Goal: Complete application form: Complete application form

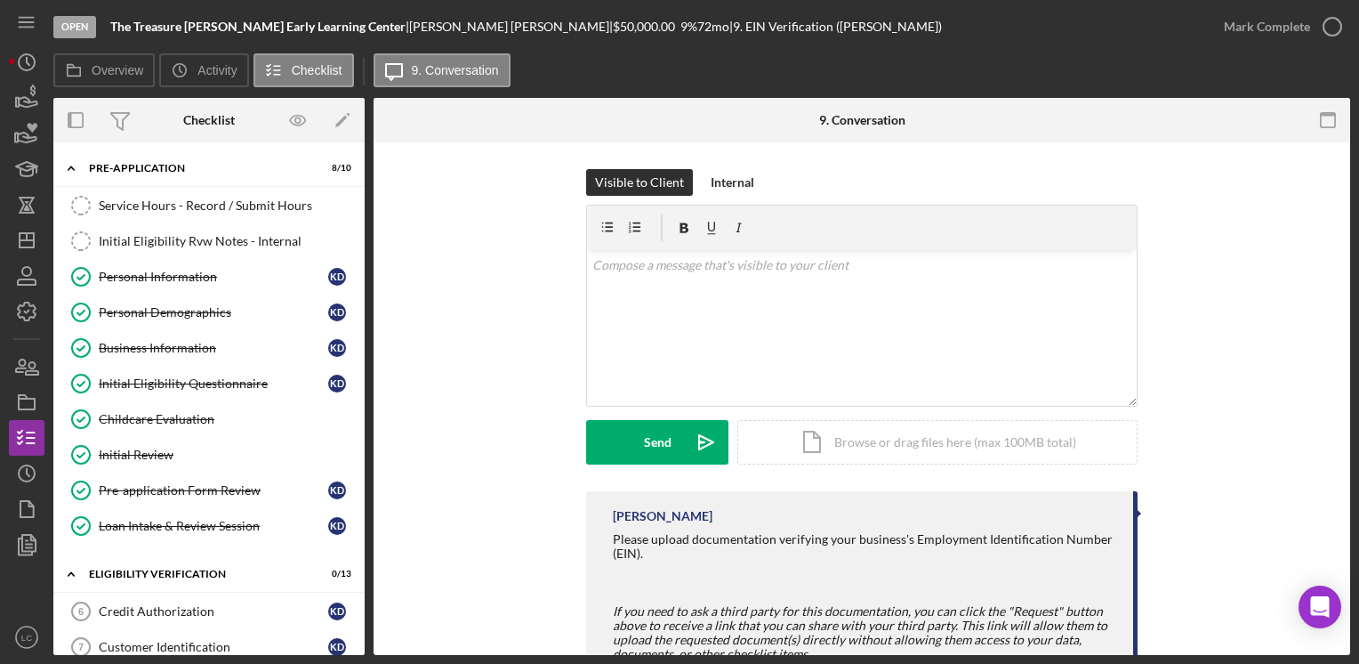
scroll to position [63, 0]
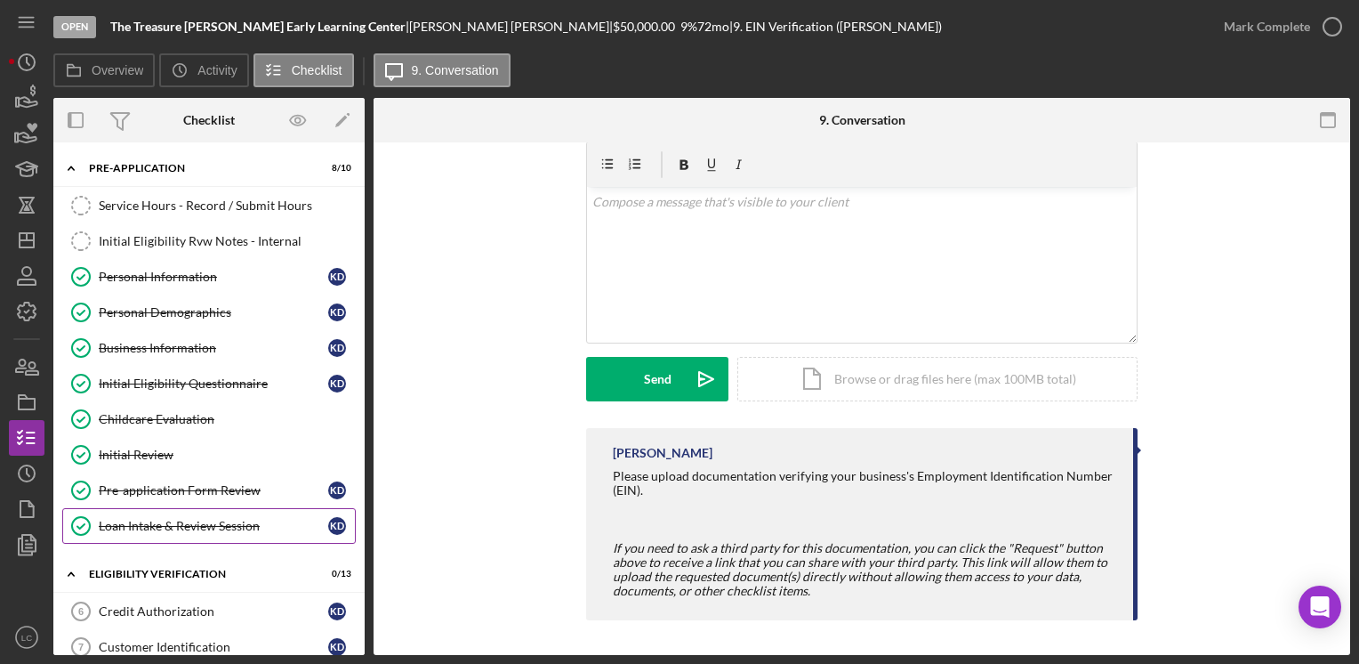
click at [140, 519] on div "Loan Intake & Review Session" at bounding box center [214, 526] width 230 height 14
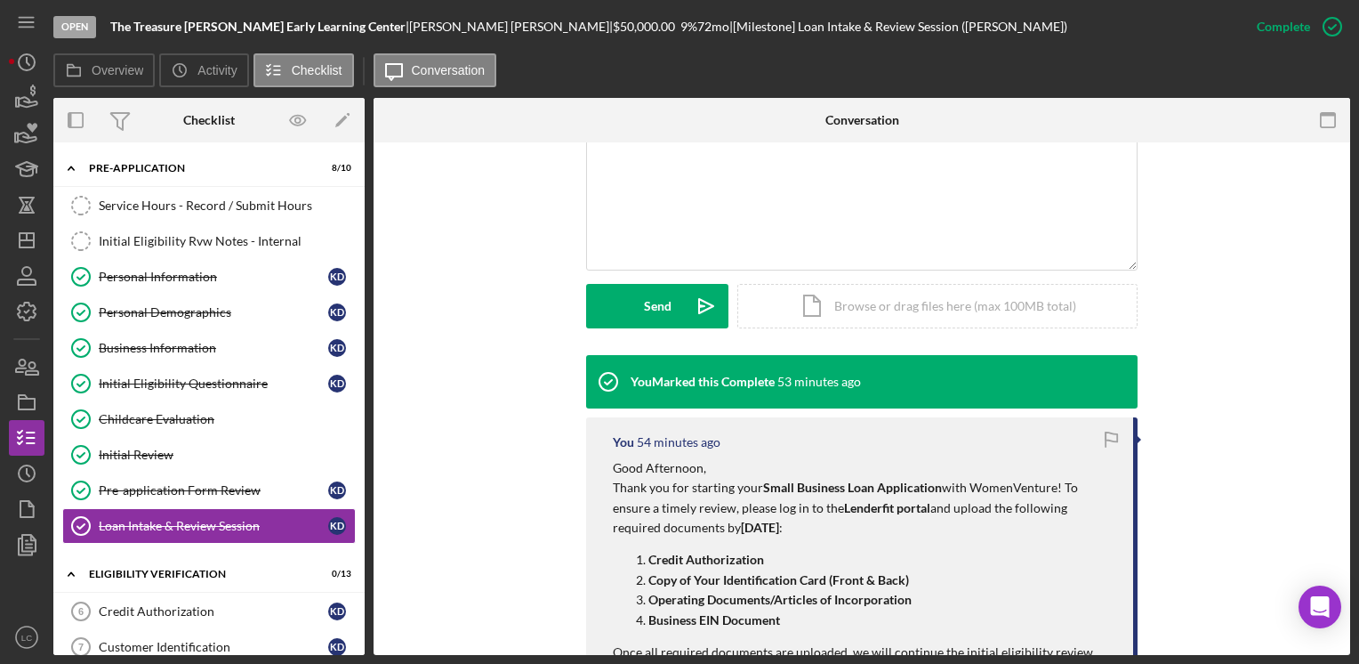
scroll to position [534, 0]
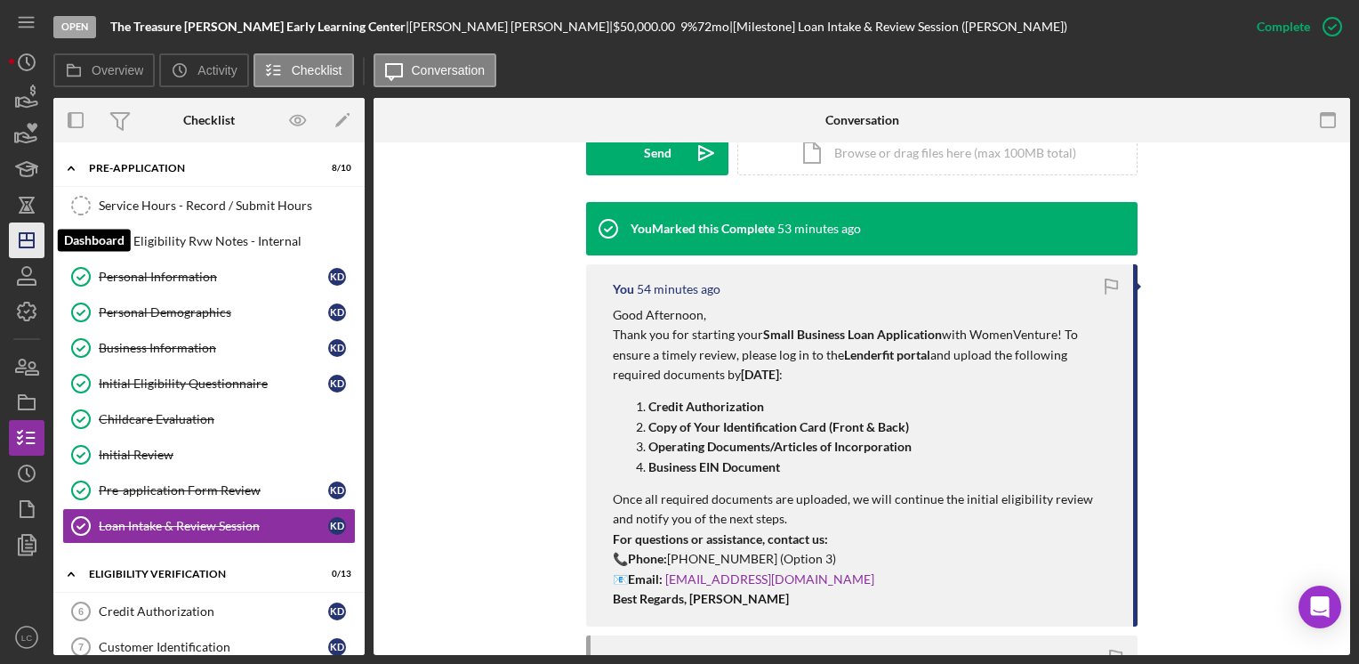
click at [16, 244] on icon "Icon/Dashboard" at bounding box center [26, 240] width 44 height 44
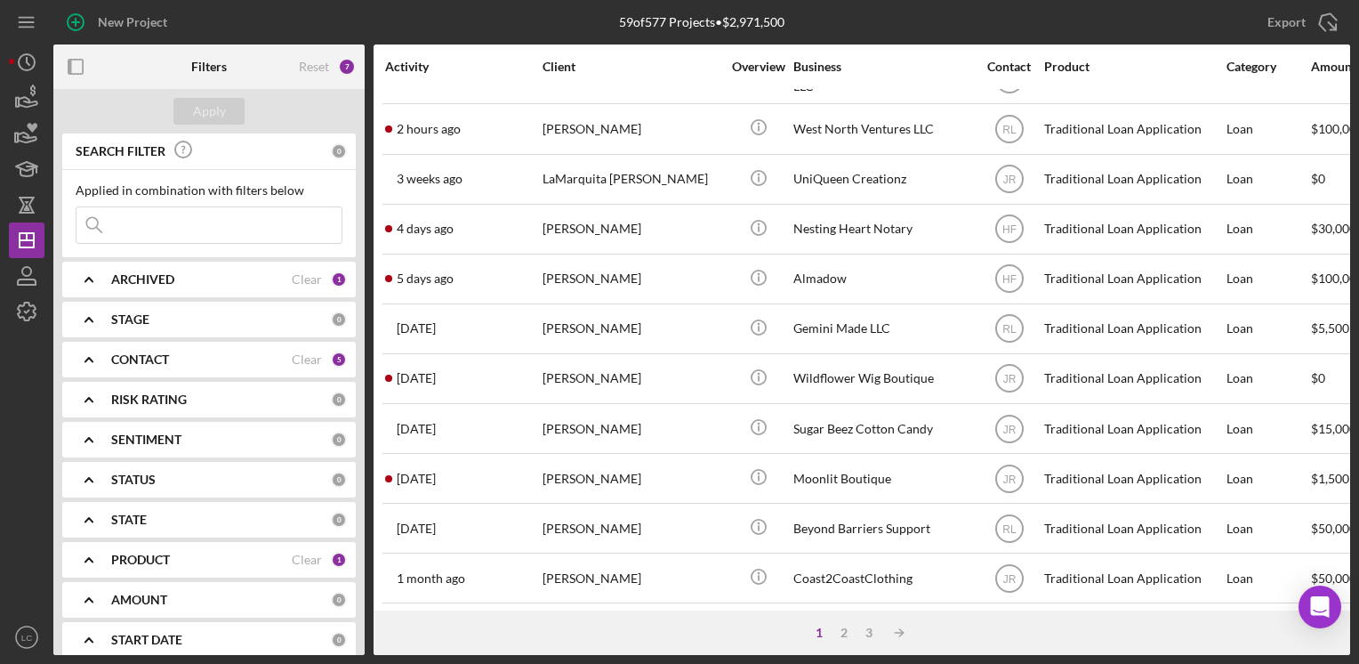
scroll to position [534, 0]
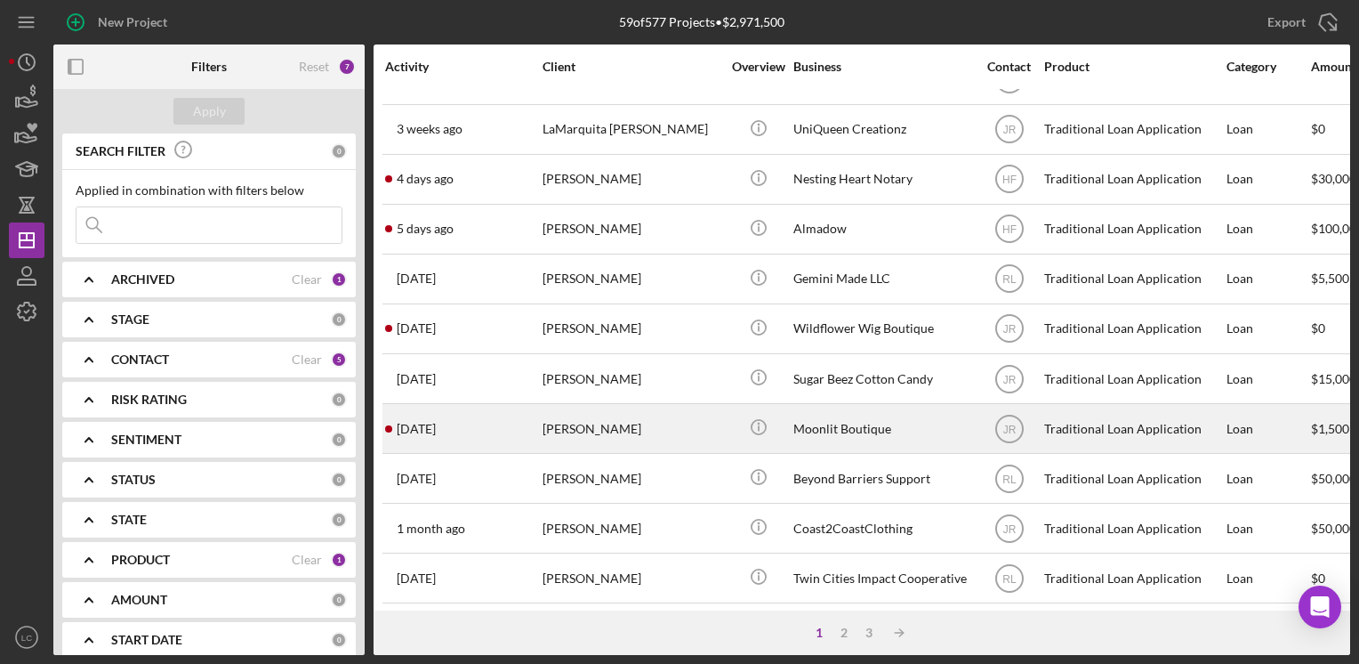
click at [698, 440] on div "[PERSON_NAME]" at bounding box center [632, 428] width 178 height 47
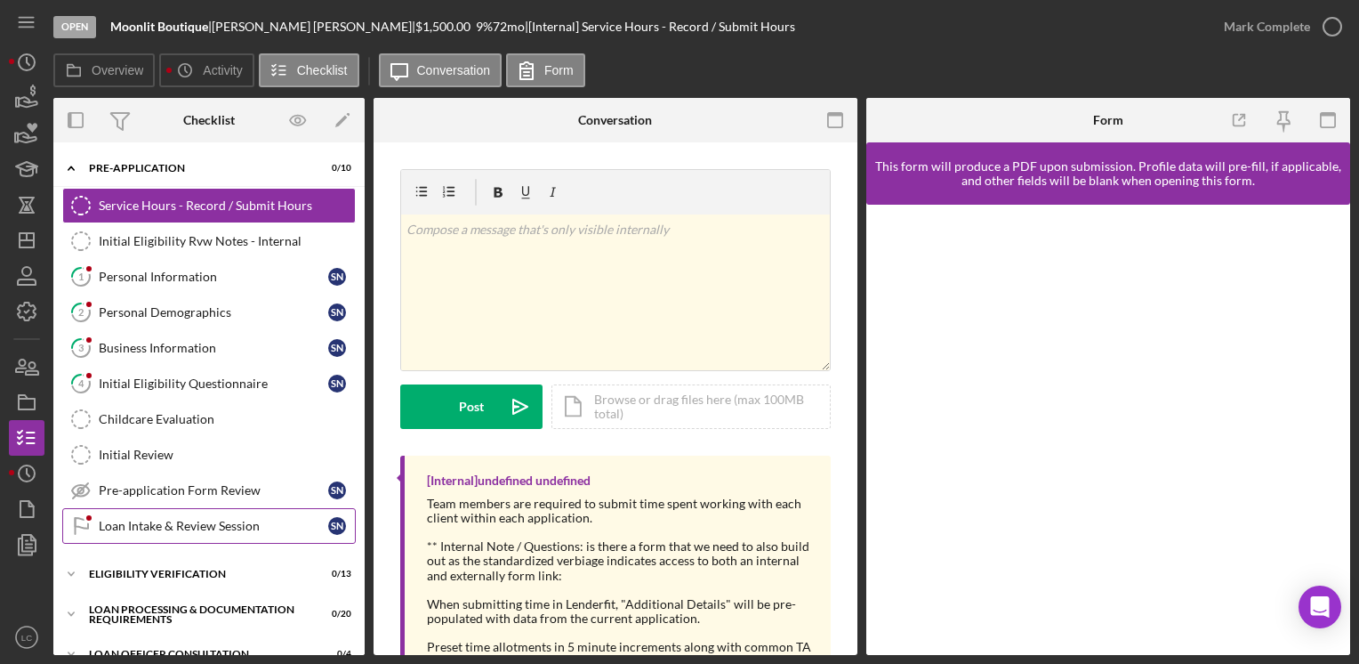
click at [164, 529] on link "Loan Intake & Review Session Loan Intake & Review Session S N" at bounding box center [209, 526] width 294 height 36
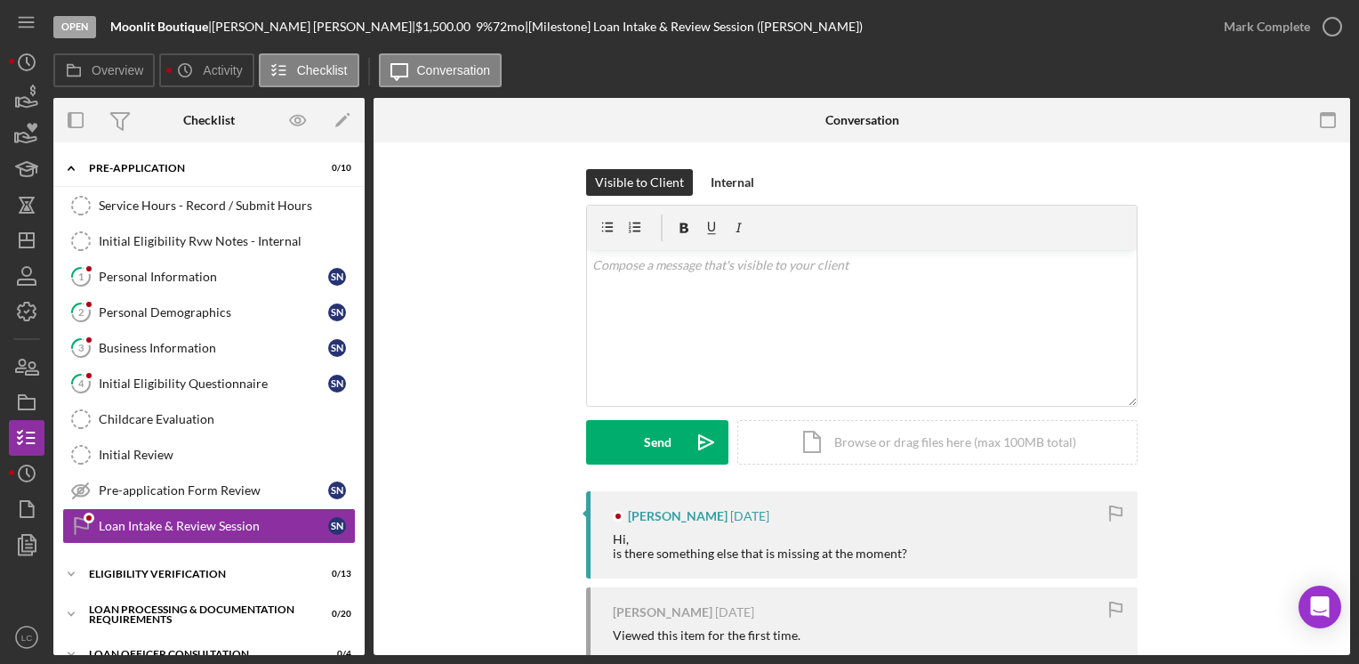
scroll to position [89, 0]
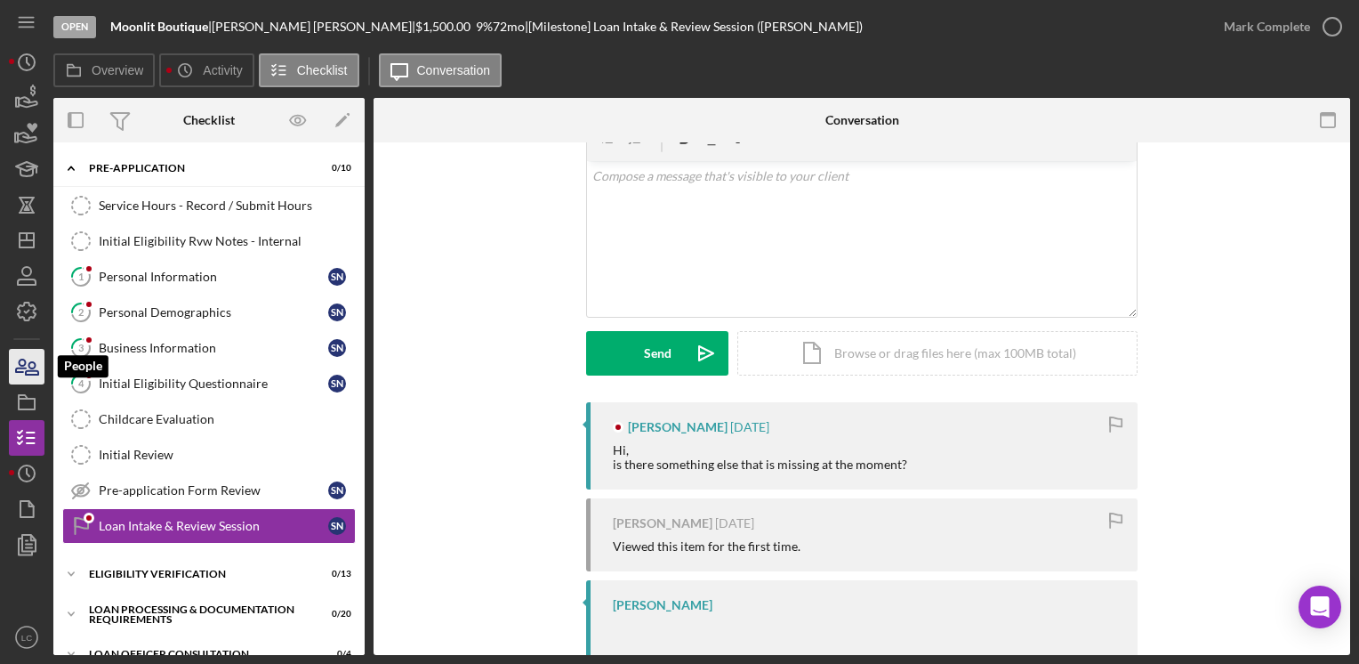
click at [20, 361] on icon "button" at bounding box center [21, 365] width 10 height 12
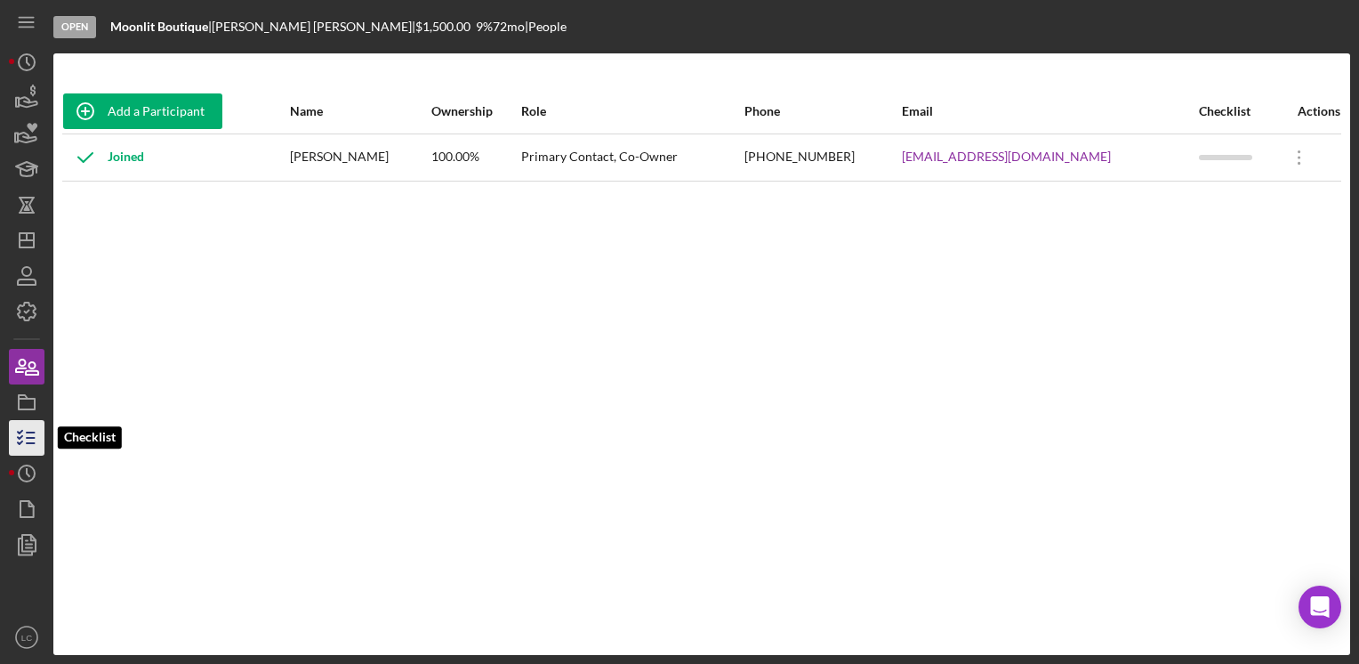
click at [24, 432] on icon "button" at bounding box center [26, 437] width 44 height 44
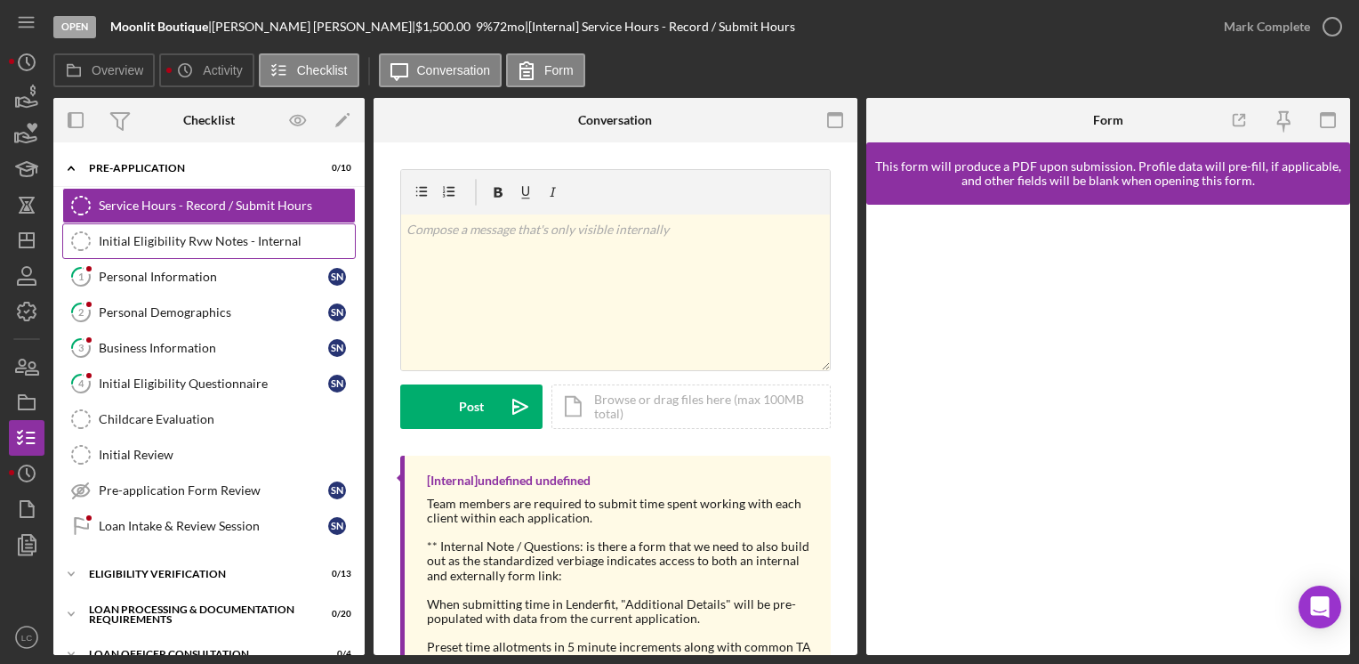
click at [188, 232] on link "Initial Eligibility Rvw Notes - Internal Initial Eligibility Rvw Notes - Intern…" at bounding box center [209, 241] width 294 height 36
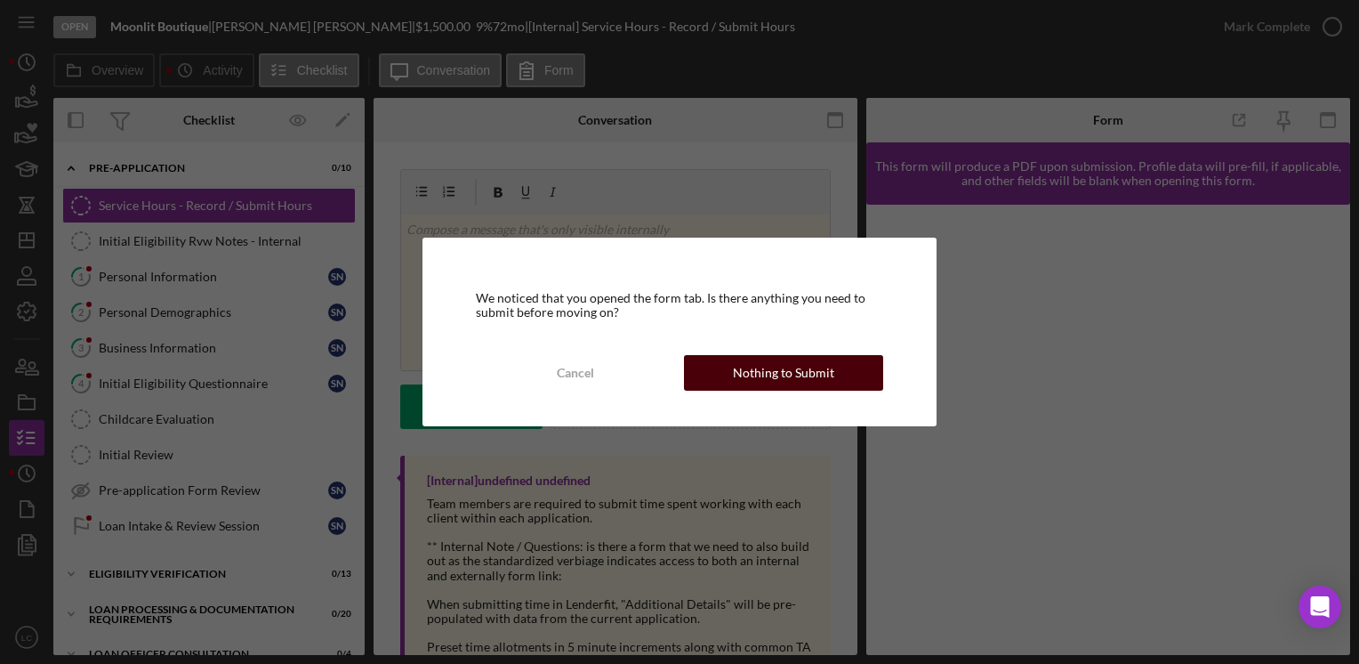
click at [794, 370] on div "Nothing to Submit" at bounding box center [783, 373] width 101 height 36
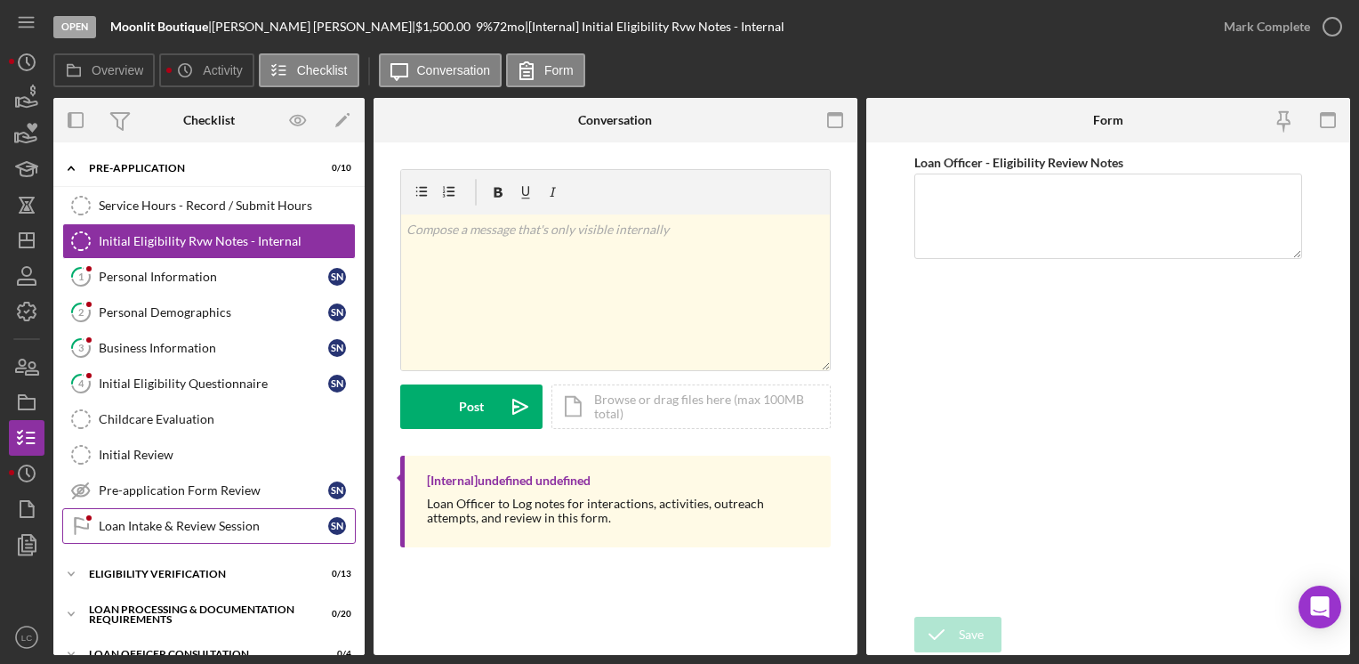
click at [188, 529] on link "Loan Intake & Review Session Loan Intake & Review Session S N" at bounding box center [209, 526] width 294 height 36
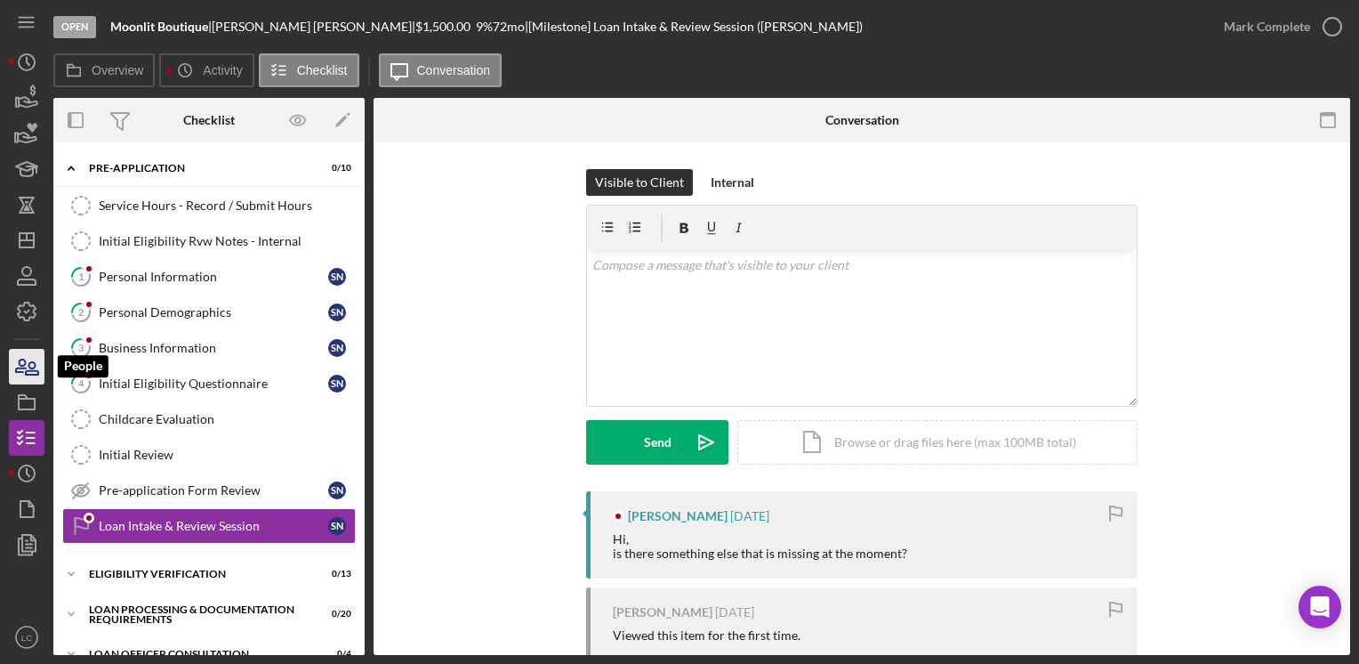
click at [33, 362] on icon "button" at bounding box center [32, 368] width 12 height 12
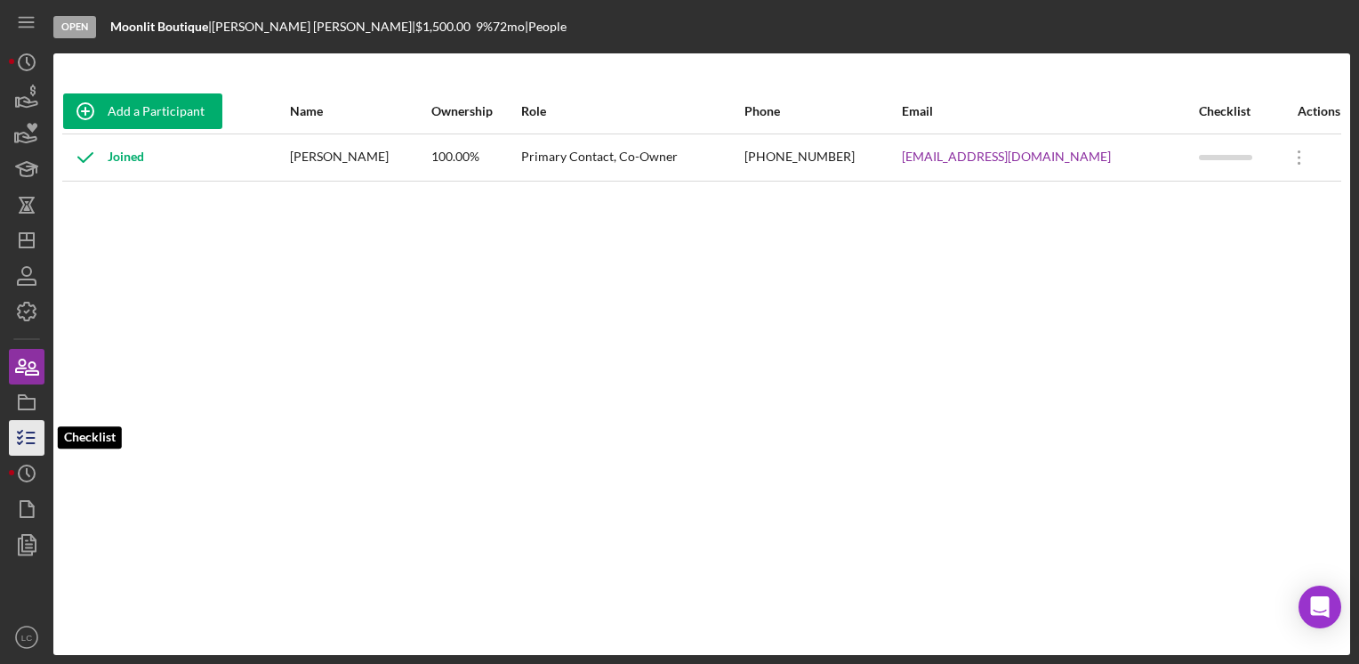
click at [15, 432] on icon "button" at bounding box center [26, 437] width 44 height 44
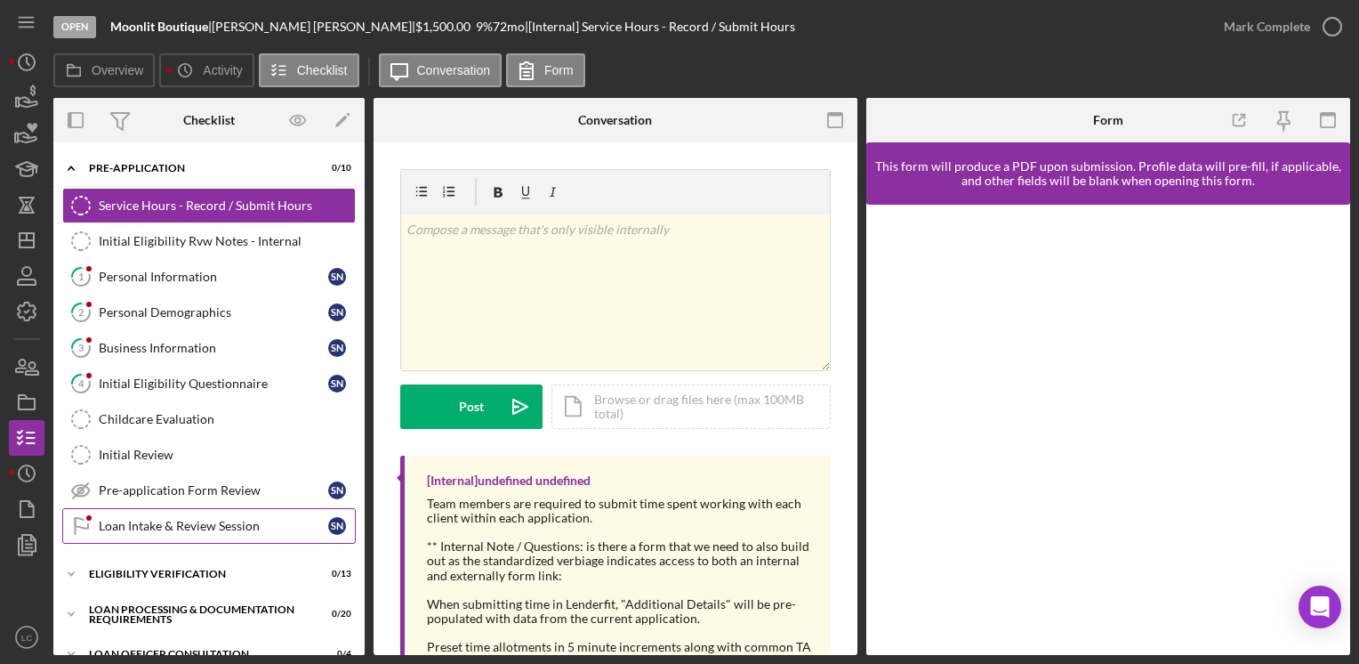
click at [204, 524] on div "Loan Intake & Review Session" at bounding box center [214, 526] width 230 height 14
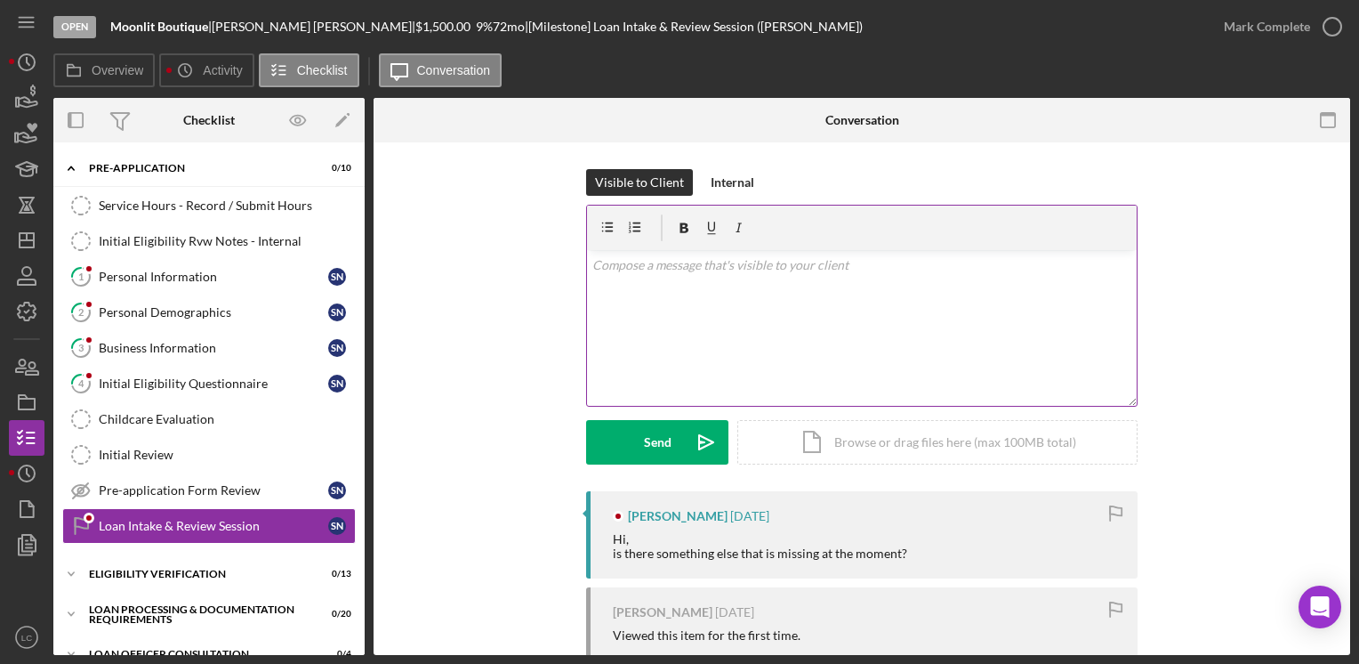
click at [615, 354] on div "v Color teal Color pink Remove color Add row above Add row below Add column bef…" at bounding box center [862, 328] width 550 height 156
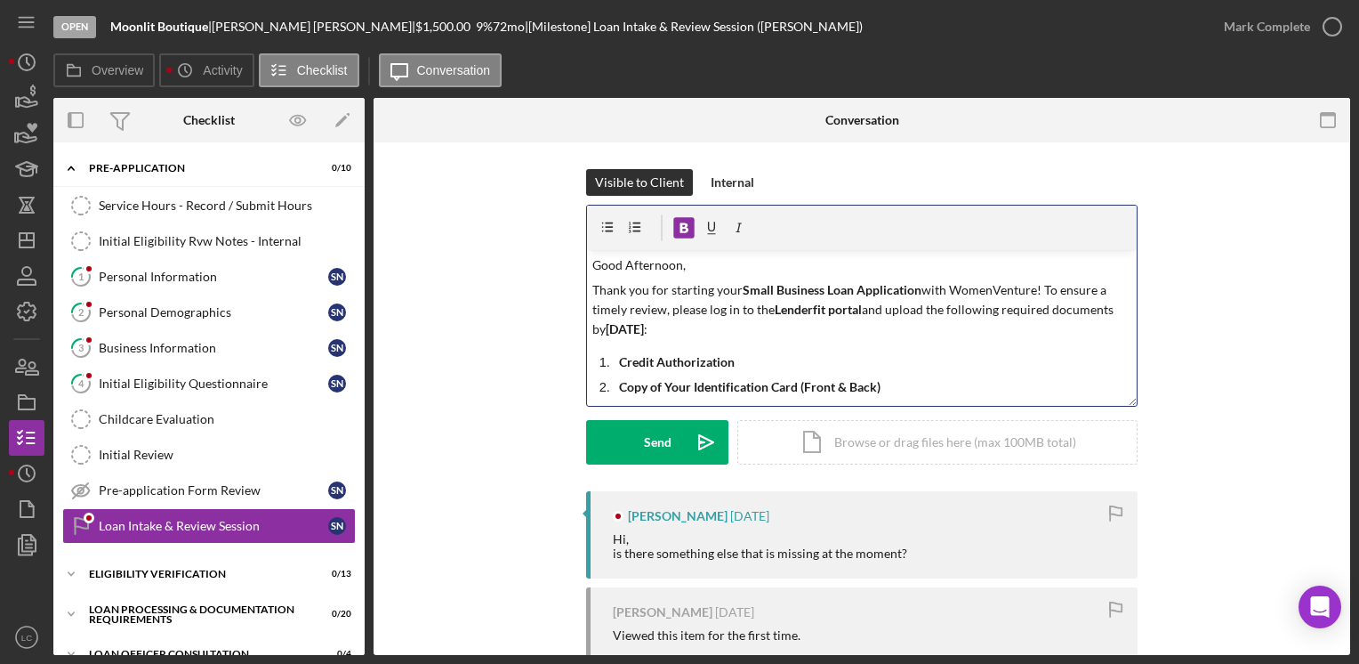
scroll to position [185, 0]
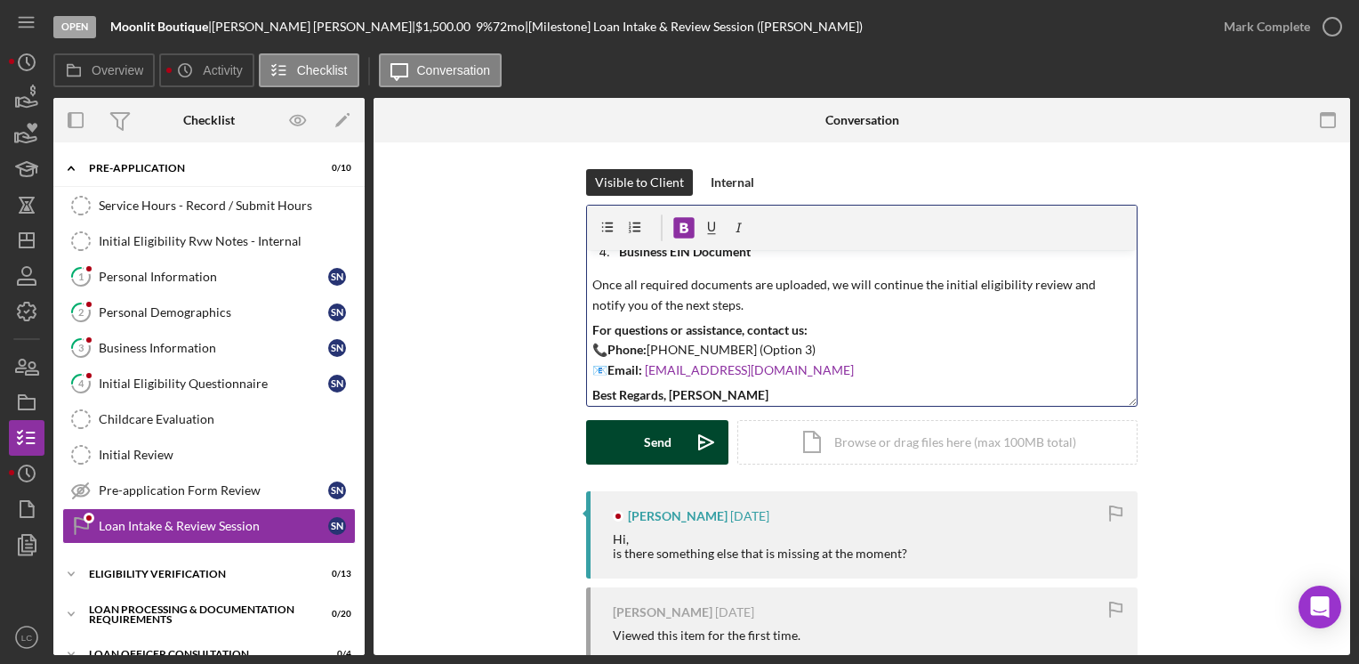
click at [656, 451] on div "Send" at bounding box center [658, 442] width 28 height 44
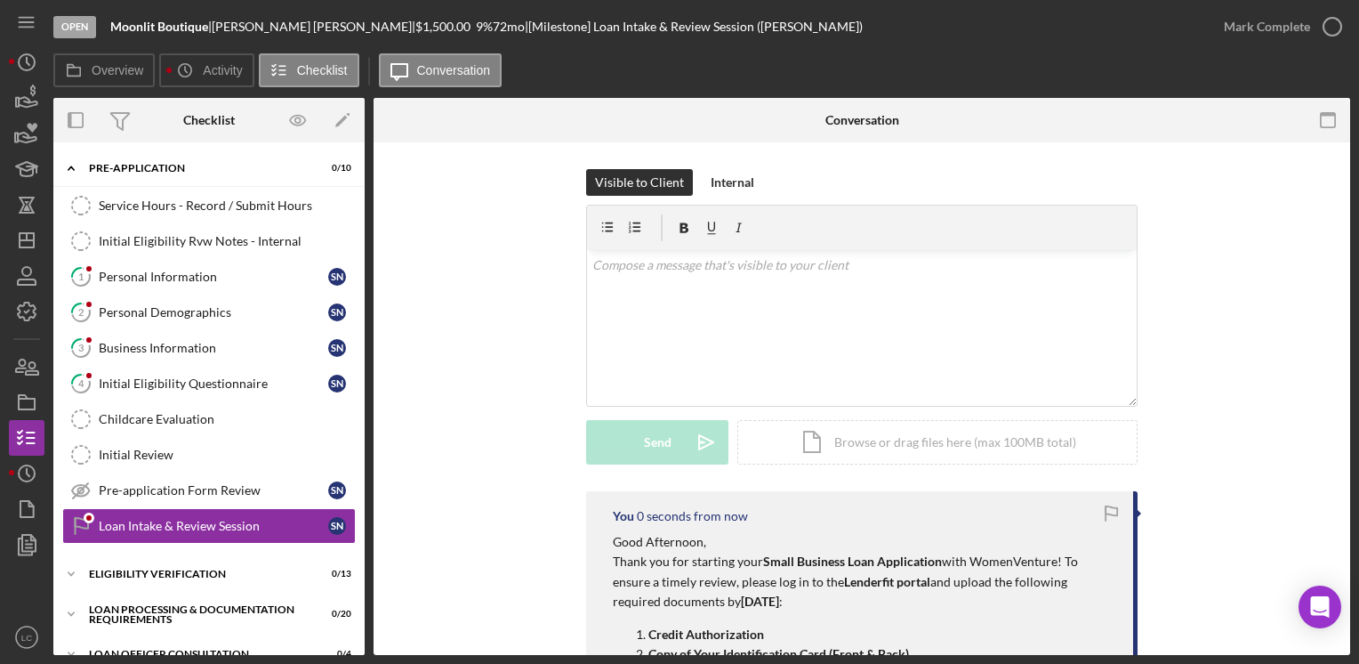
scroll to position [0, 0]
click at [28, 375] on icon "button" at bounding box center [32, 368] width 12 height 12
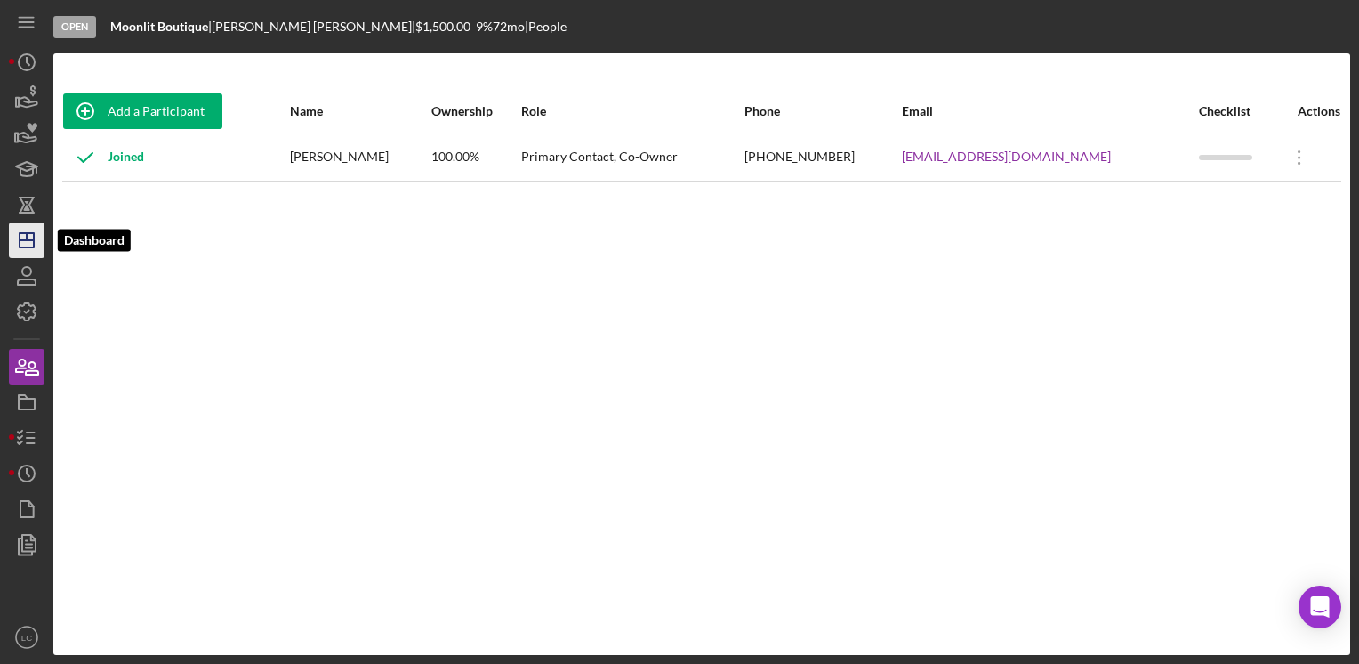
click at [13, 246] on icon "Icon/Dashboard" at bounding box center [26, 240] width 44 height 44
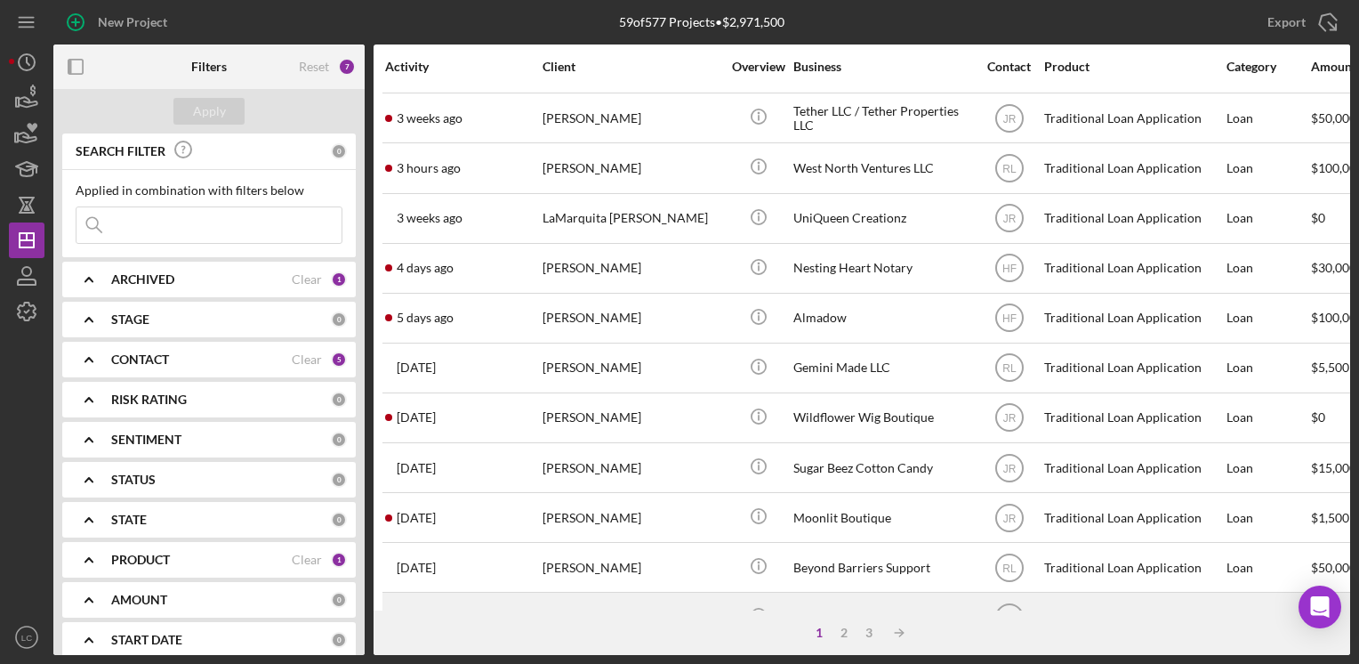
scroll to position [534, 0]
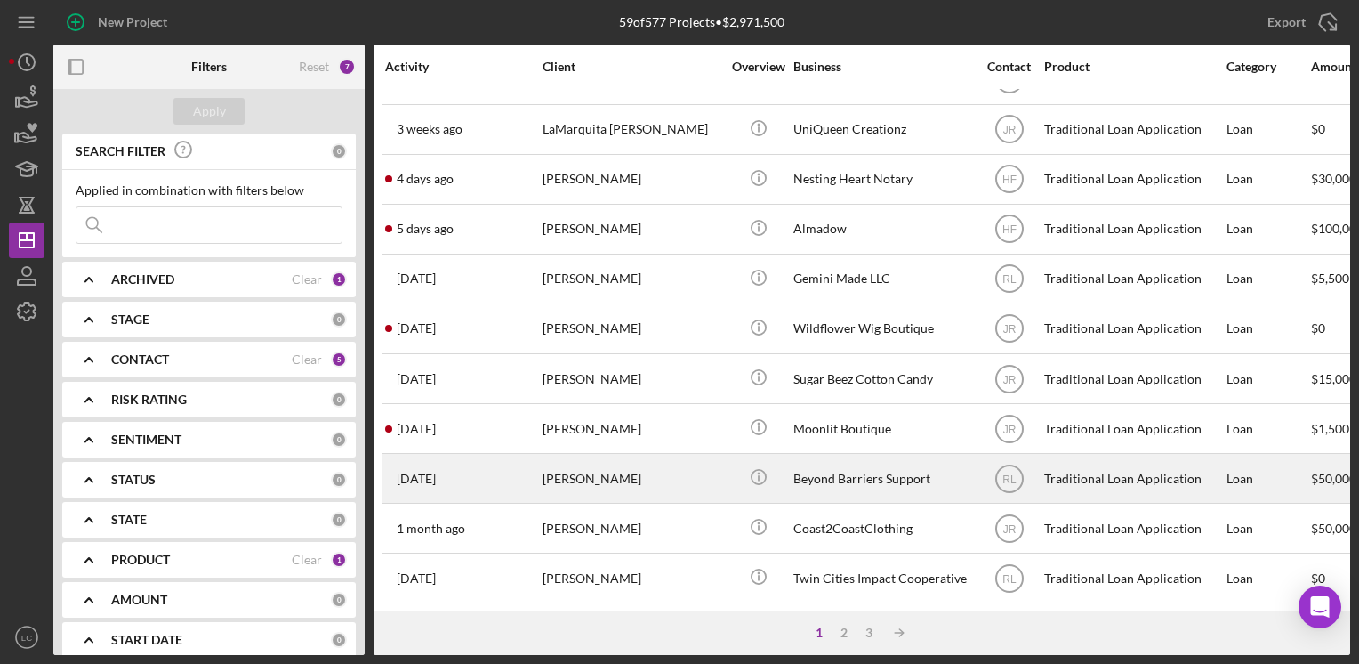
click at [694, 480] on div "[PERSON_NAME]" at bounding box center [632, 478] width 178 height 47
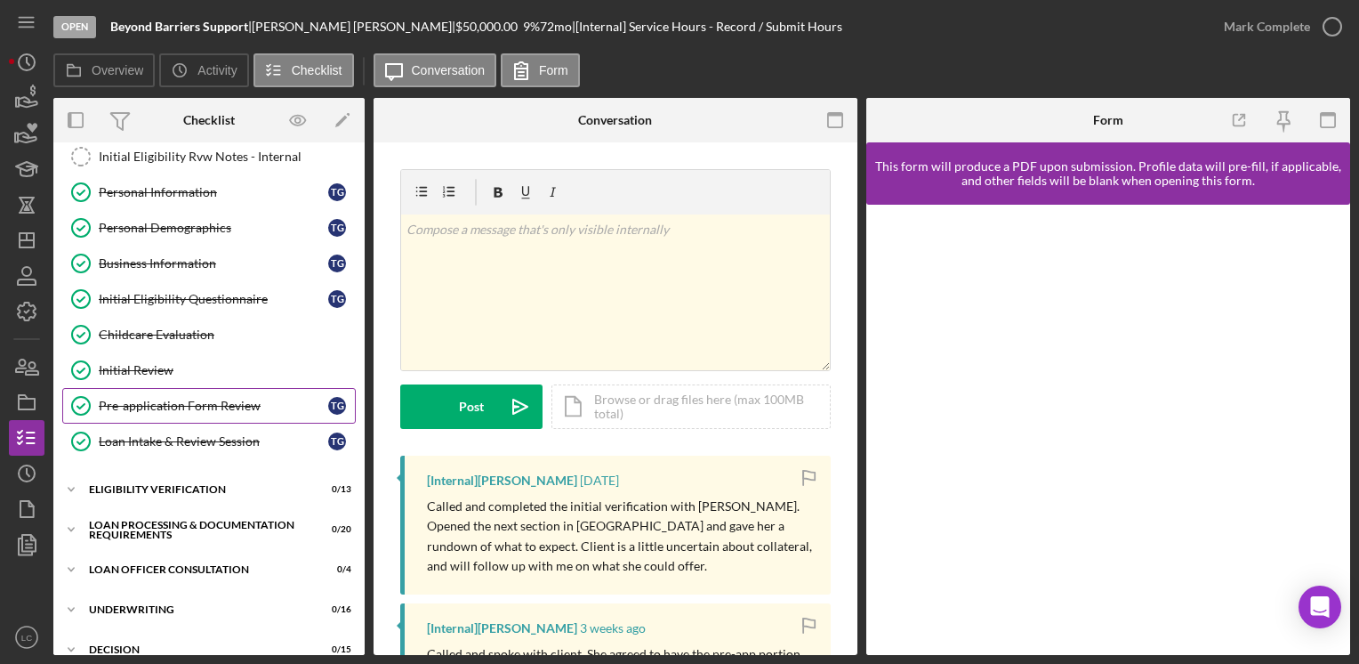
scroll to position [178, 0]
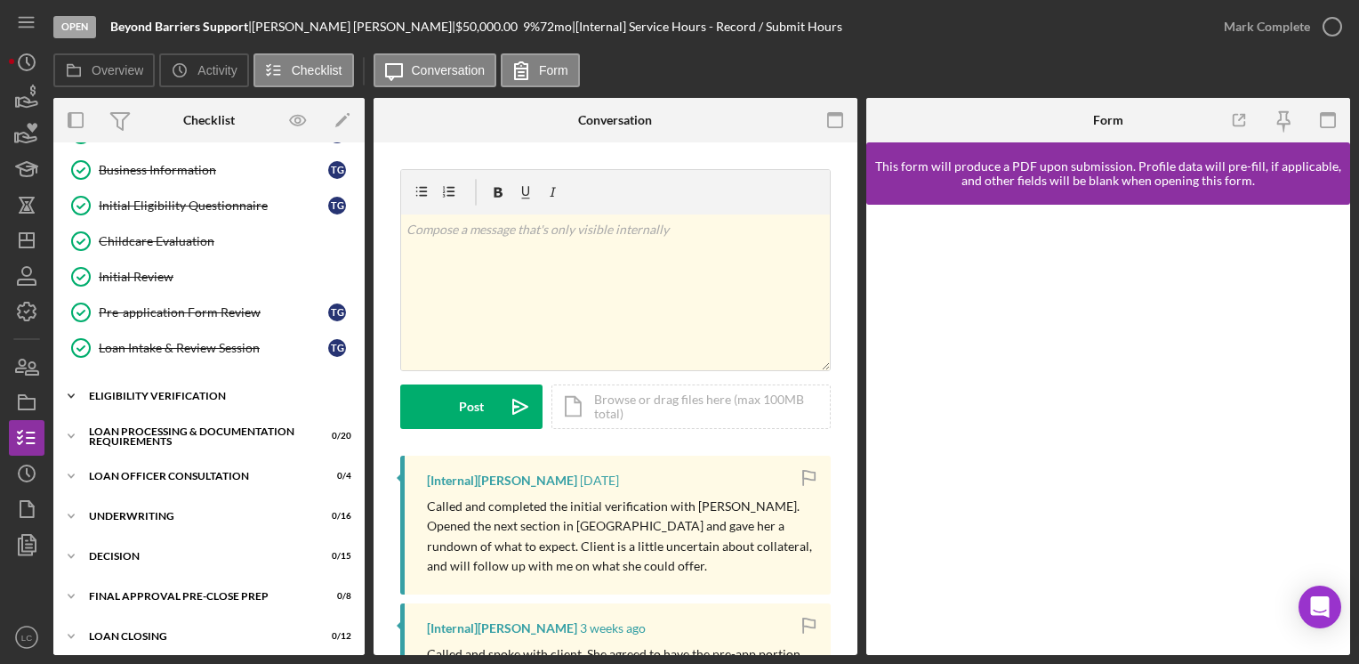
click at [77, 386] on icon "Icon/Expander" at bounding box center [71, 396] width 36 height 36
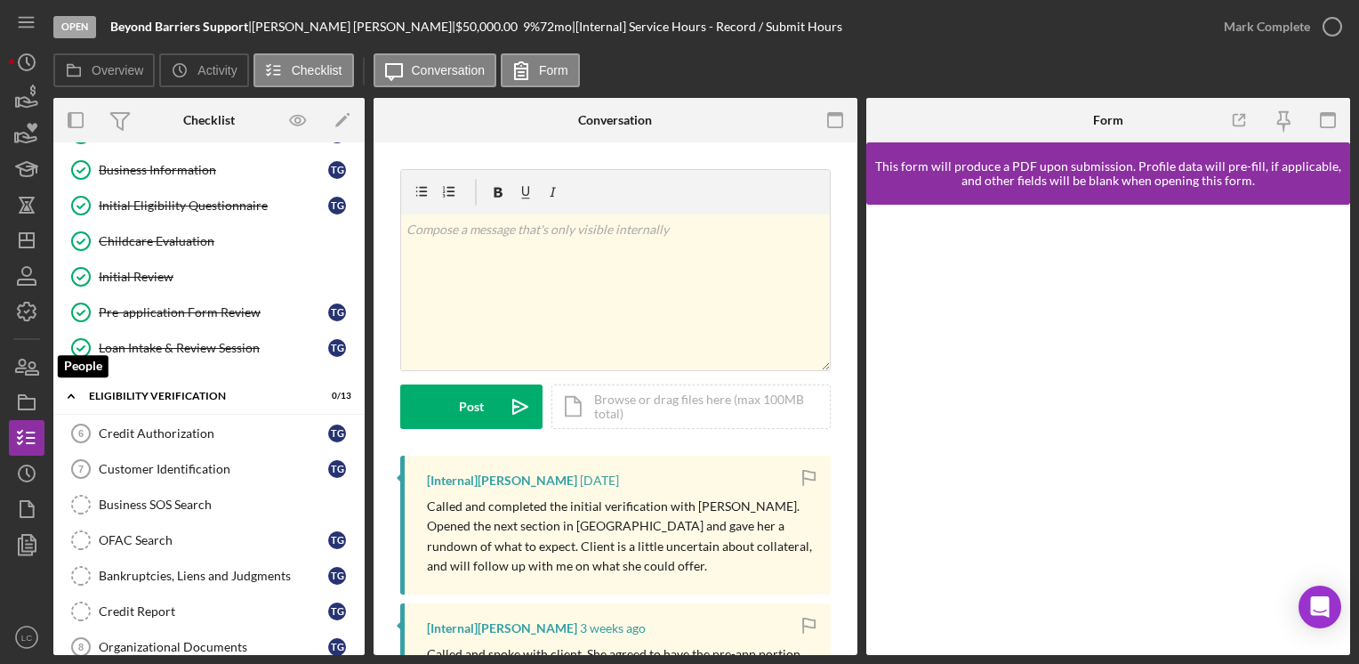
drag, startPoint x: 38, startPoint y: 372, endPoint x: 51, endPoint y: 372, distance: 12.5
click at [38, 372] on icon "button" at bounding box center [32, 368] width 12 height 12
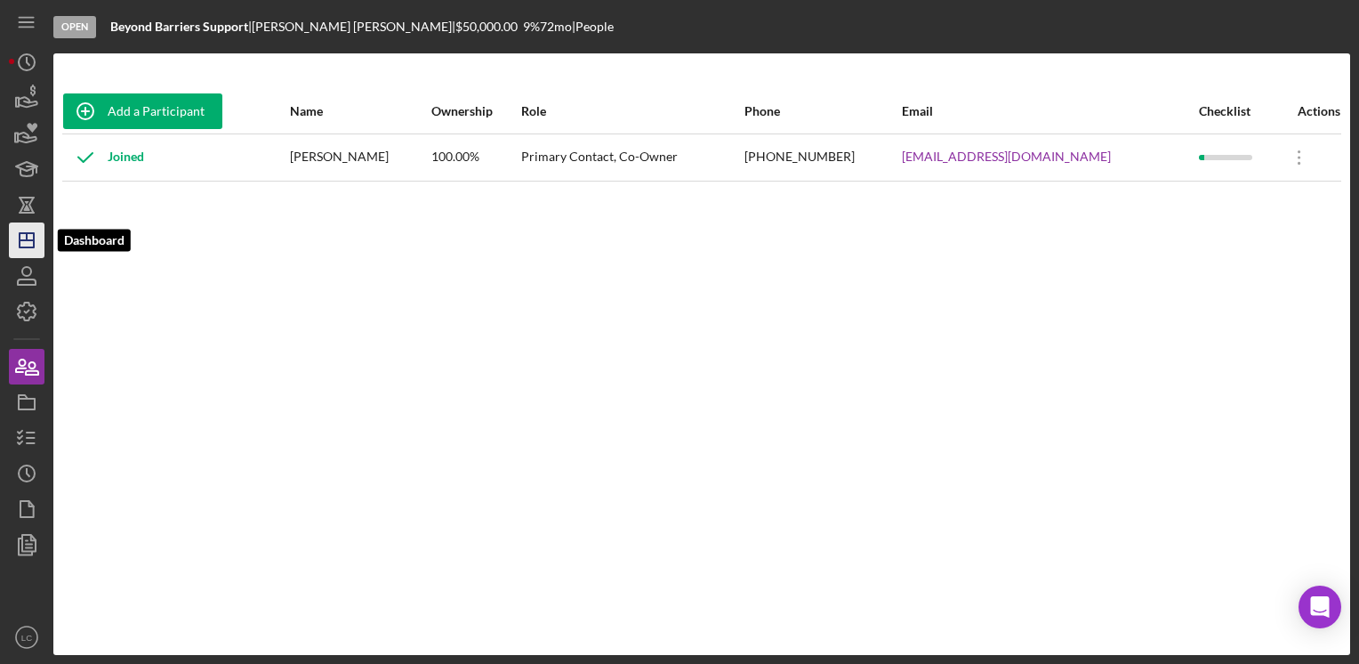
click at [28, 243] on icon "Icon/Dashboard" at bounding box center [26, 240] width 44 height 44
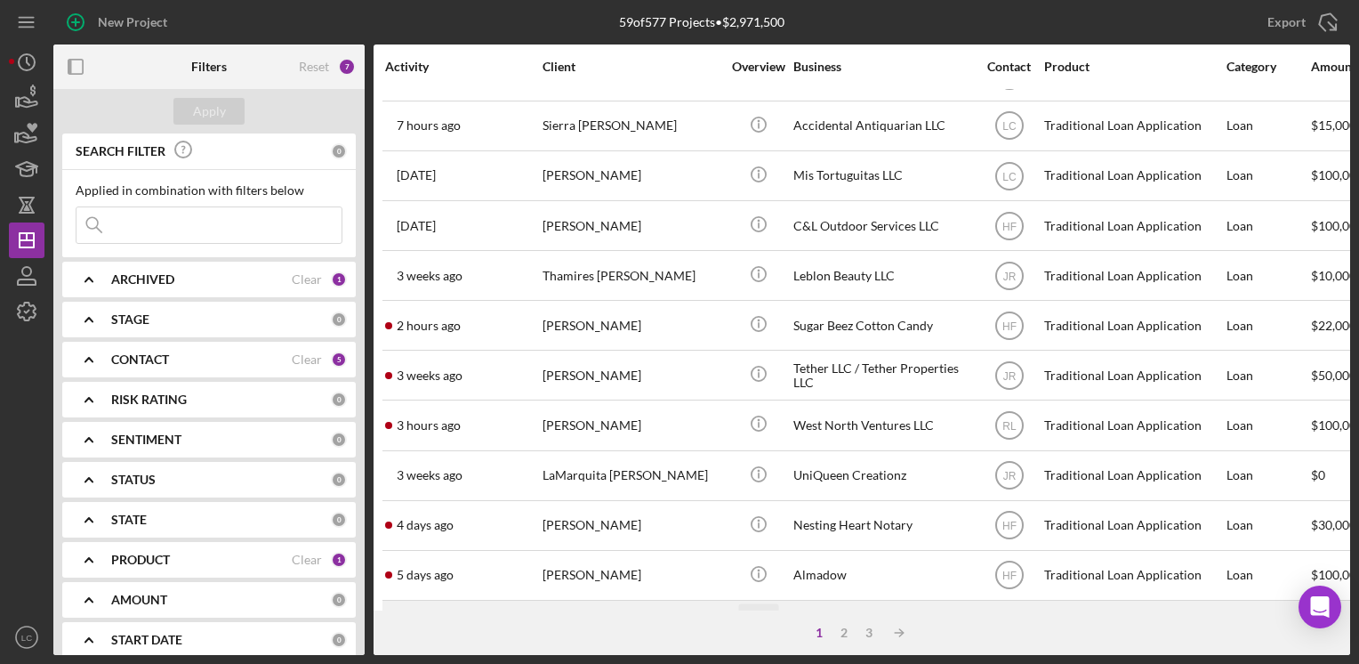
scroll to position [178, 0]
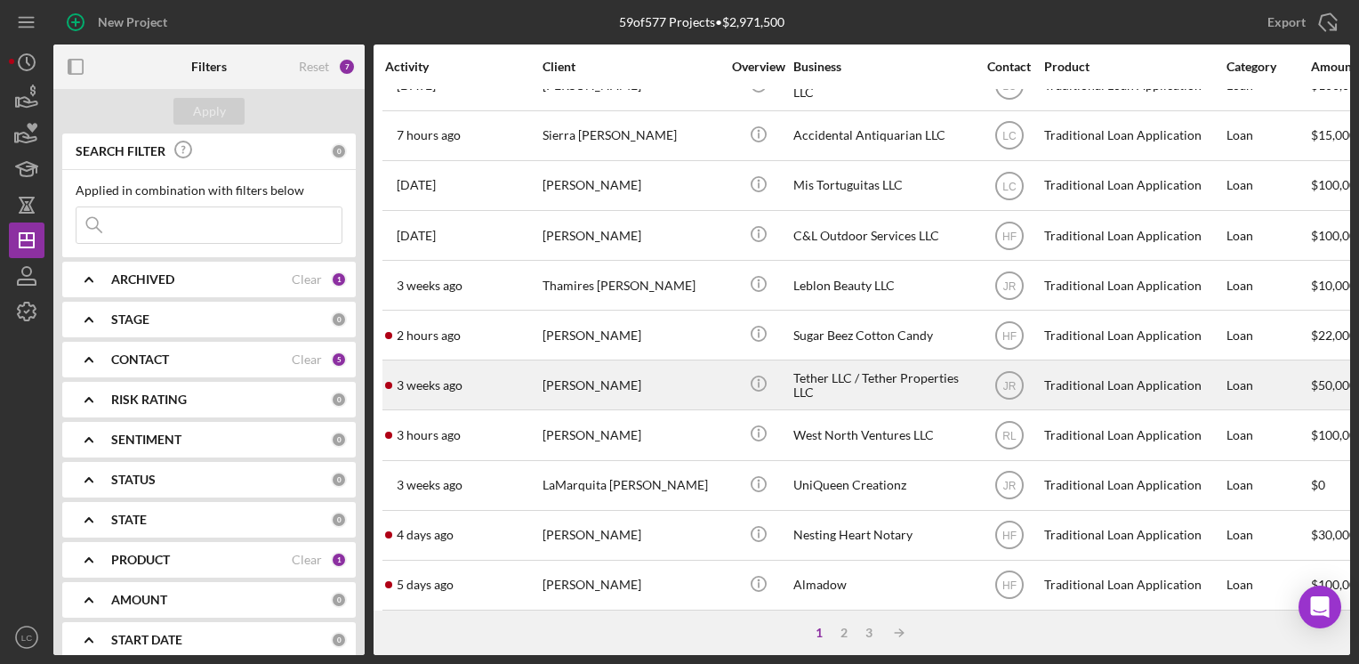
click at [701, 386] on div "[PERSON_NAME]" at bounding box center [632, 384] width 178 height 47
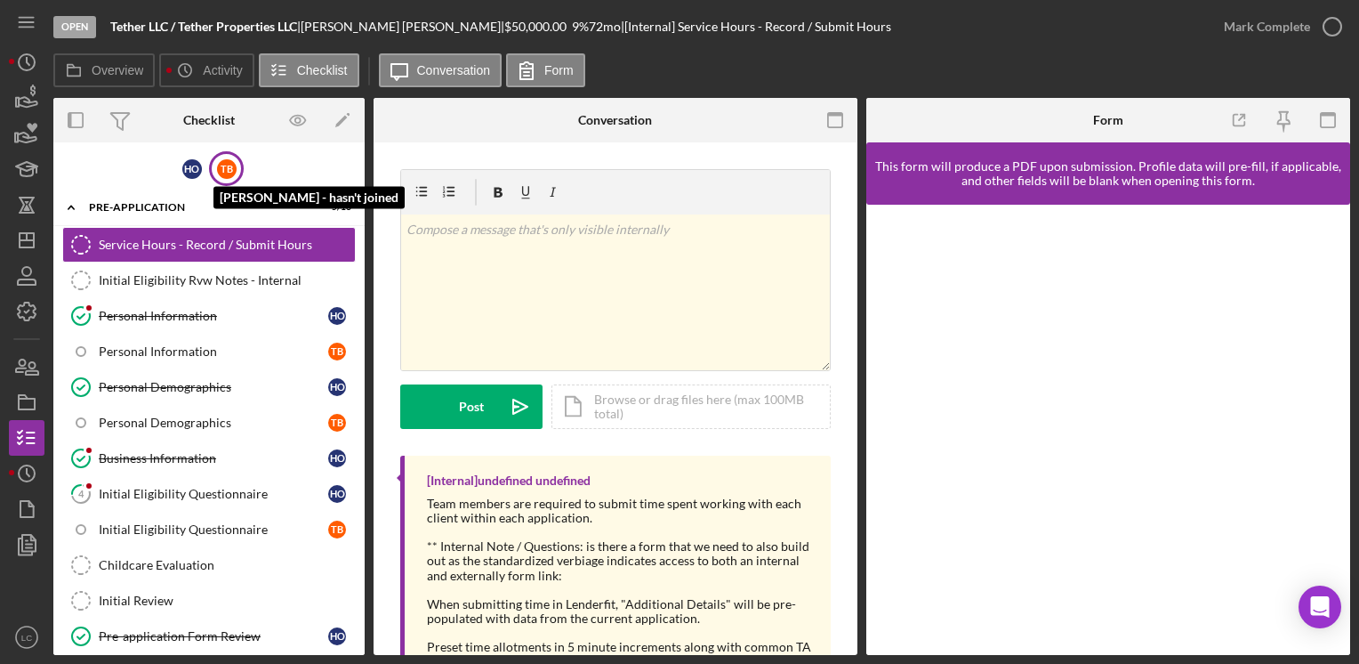
click at [221, 175] on div "T B" at bounding box center [227, 169] width 20 height 20
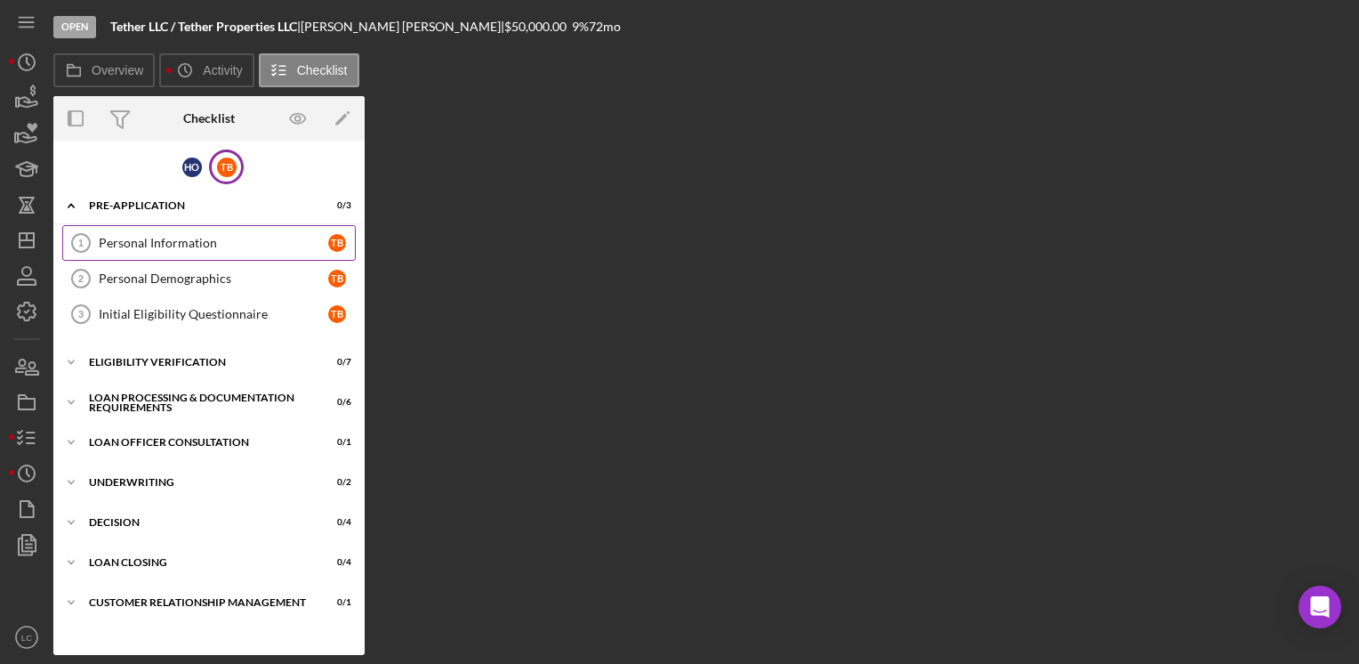
click at [174, 242] on div "Personal Information" at bounding box center [214, 243] width 230 height 14
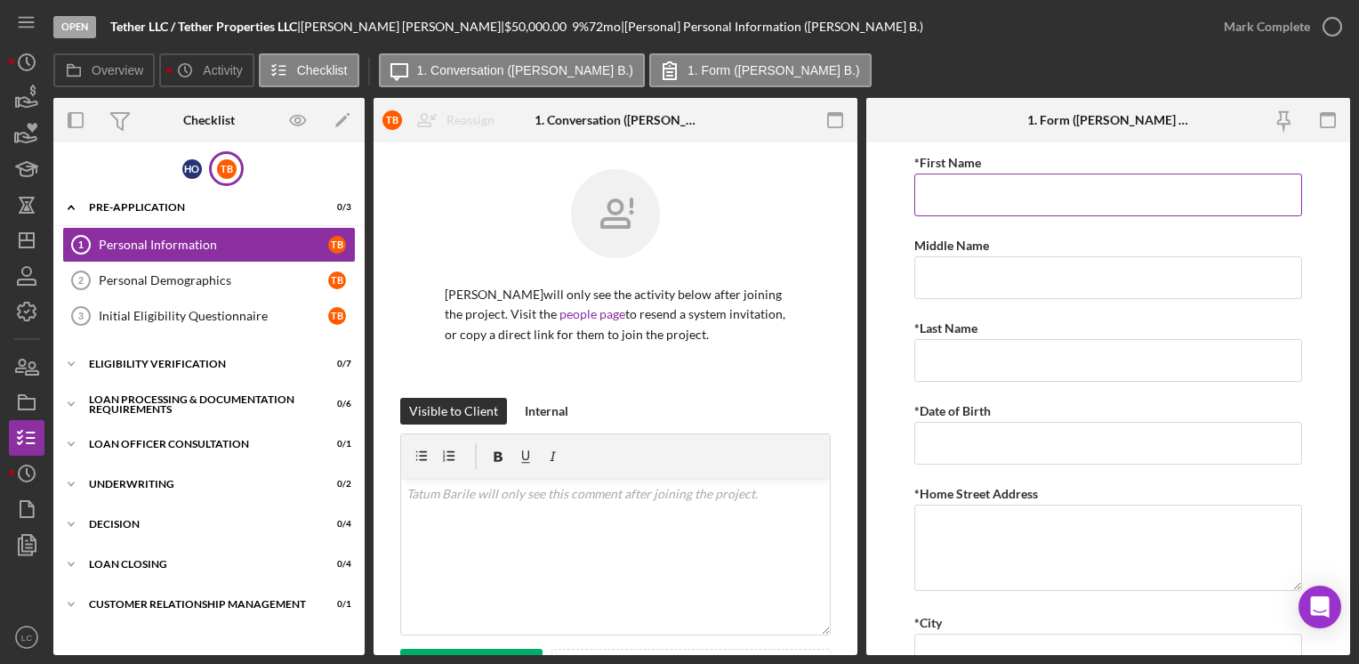
click at [955, 199] on input "*First Name" at bounding box center [1108, 194] width 387 height 43
type input "[PERSON_NAME]"
click at [972, 359] on input "*Last Name" at bounding box center [1108, 360] width 387 height 43
type input "Barlie"
type input "[DATE]"
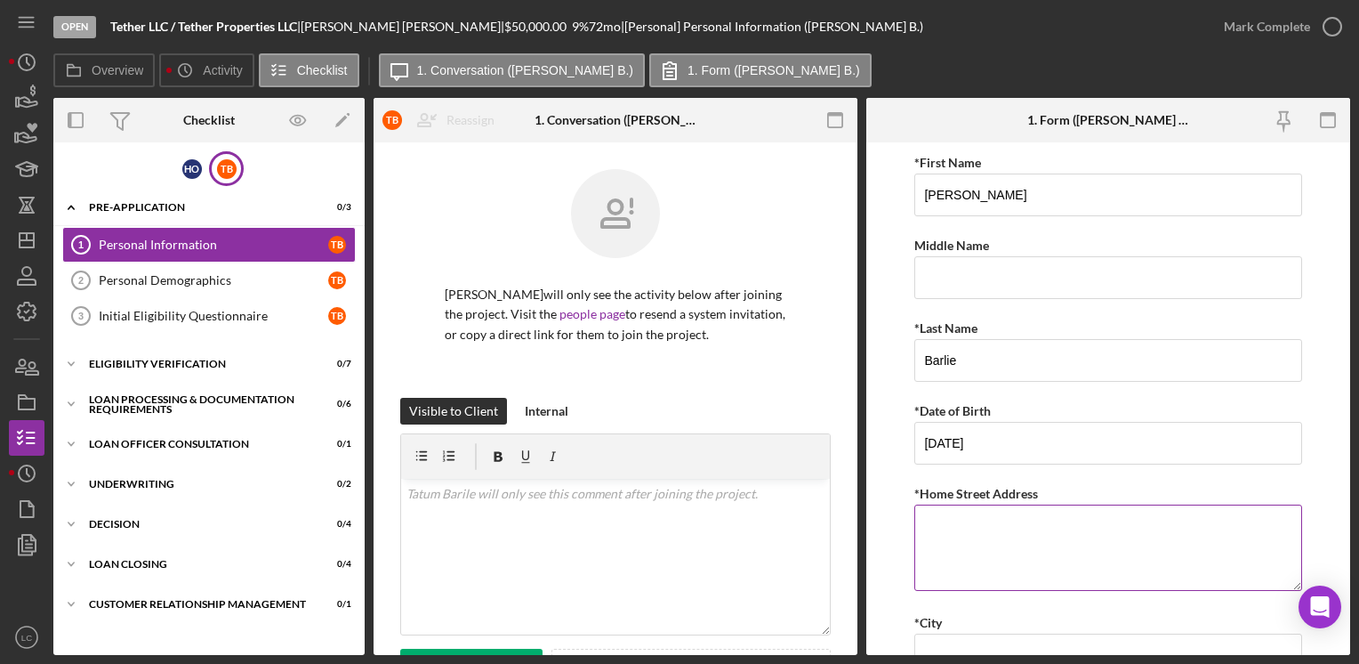
click at [936, 535] on textarea "*Home Street Address" at bounding box center [1108, 546] width 387 height 85
type textarea "[STREET_ADDRESS][PERSON_NAME]"
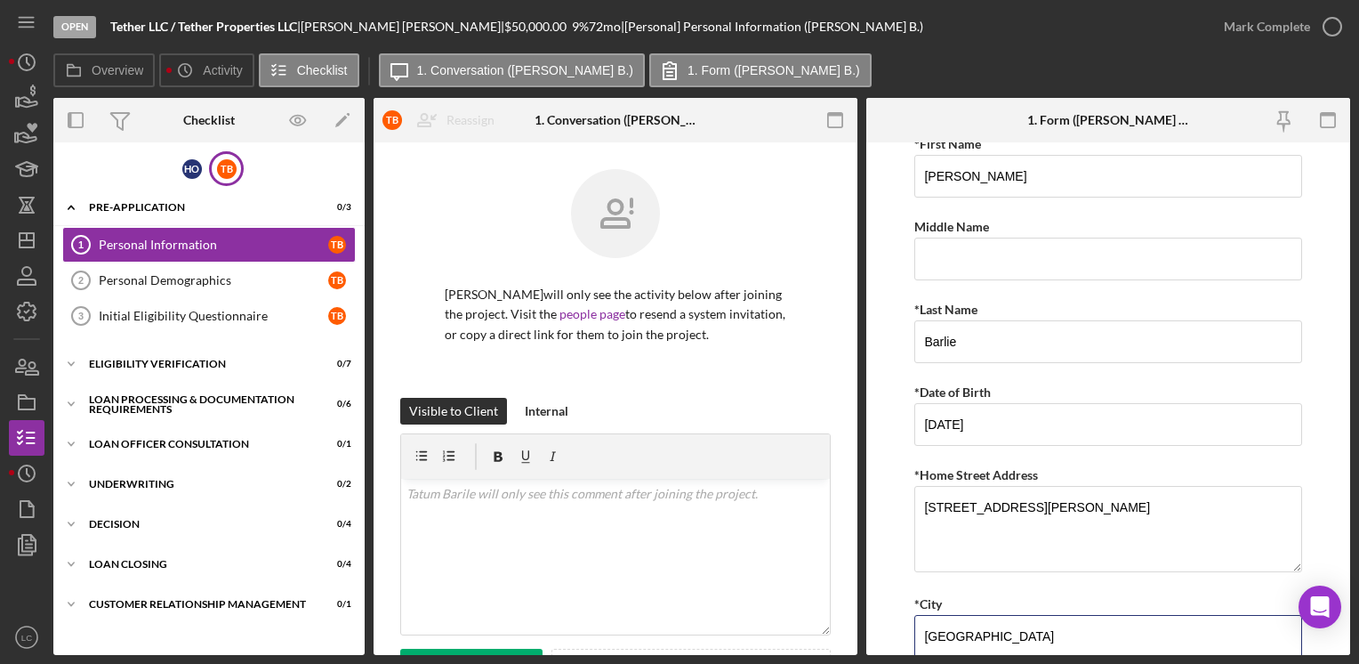
type input "[GEOGRAPHIC_DATA]"
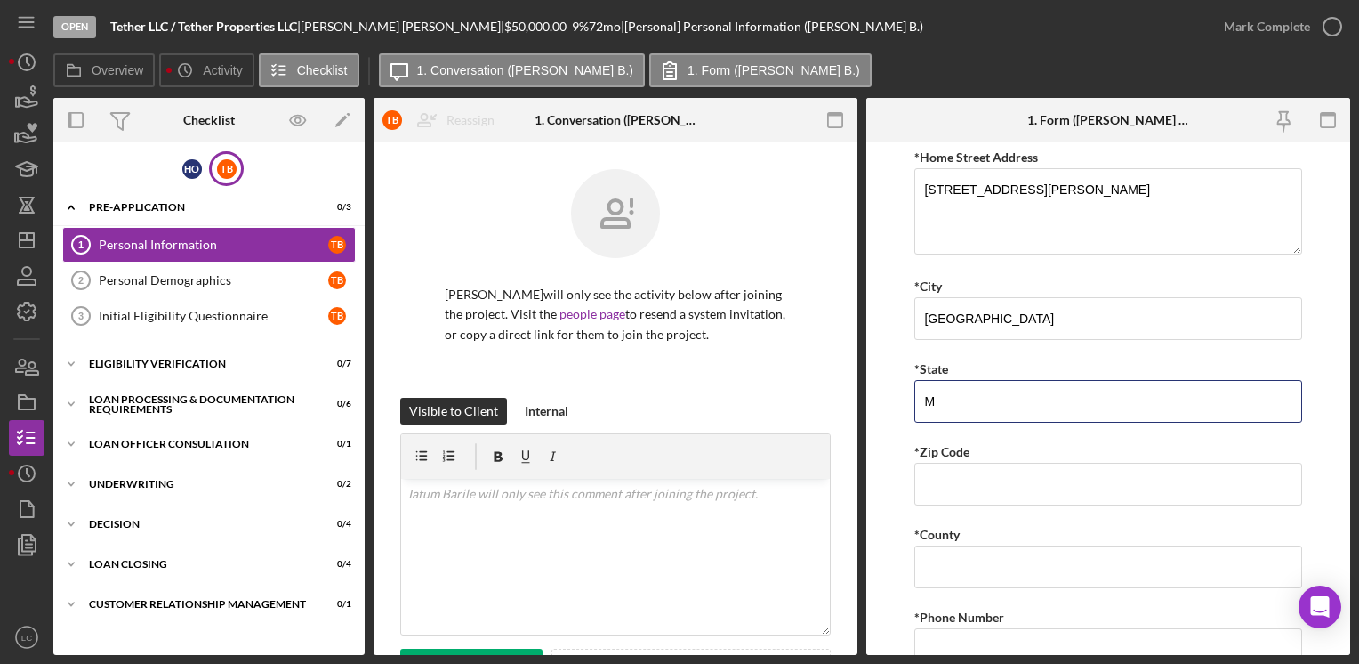
type input "MN"
type input "55343"
type input "MN"
type input "[PHONE_NUMBER]"
type input "[PERSON_NAME][EMAIL_ADDRESS][PERSON_NAME][DOMAIN_NAME]"
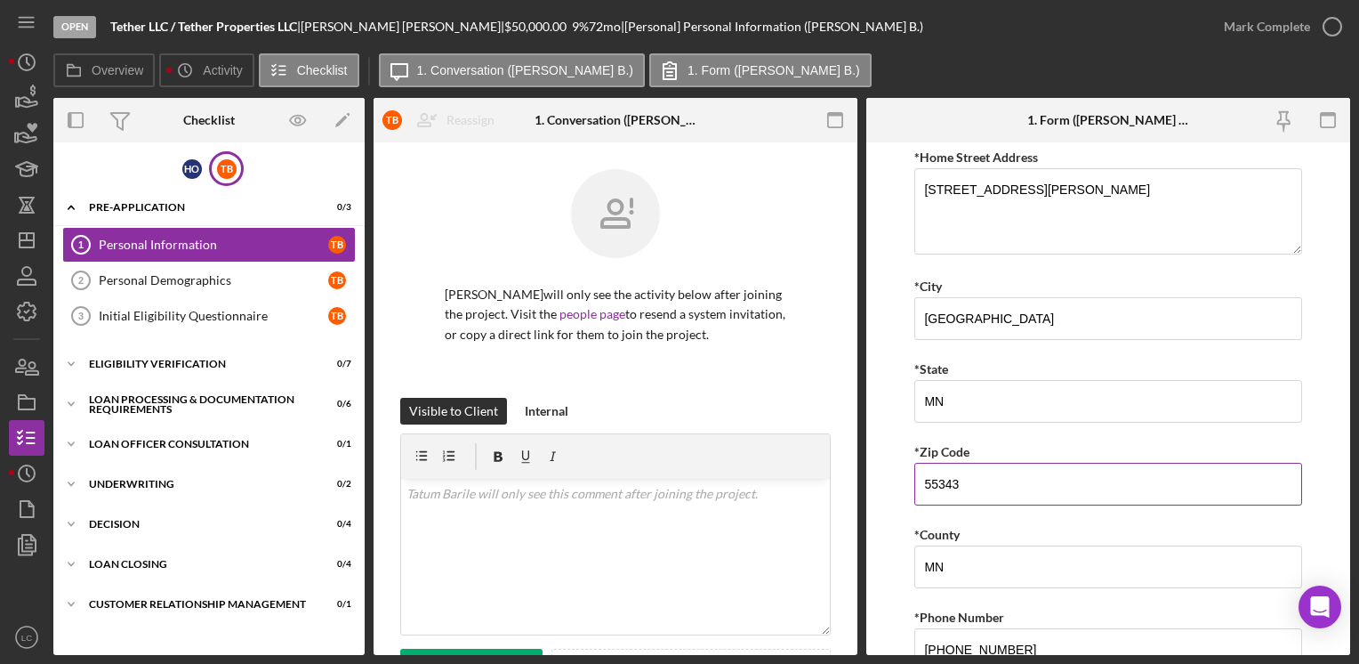
click at [974, 480] on input "55343" at bounding box center [1108, 484] width 387 height 43
type input "55406"
type input "Hennepin"
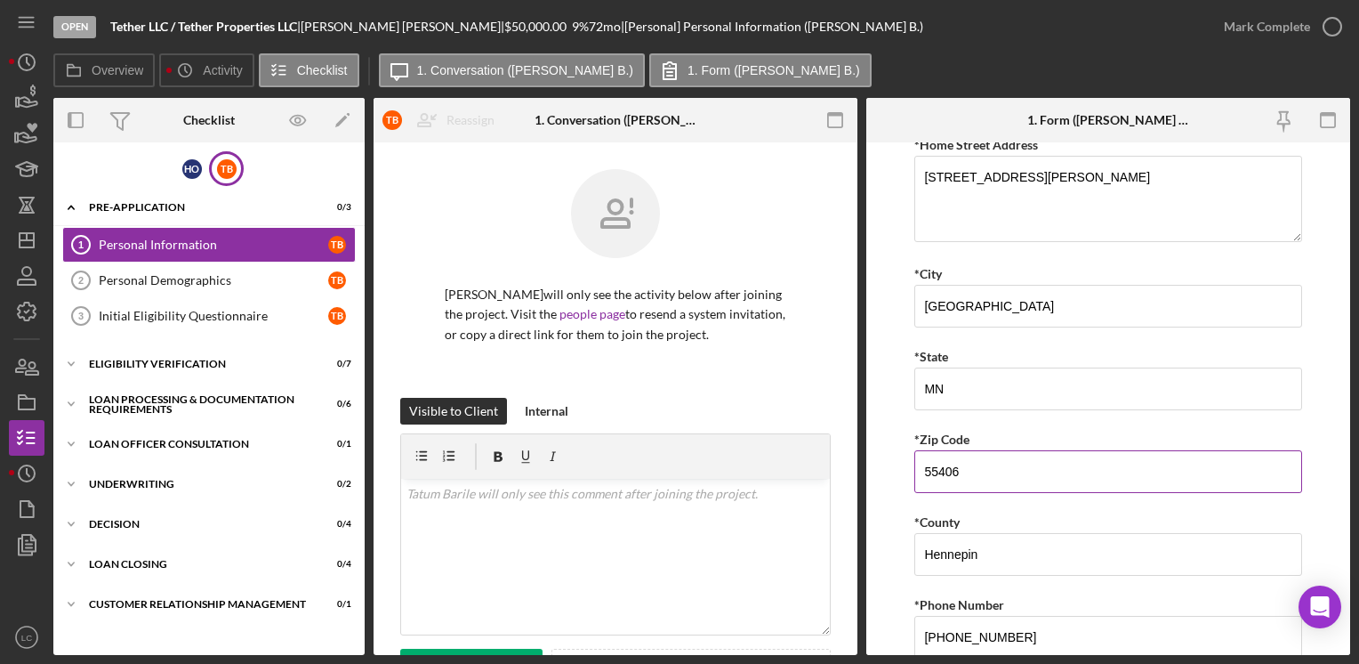
scroll to position [578, 0]
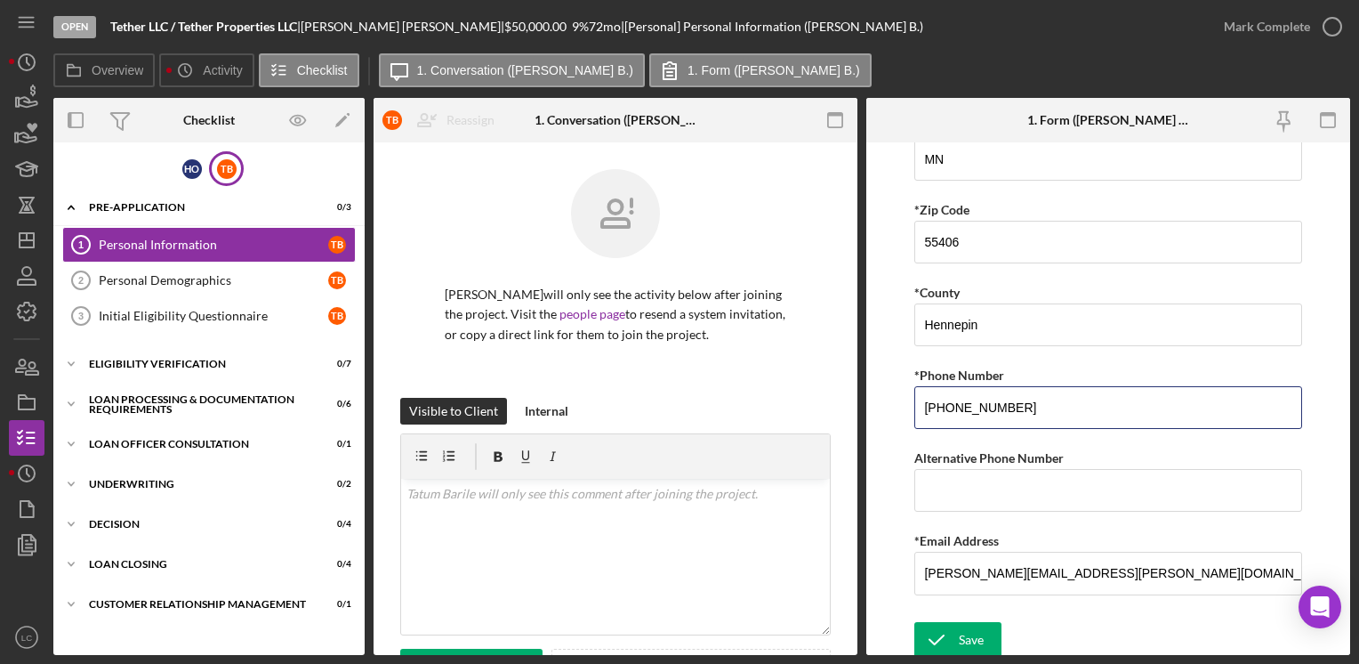
drag, startPoint x: 1026, startPoint y: 401, endPoint x: 801, endPoint y: 389, distance: 225.4
click at [801, 389] on div "Overview Internal Workflow Stage Open Icon/Dropdown Arrow Archive (can unarchiv…" at bounding box center [701, 376] width 1297 height 557
type input "[PHONE_NUMBER]"
drag, startPoint x: 1129, startPoint y: 571, endPoint x: 294, endPoint y: 575, distance: 834.5
click at [294, 575] on div "Overview Internal Workflow Stage Open Icon/Dropdown Arrow Archive (can unarchiv…" at bounding box center [701, 376] width 1297 height 557
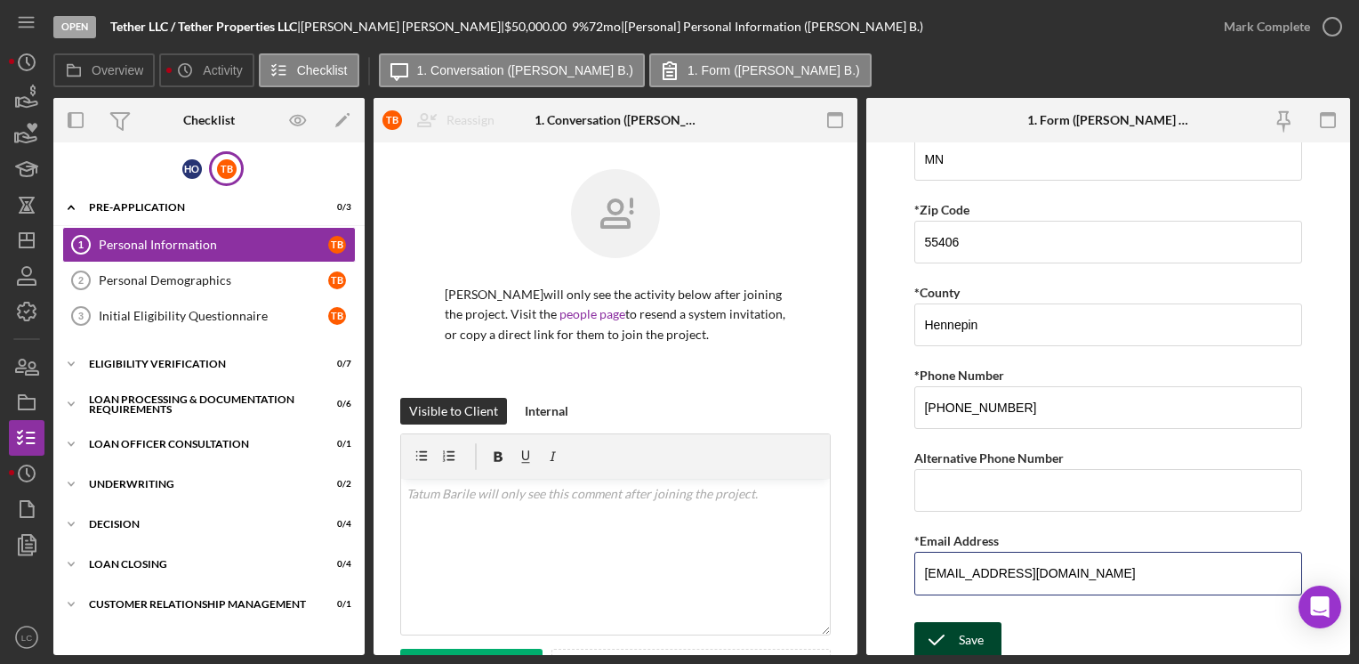
type input "[EMAIL_ADDRESS][DOMAIN_NAME]"
click at [968, 645] on div "Save" at bounding box center [971, 640] width 25 height 36
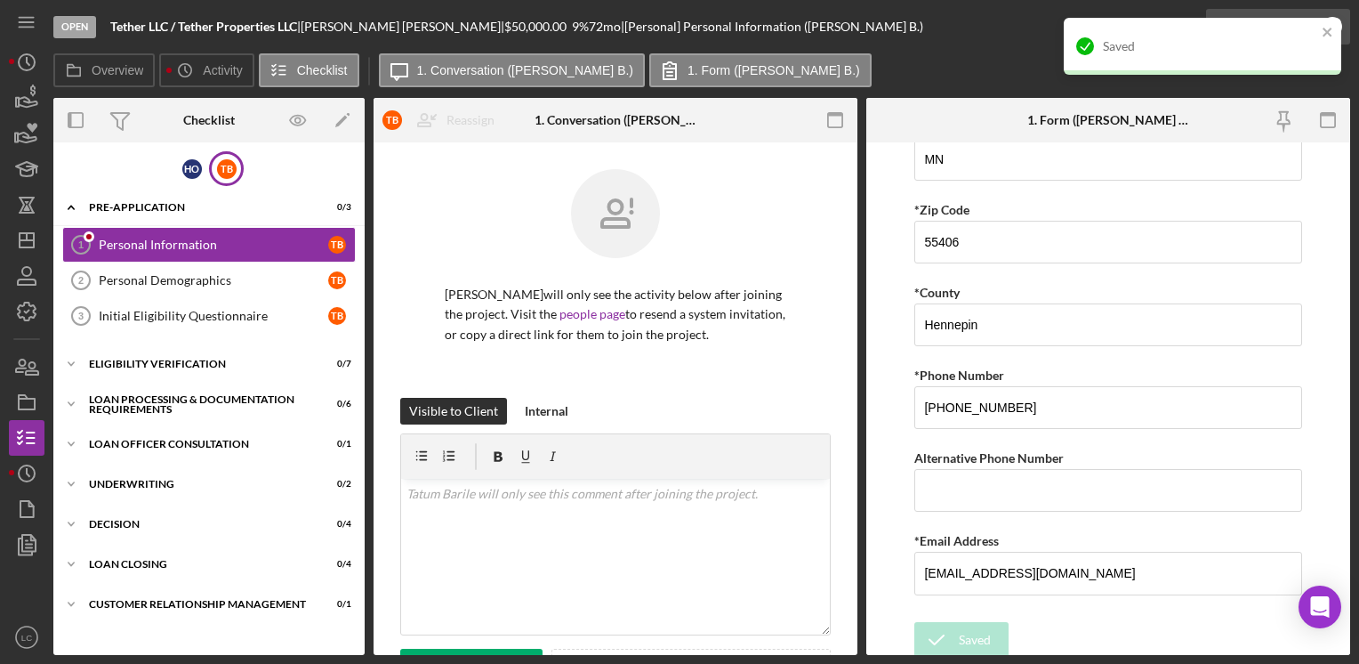
click at [1327, 26] on div "Open Tether LLC / Tether Properties LLC | [PERSON_NAME] | $50,000.00 9 % 72 mo …" at bounding box center [679, 332] width 1359 height 664
click at [193, 276] on div "Personal Demographics" at bounding box center [214, 280] width 230 height 14
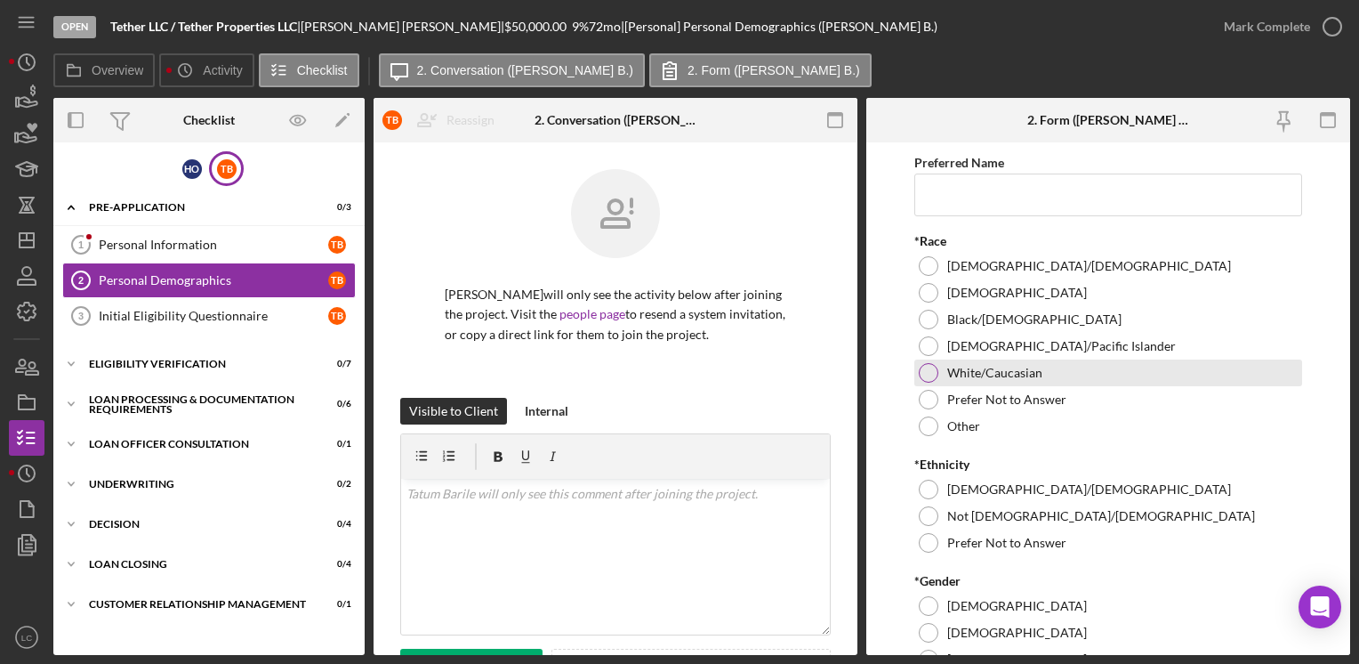
click at [931, 376] on div at bounding box center [929, 373] width 20 height 20
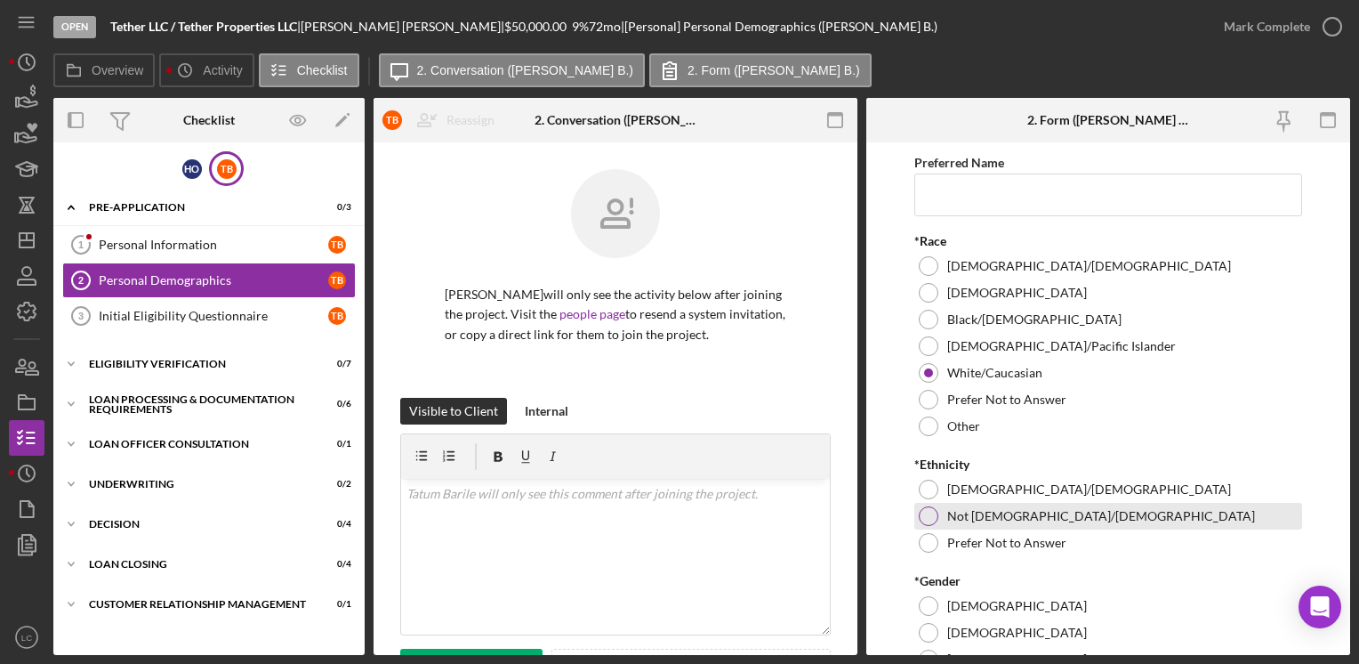
click at [924, 525] on div "Not [DEMOGRAPHIC_DATA]/[DEMOGRAPHIC_DATA]" at bounding box center [1108, 516] width 387 height 27
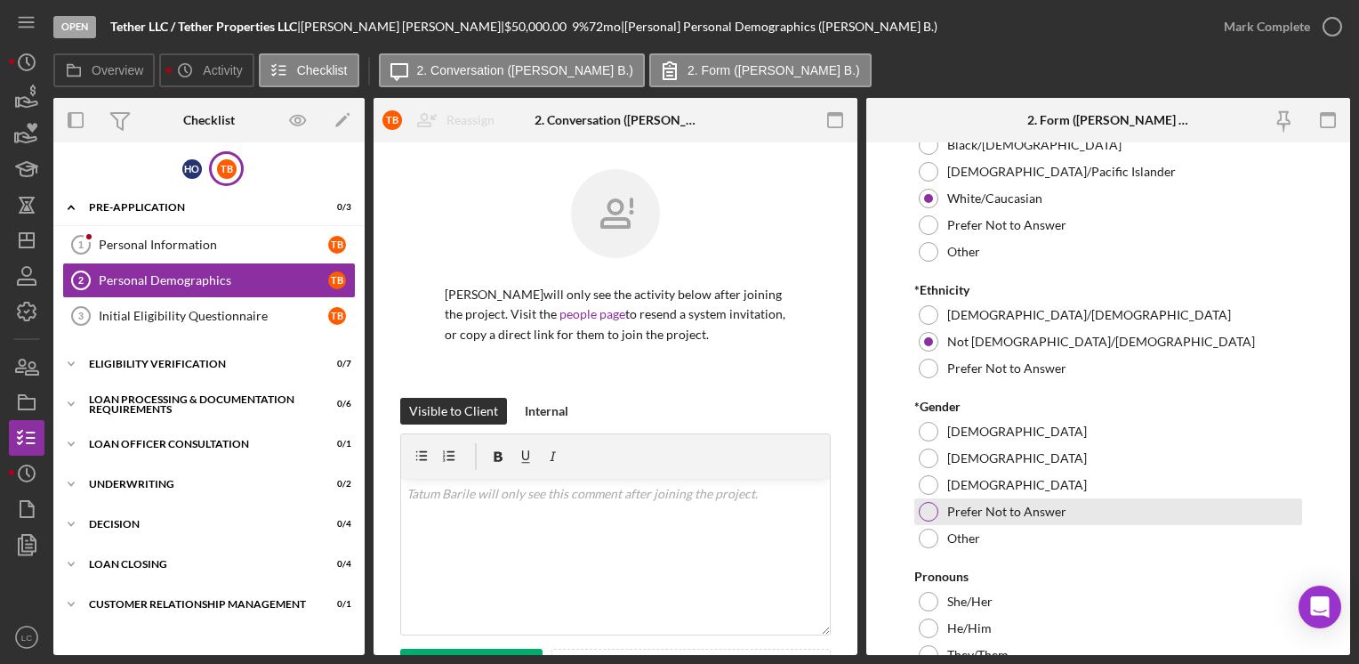
scroll to position [178, 0]
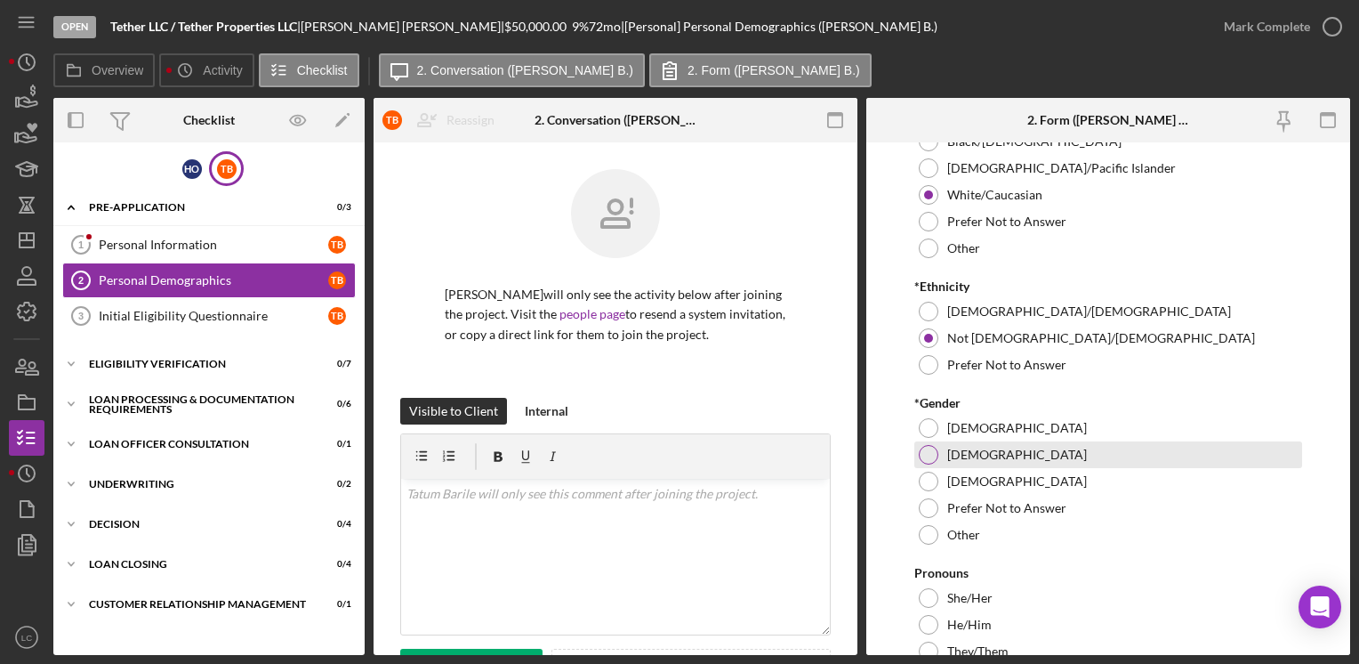
click at [922, 456] on div at bounding box center [929, 455] width 20 height 20
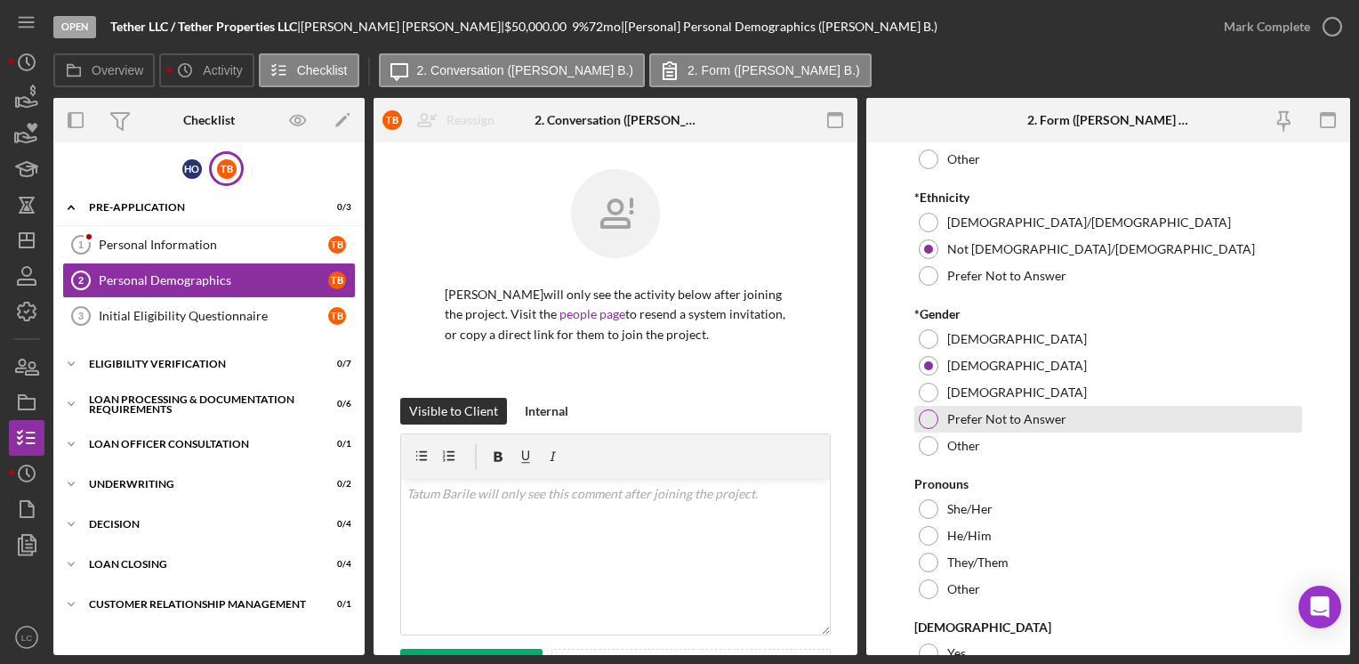
scroll to position [356, 0]
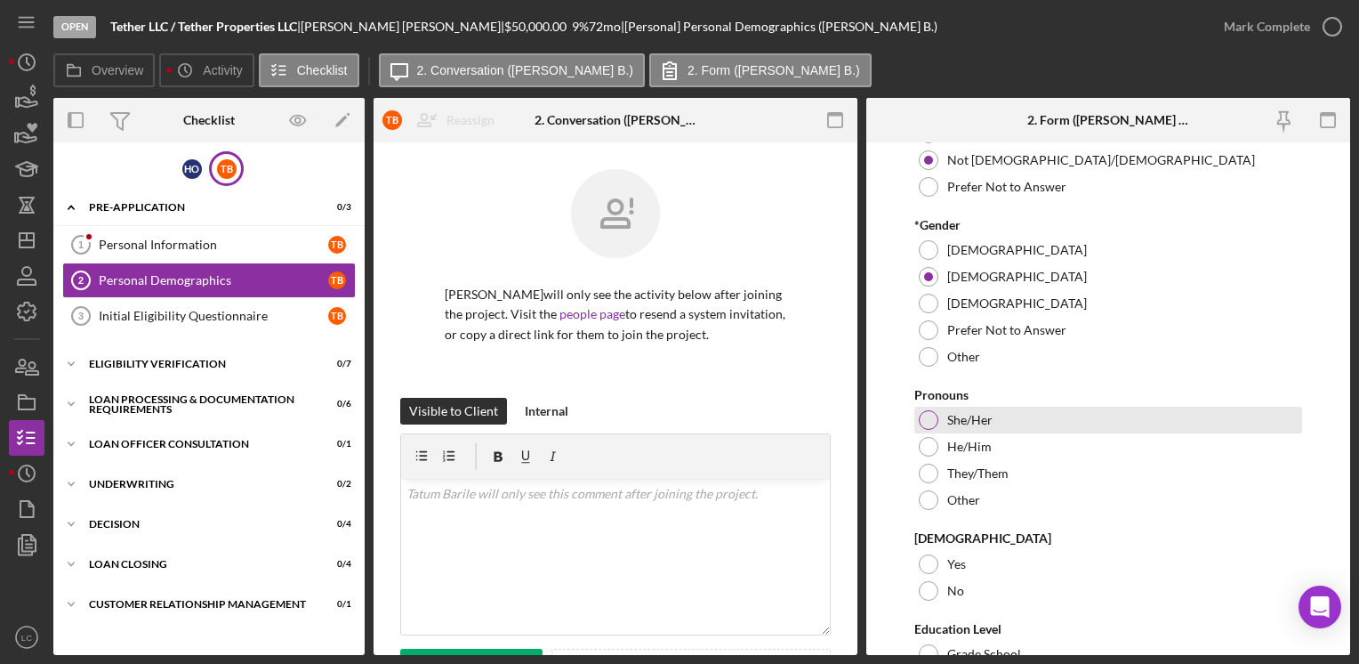
click at [920, 416] on div at bounding box center [929, 420] width 20 height 20
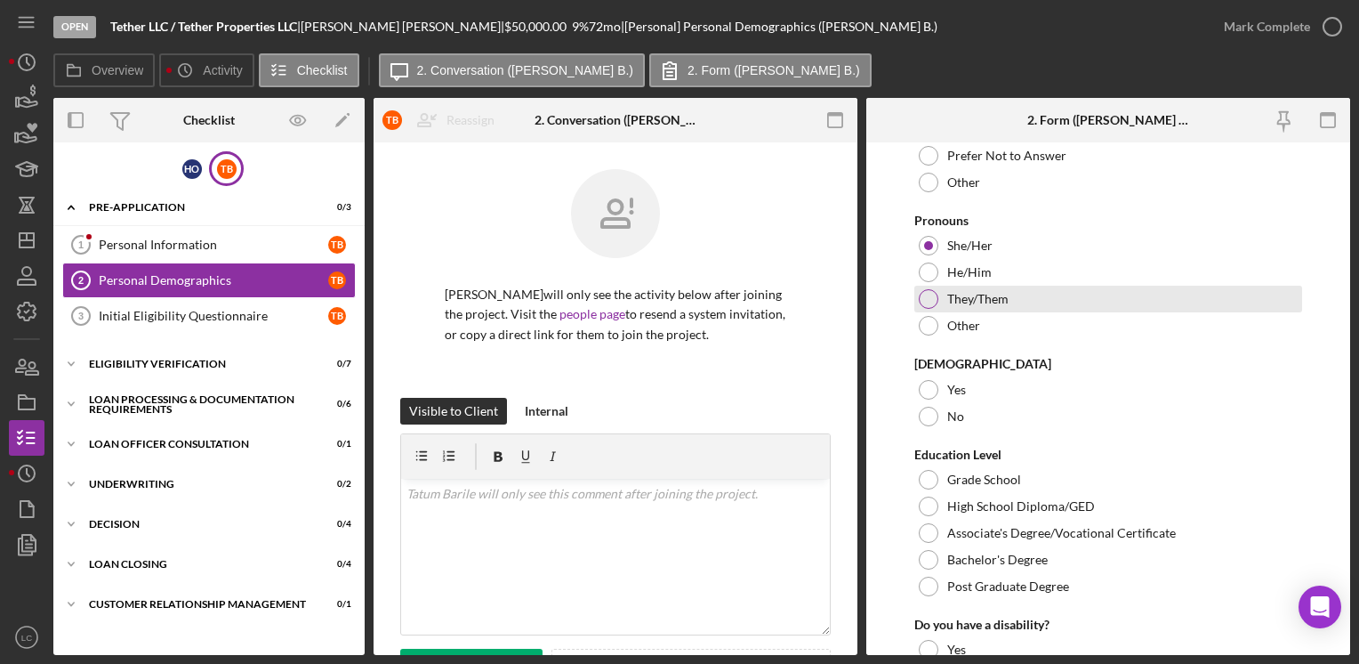
scroll to position [534, 0]
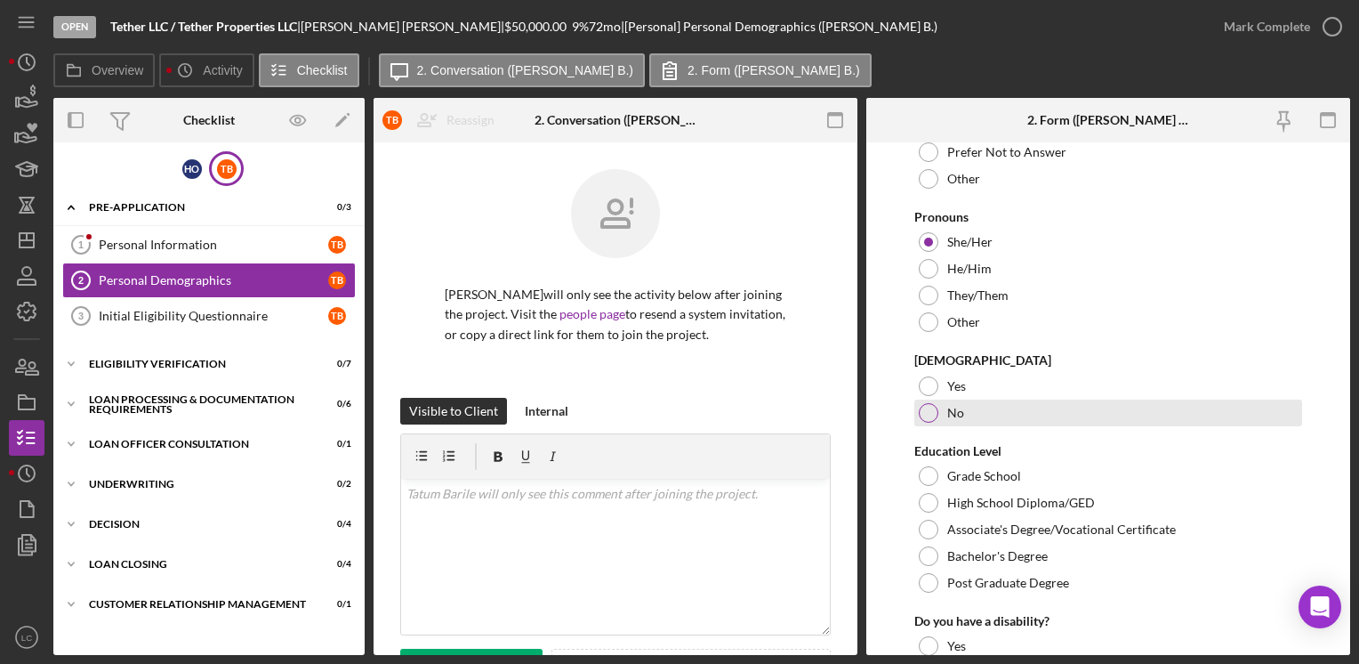
click at [929, 415] on div at bounding box center [929, 413] width 20 height 20
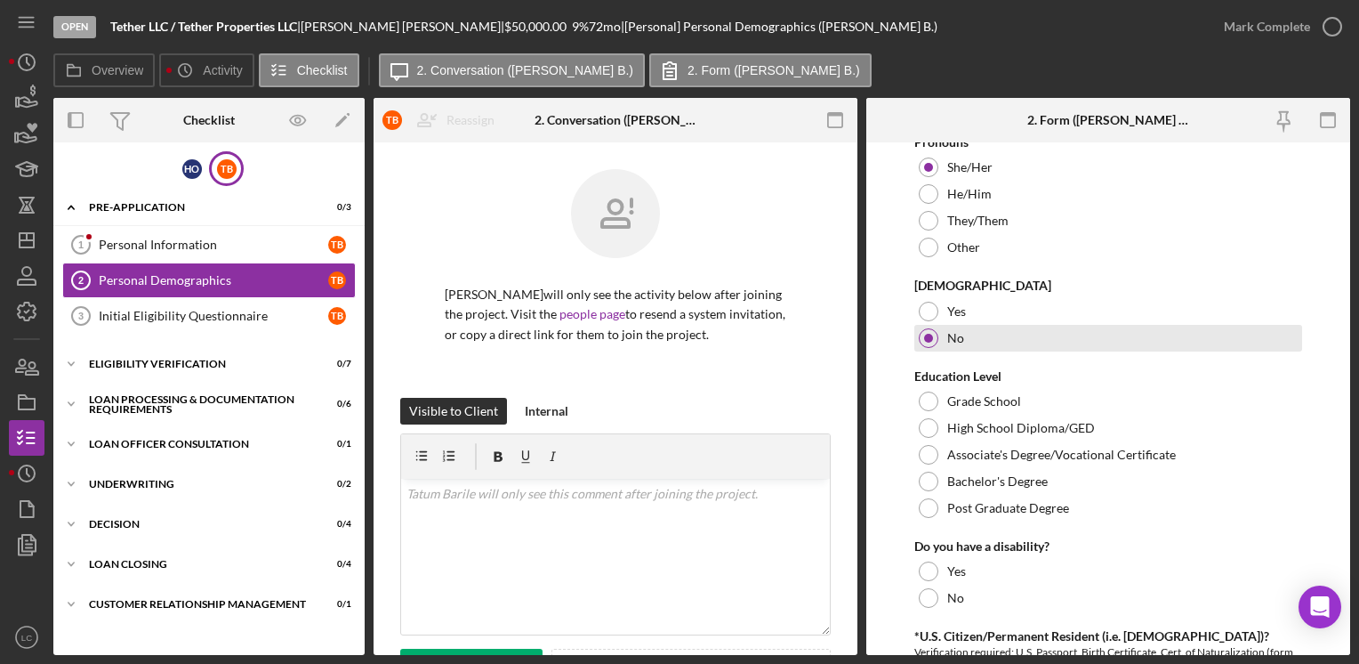
scroll to position [712, 0]
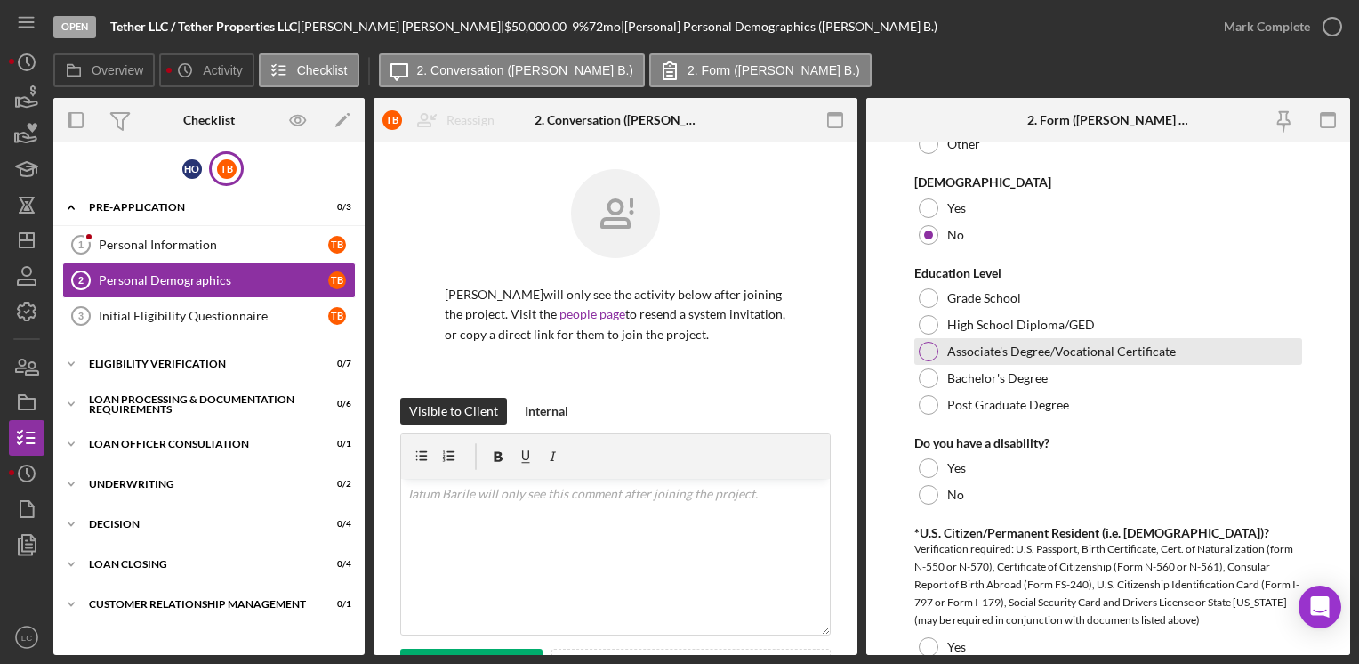
click at [924, 353] on div at bounding box center [929, 352] width 20 height 20
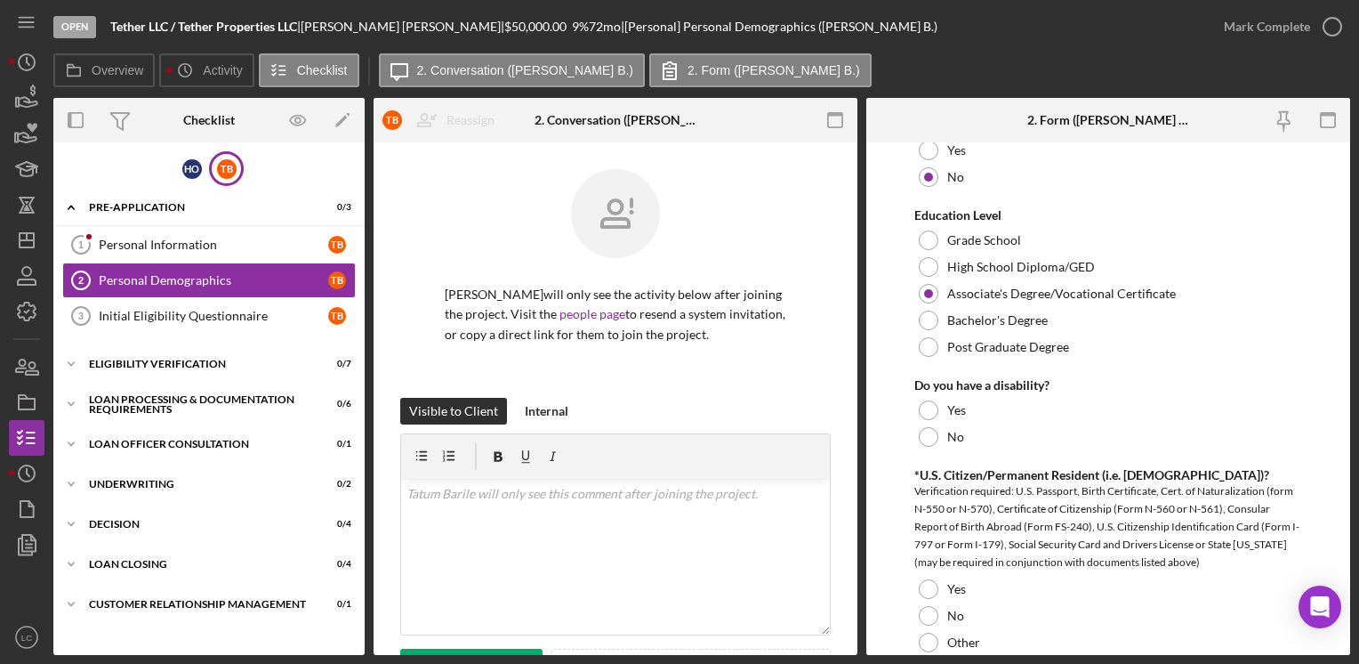
scroll to position [801, 0]
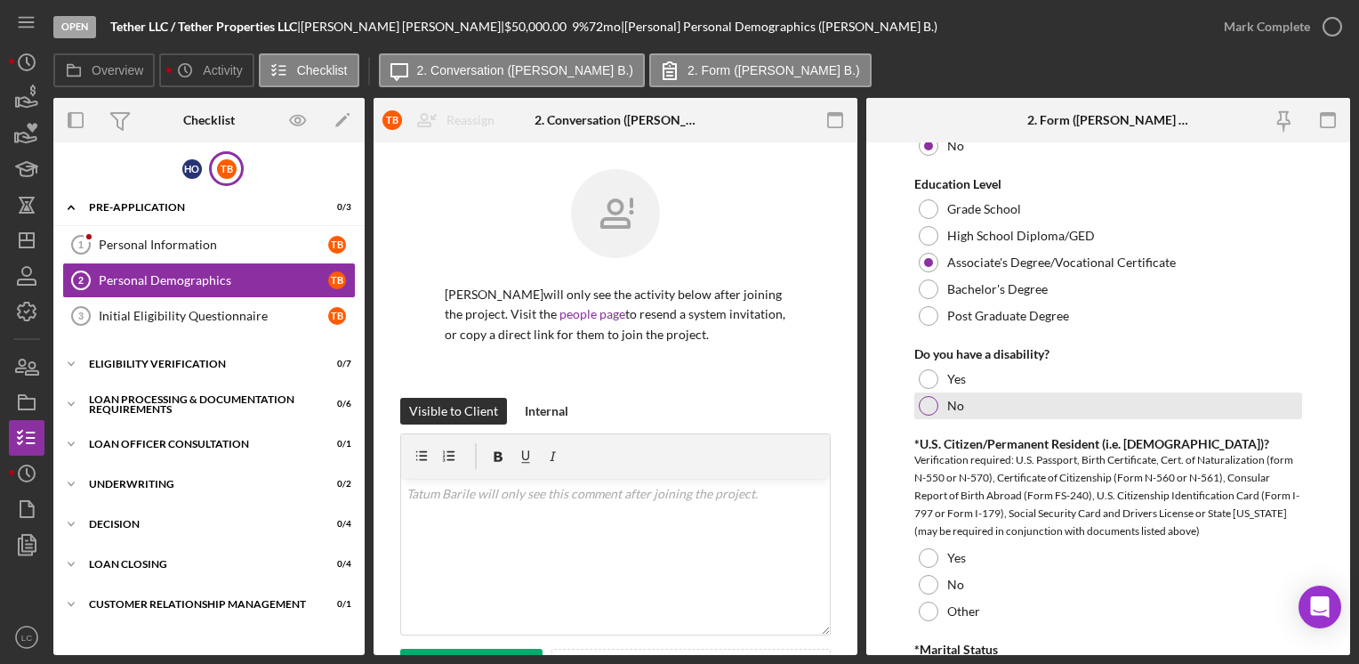
click at [932, 400] on div at bounding box center [929, 406] width 20 height 20
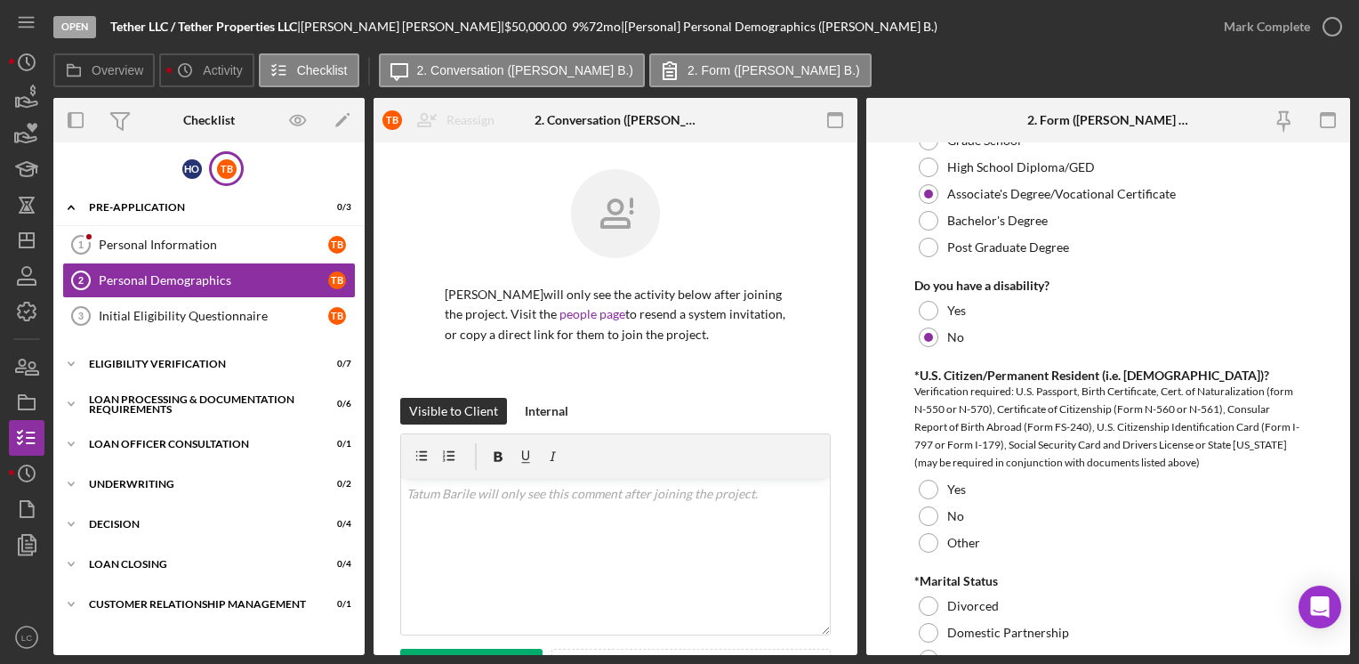
scroll to position [979, 0]
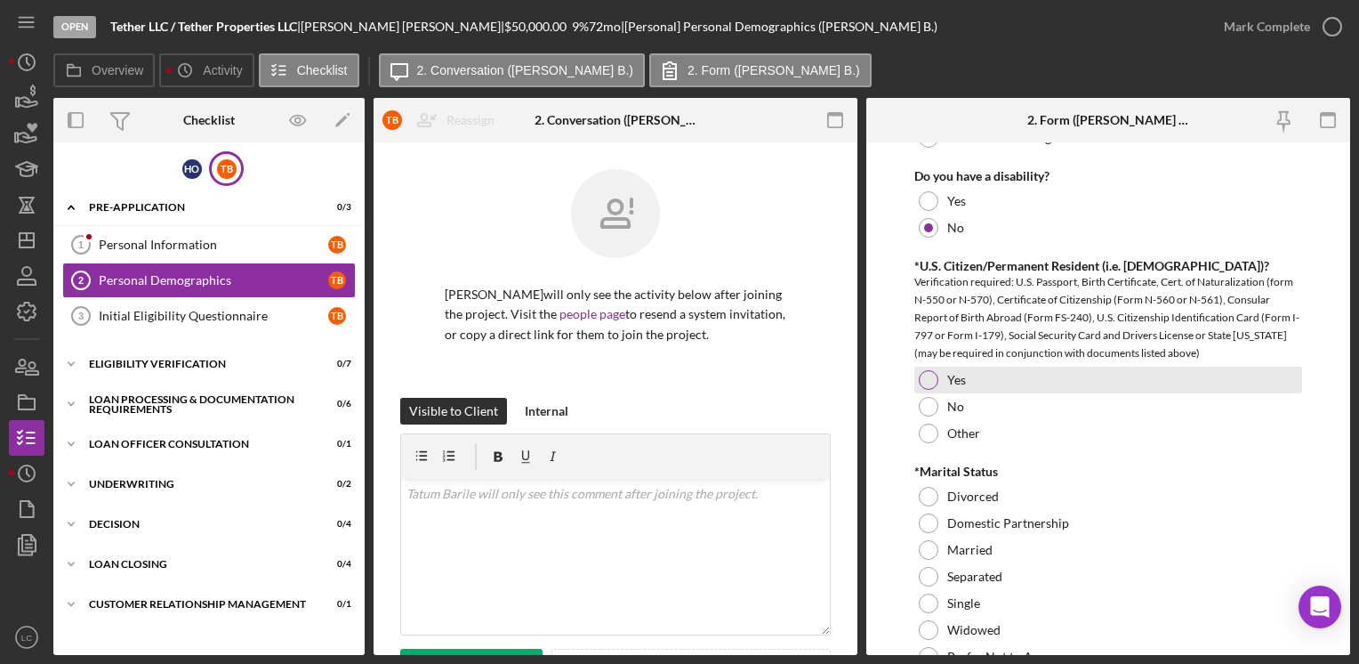
click at [929, 377] on div at bounding box center [929, 380] width 20 height 20
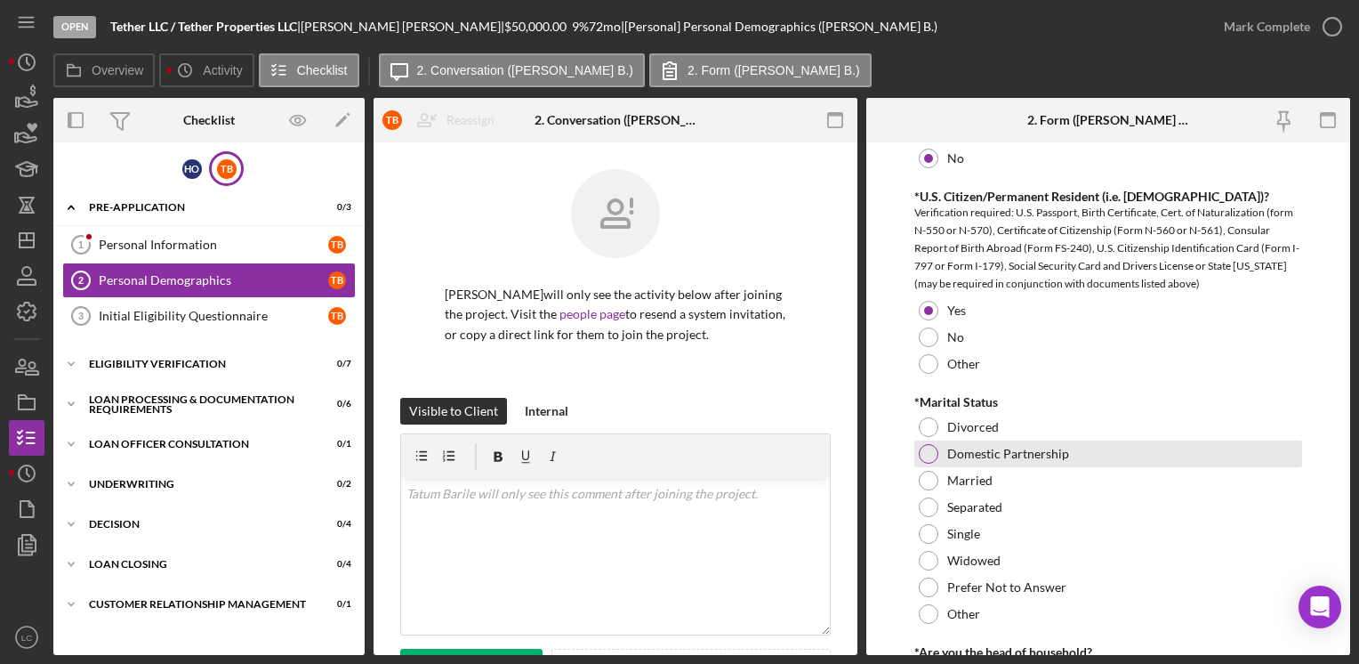
scroll to position [1157, 0]
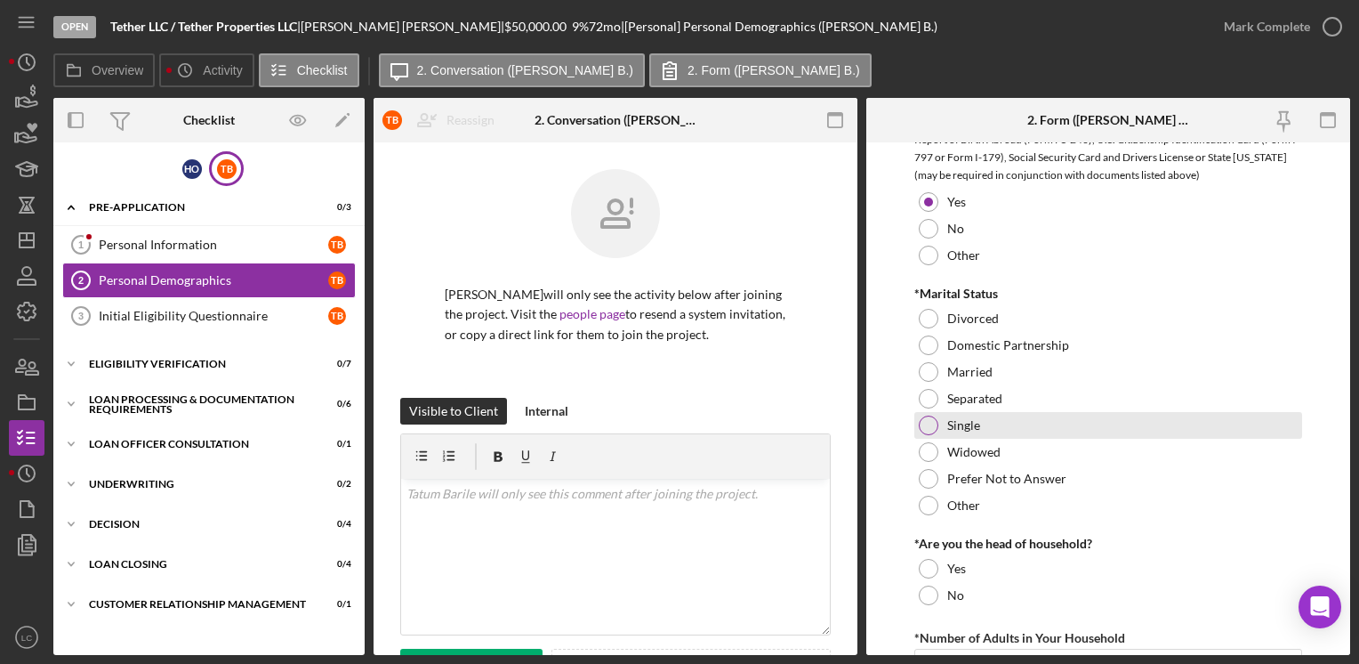
click at [932, 422] on div at bounding box center [929, 425] width 20 height 20
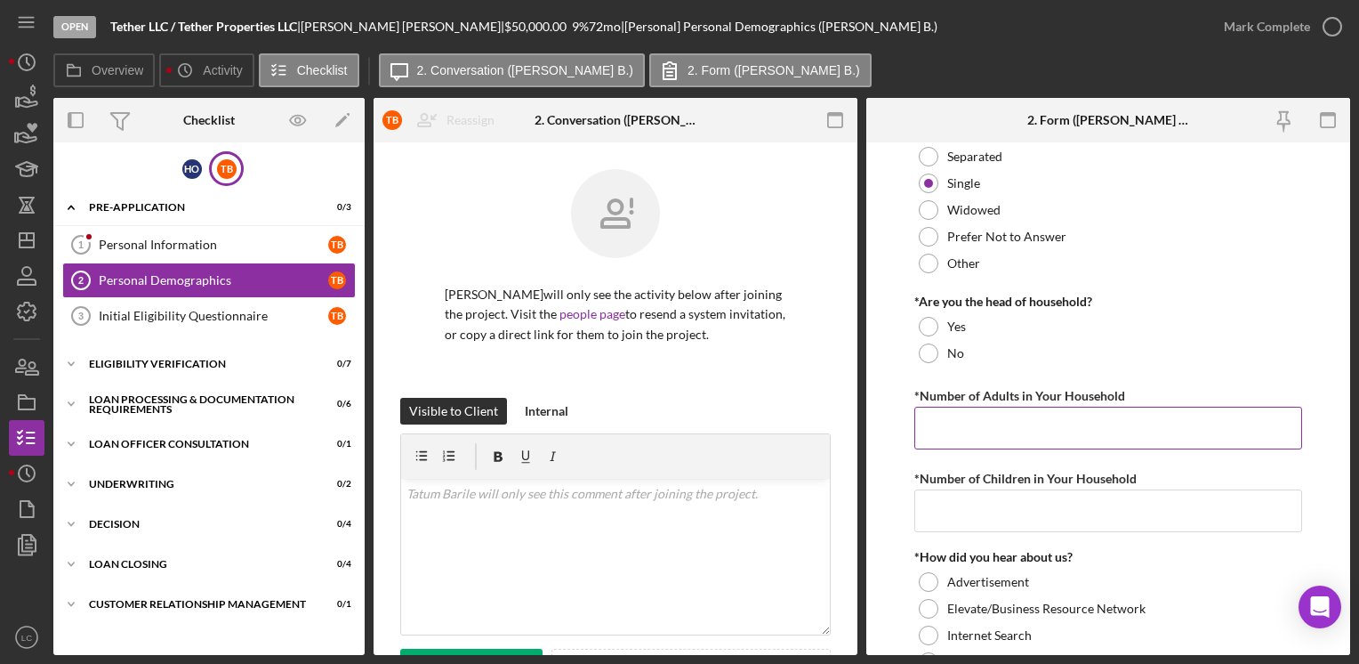
scroll to position [1424, 0]
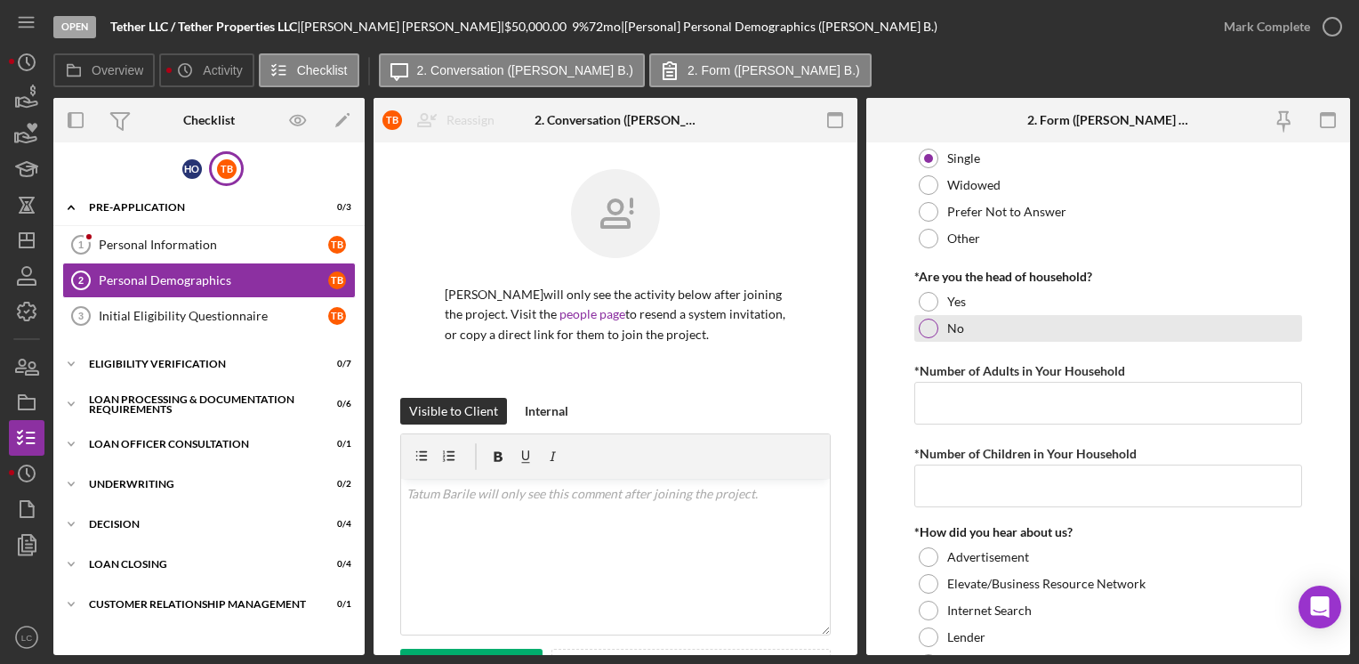
click at [919, 334] on div "No" at bounding box center [1108, 328] width 387 height 27
click at [940, 406] on input "*Number of Adults in Your Household" at bounding box center [1108, 403] width 387 height 43
type input "2"
click at [986, 493] on input "*Number of Children in Your Household" at bounding box center [1108, 485] width 387 height 43
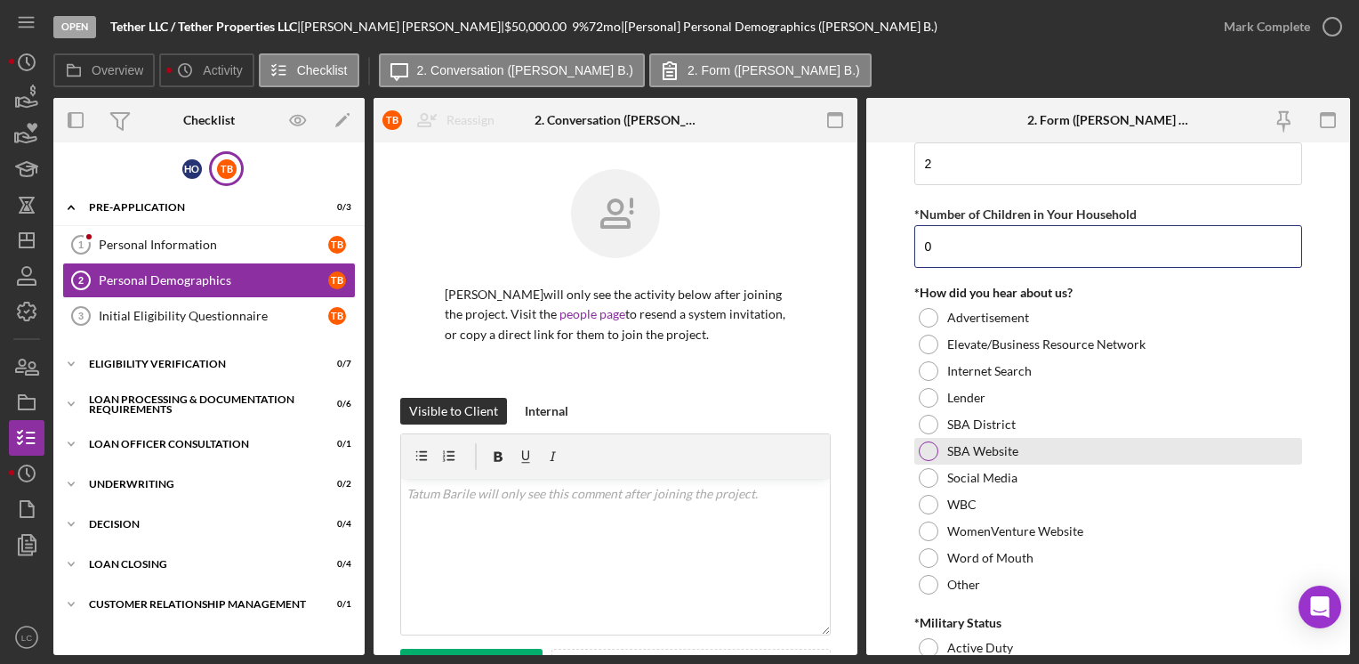
scroll to position [1690, 0]
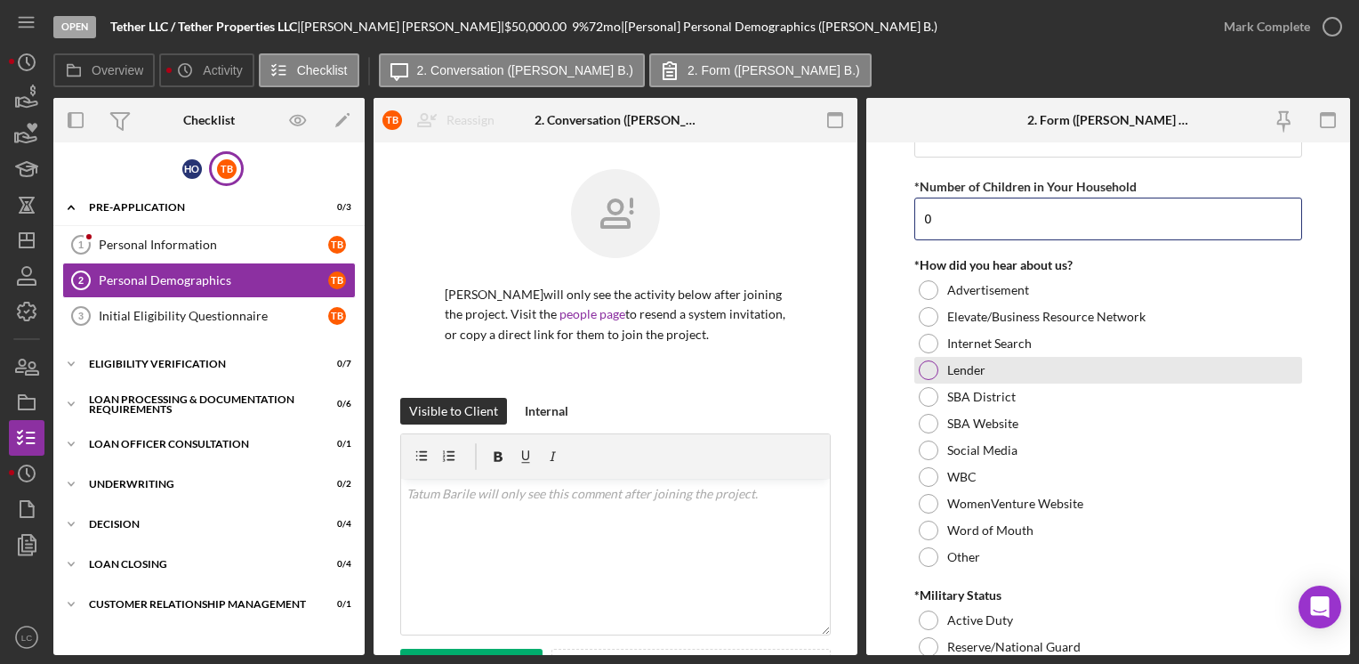
type input "0"
click at [924, 367] on div at bounding box center [929, 370] width 20 height 20
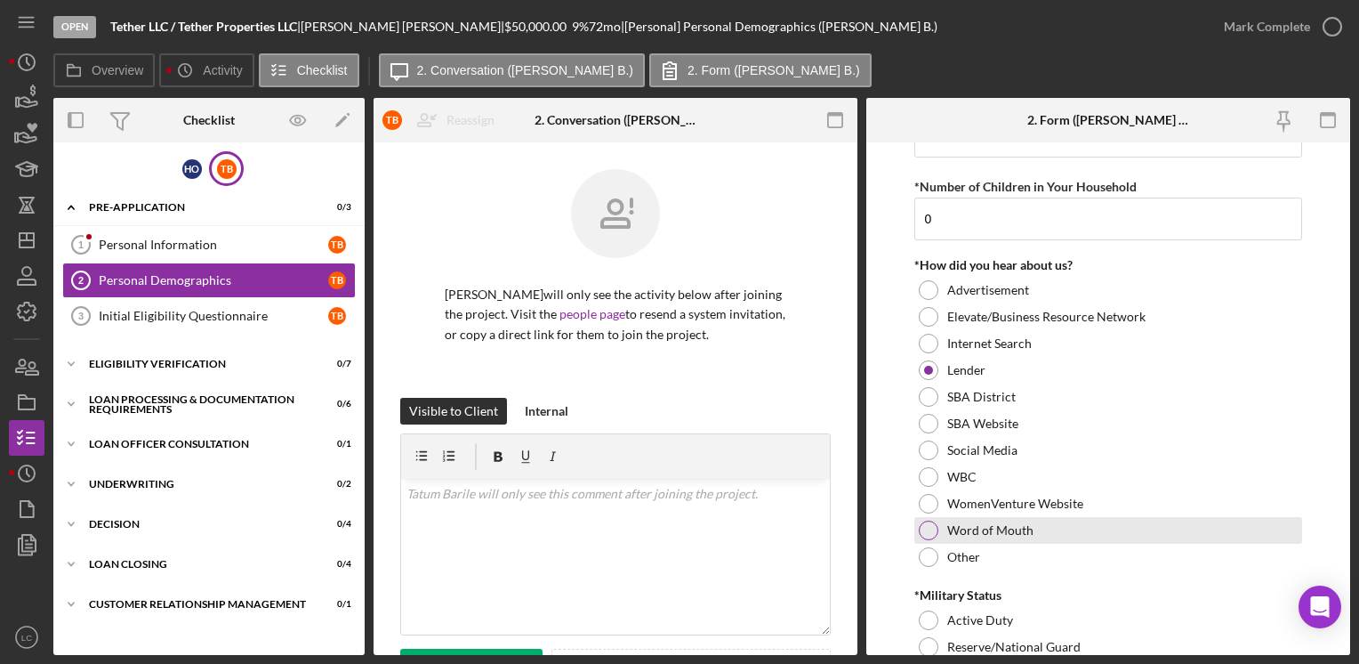
click at [929, 536] on div at bounding box center [929, 530] width 20 height 20
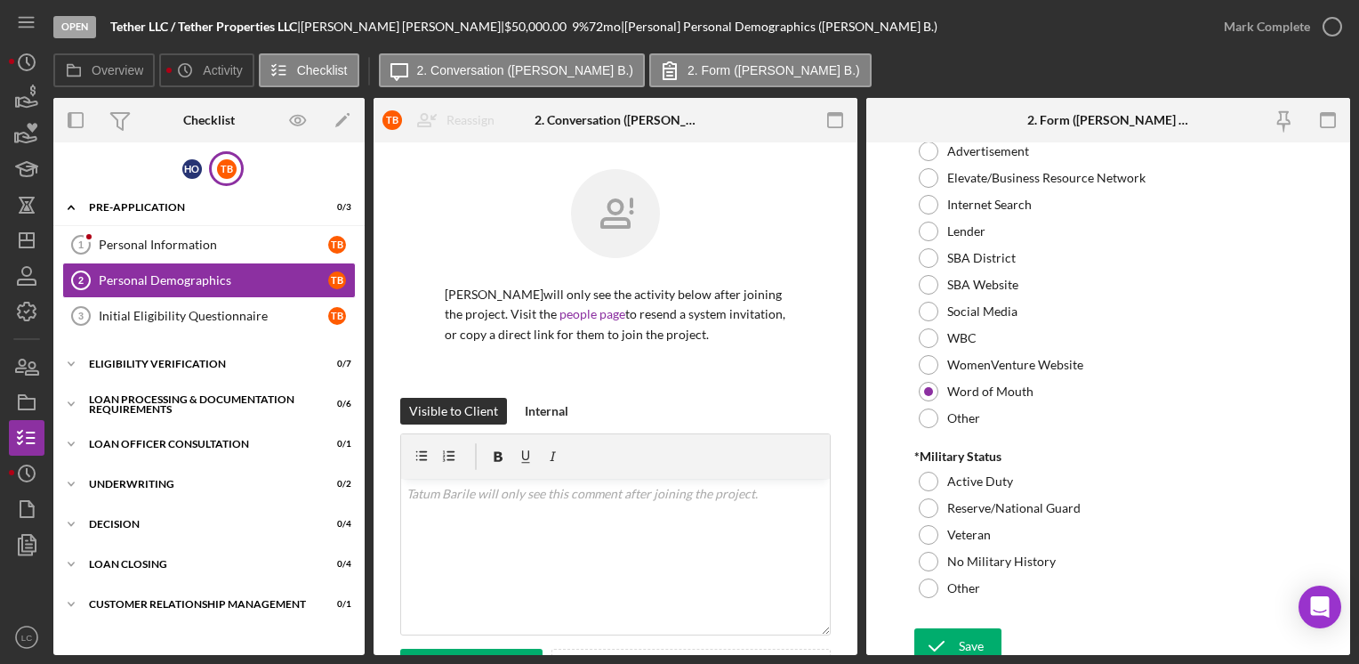
scroll to position [1840, 0]
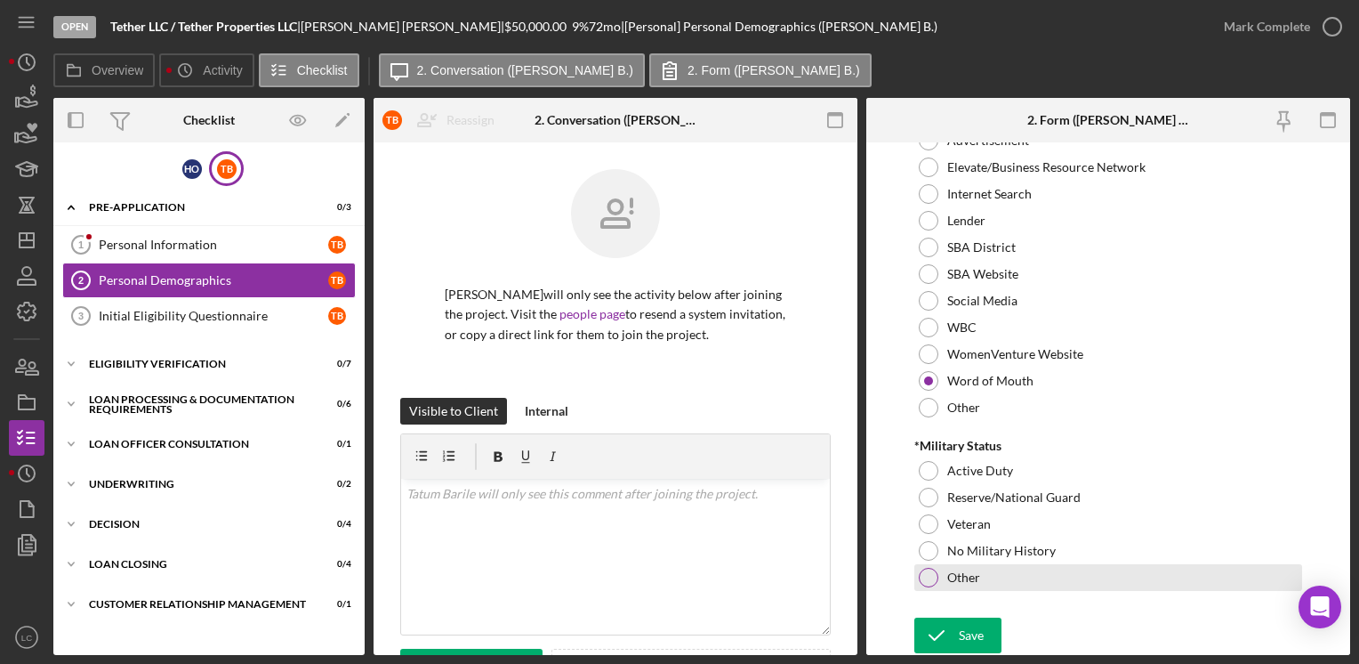
drag, startPoint x: 929, startPoint y: 555, endPoint x: 939, endPoint y: 581, distance: 27.6
click at [929, 561] on div "No Military History" at bounding box center [1108, 550] width 387 height 27
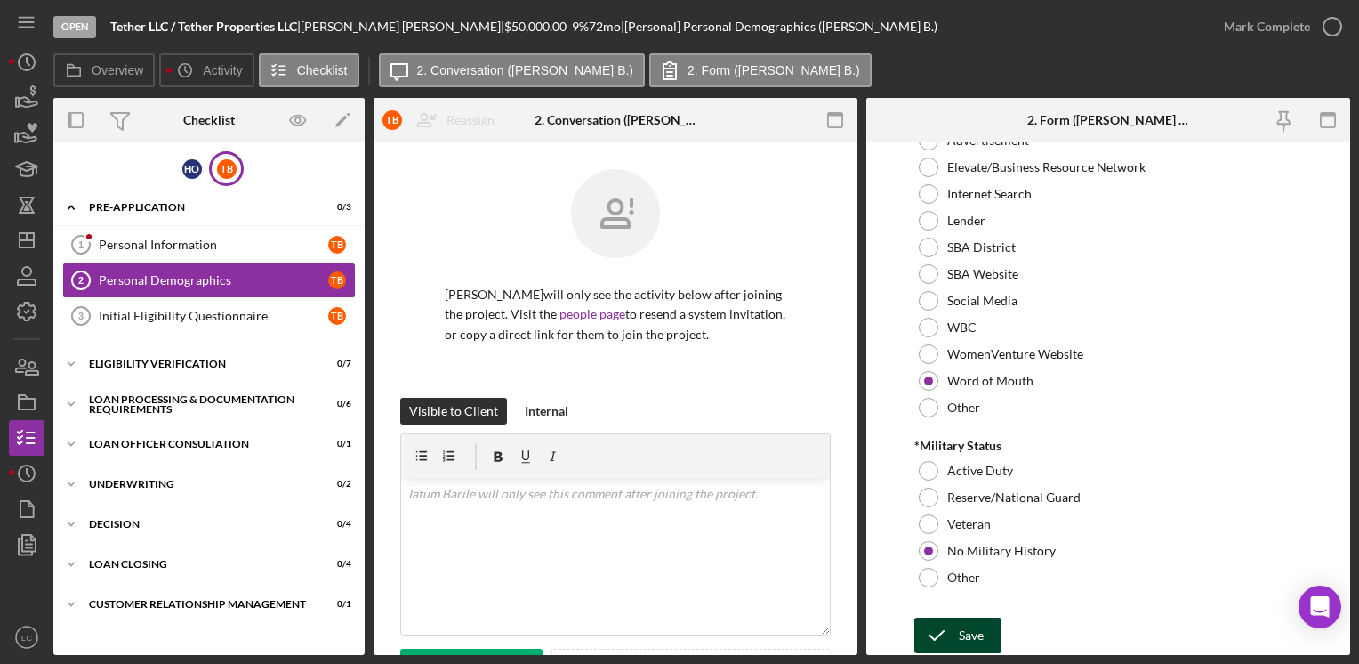
click at [975, 617] on div "Save" at bounding box center [971, 635] width 25 height 36
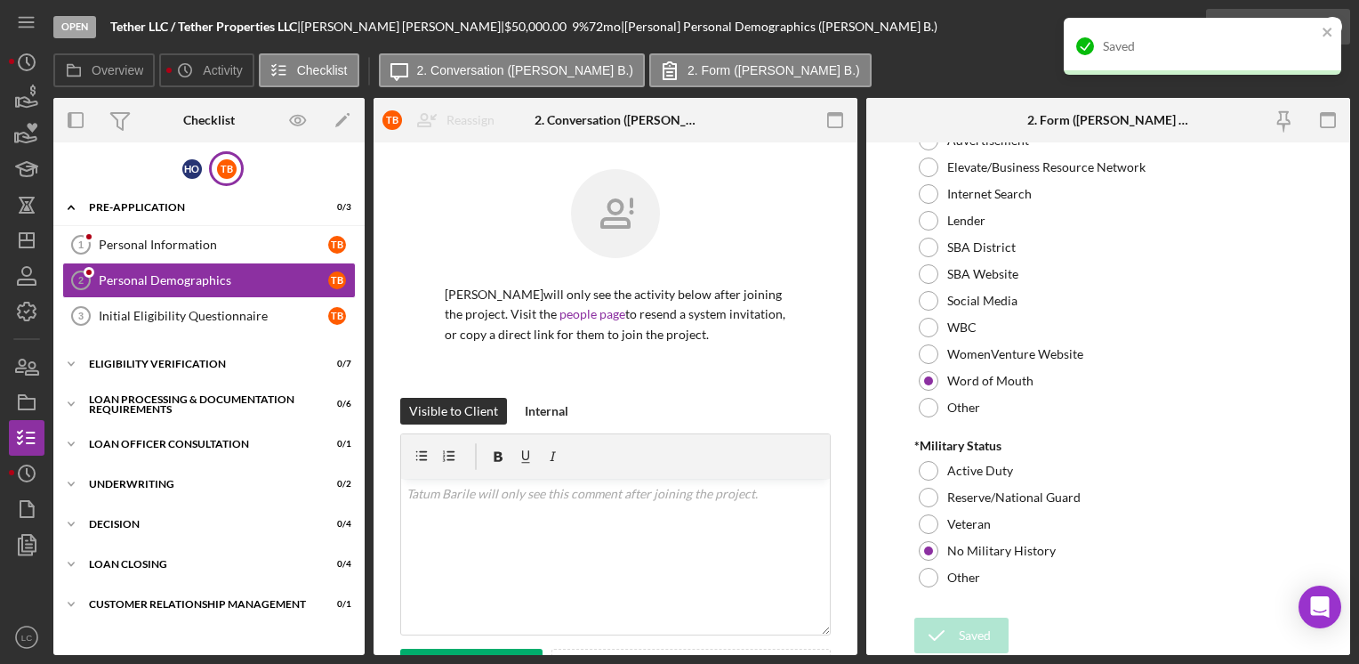
click at [1335, 21] on div "Saved" at bounding box center [1203, 46] width 278 height 57
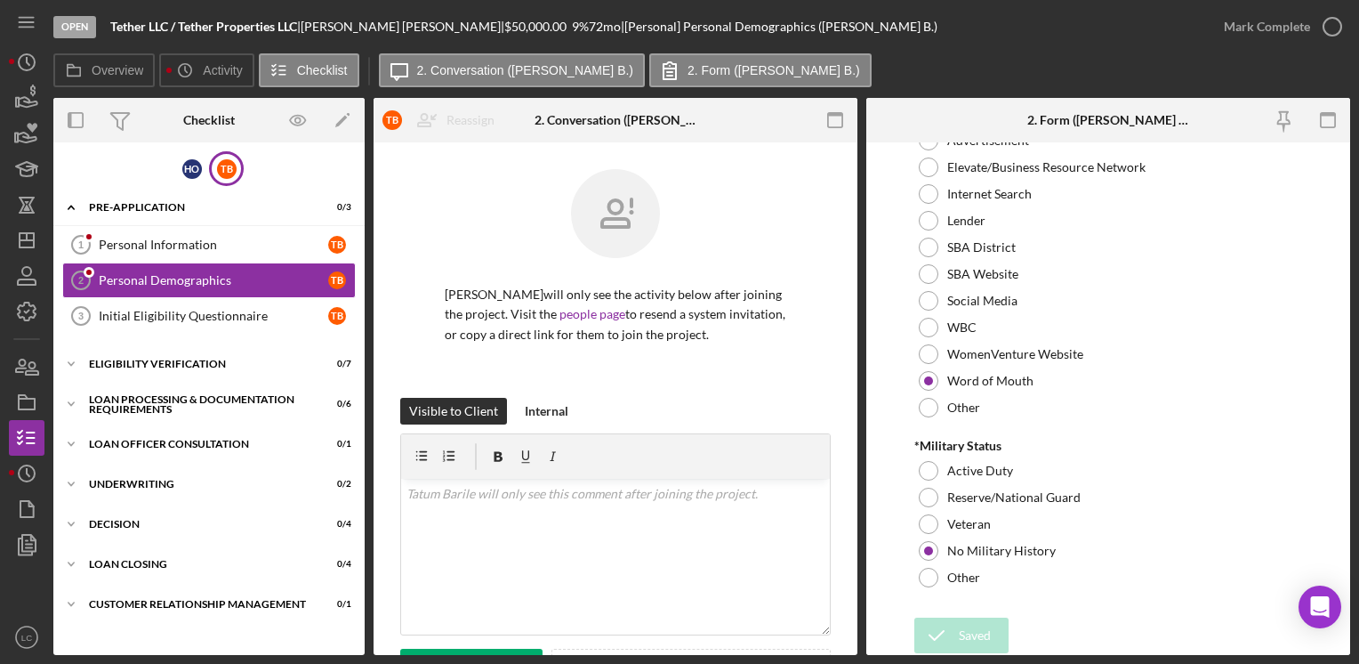
click at [1335, 37] on div "Open Tether LLC / Tether Properties LLC | [PERSON_NAME] | $50,000.00 9 % 72 mo …" at bounding box center [679, 332] width 1359 height 664
click at [1335, 32] on icon "button" at bounding box center [1333, 26] width 44 height 44
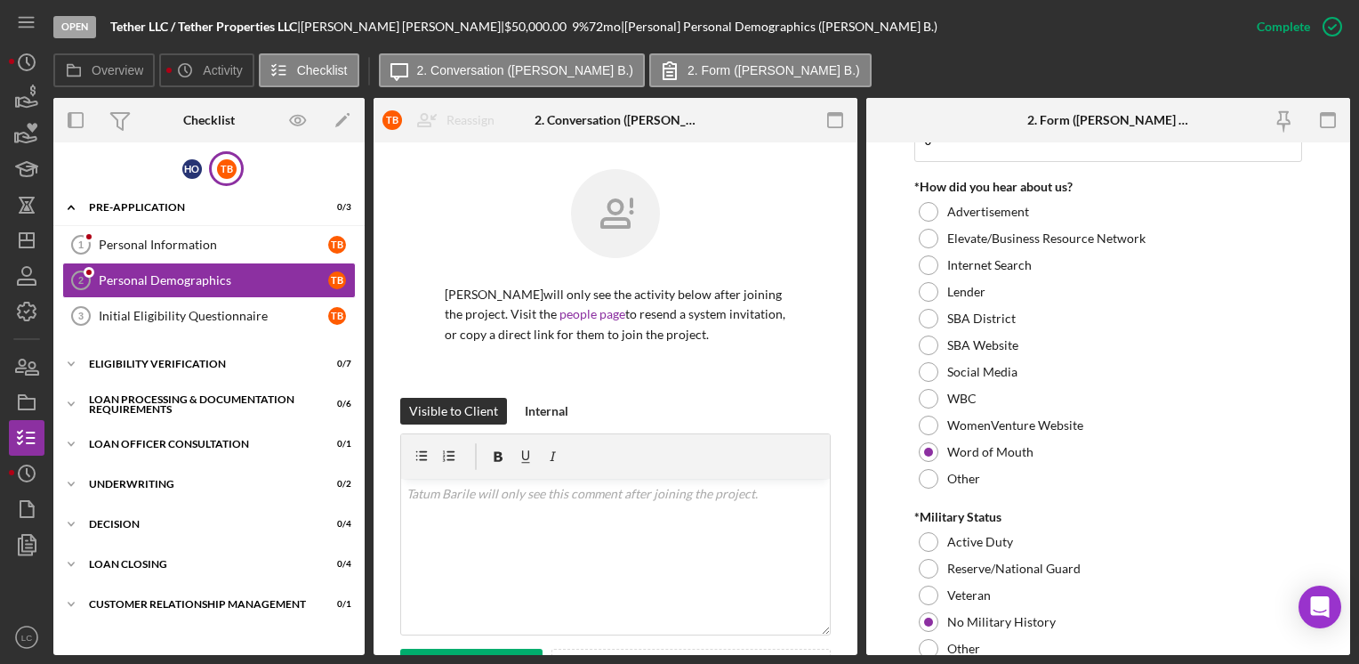
scroll to position [1911, 0]
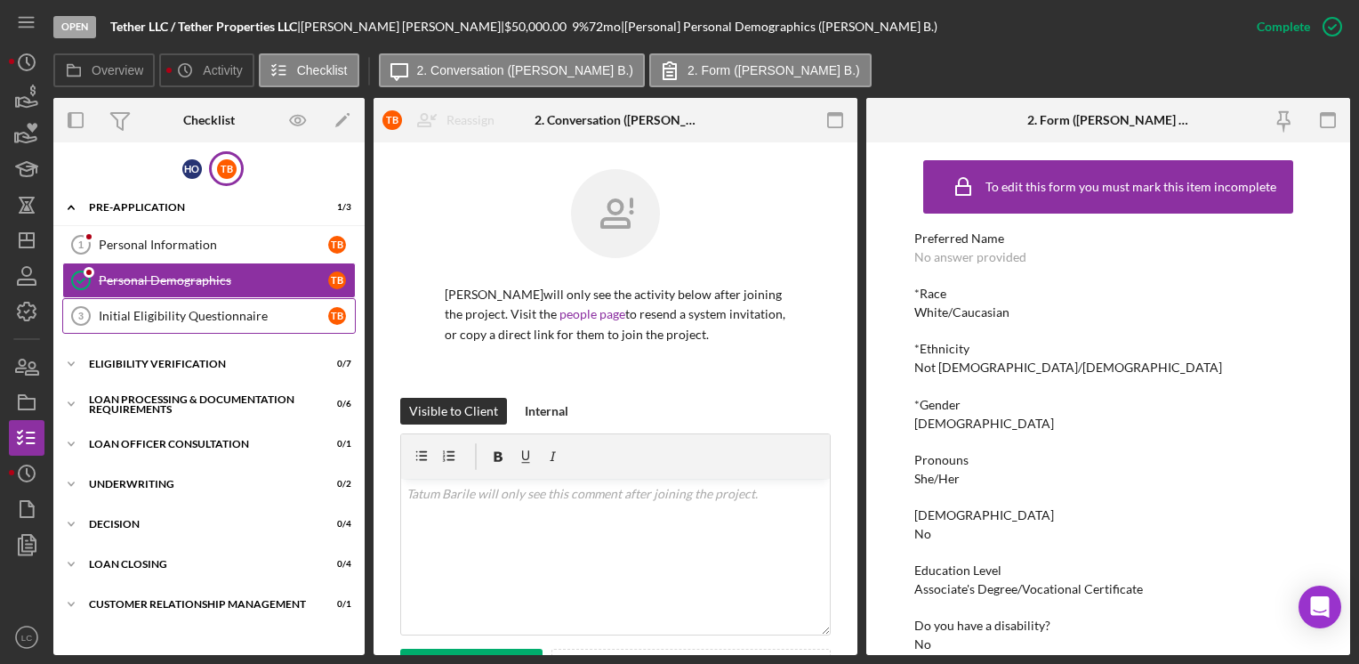
click at [241, 317] on div "Initial Eligibility Questionnaire" at bounding box center [214, 316] width 230 height 14
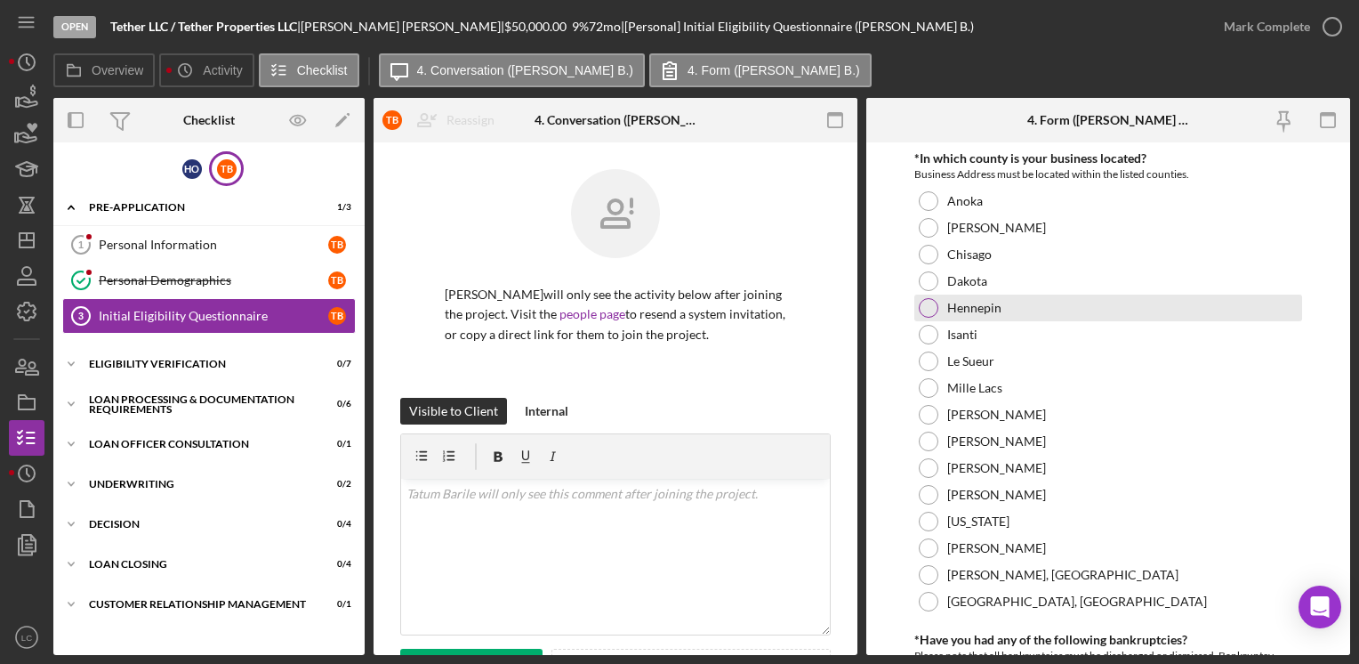
click at [932, 311] on div at bounding box center [929, 308] width 20 height 20
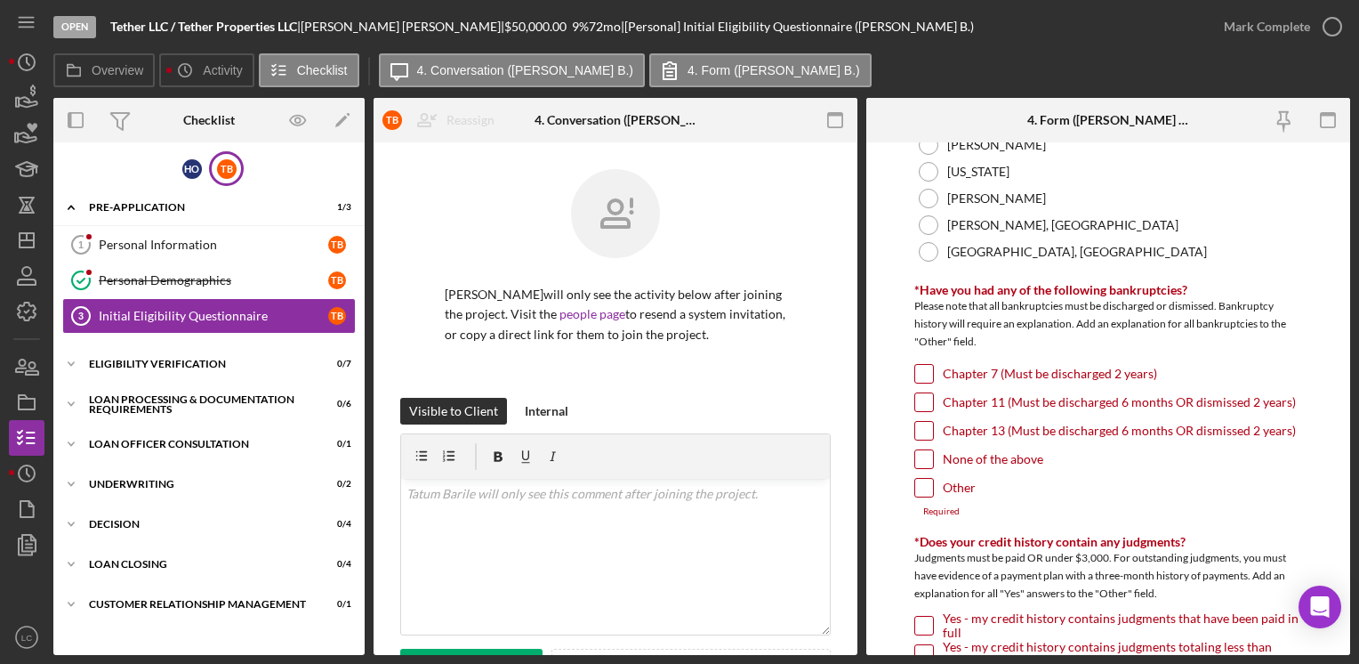
scroll to position [445, 0]
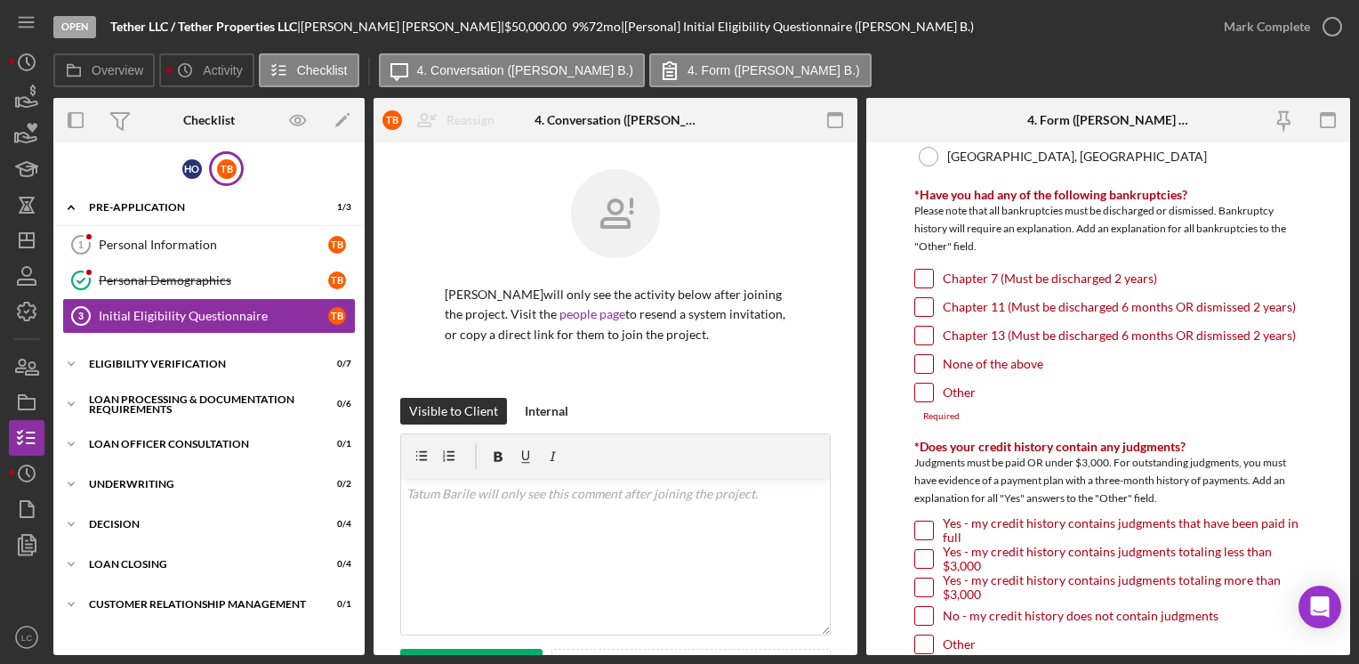
click at [925, 361] on input "None of the above" at bounding box center [925, 364] width 18 height 18
checkbox input "true"
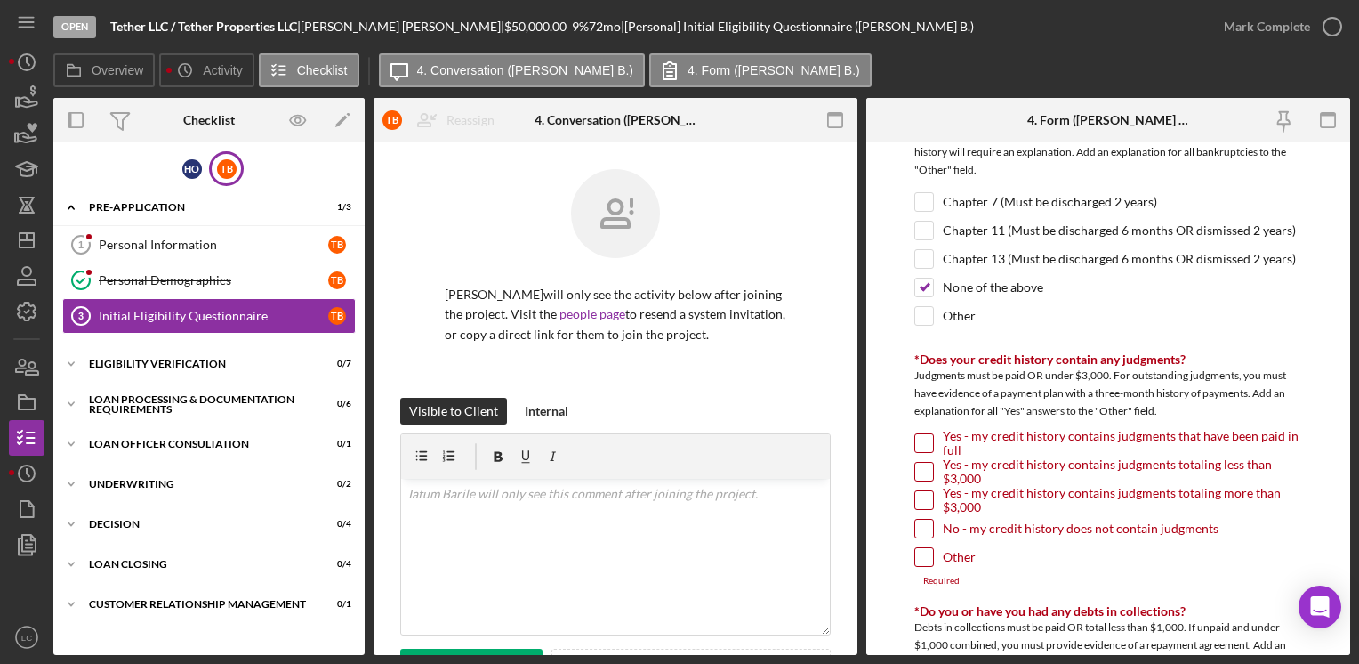
scroll to position [623, 0]
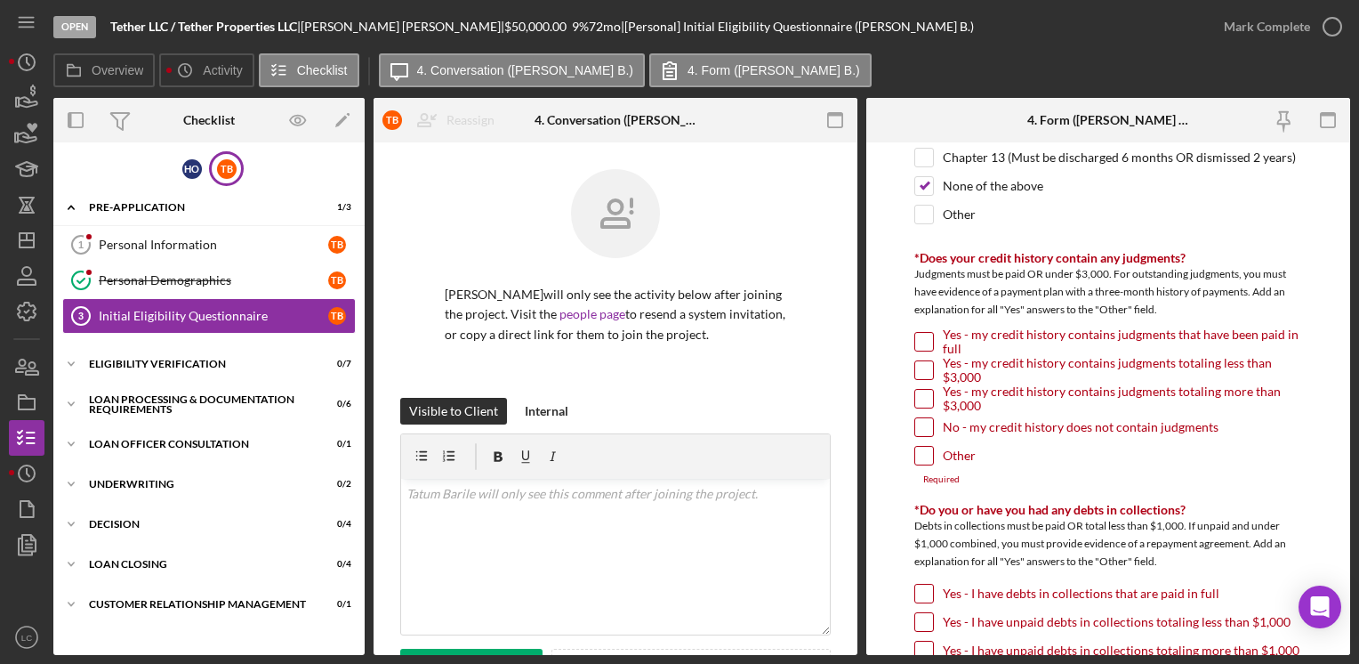
click at [922, 423] on input "No - my credit history does not contain judgments" at bounding box center [925, 427] width 18 height 18
checkbox input "true"
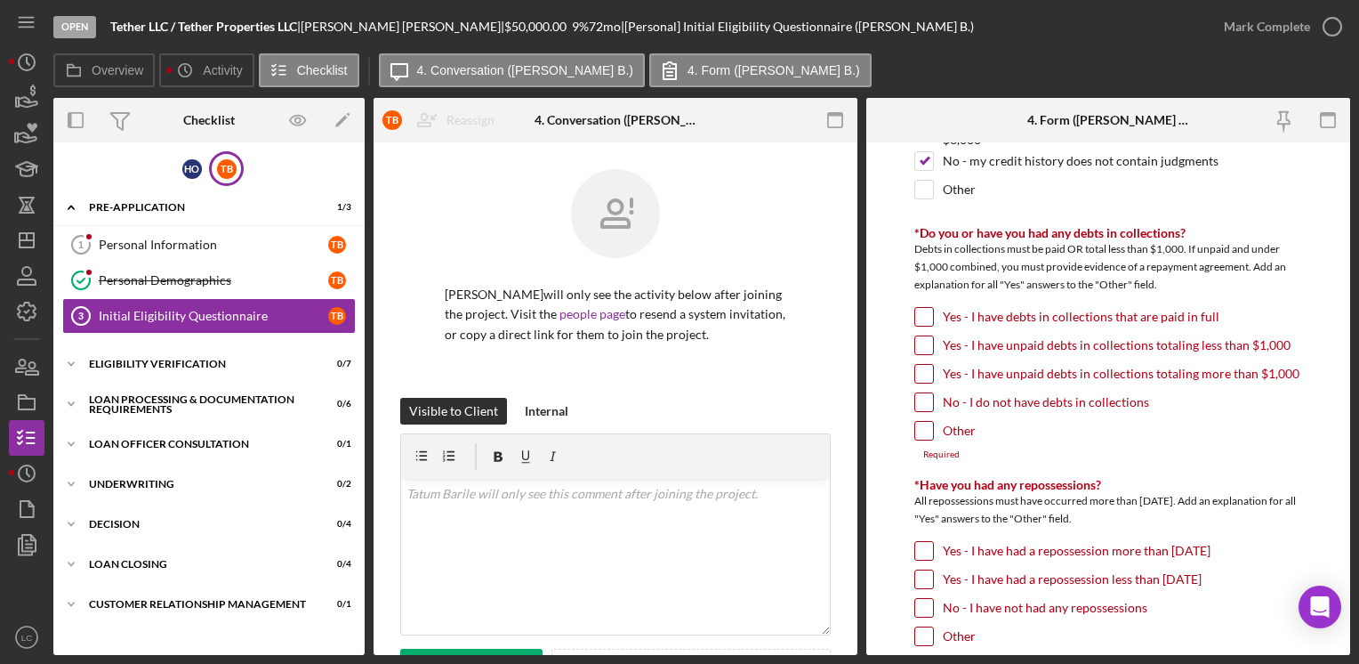
scroll to position [890, 0]
click at [926, 397] on input "No - I do not have debts in collections" at bounding box center [925, 401] width 18 height 18
checkbox input "true"
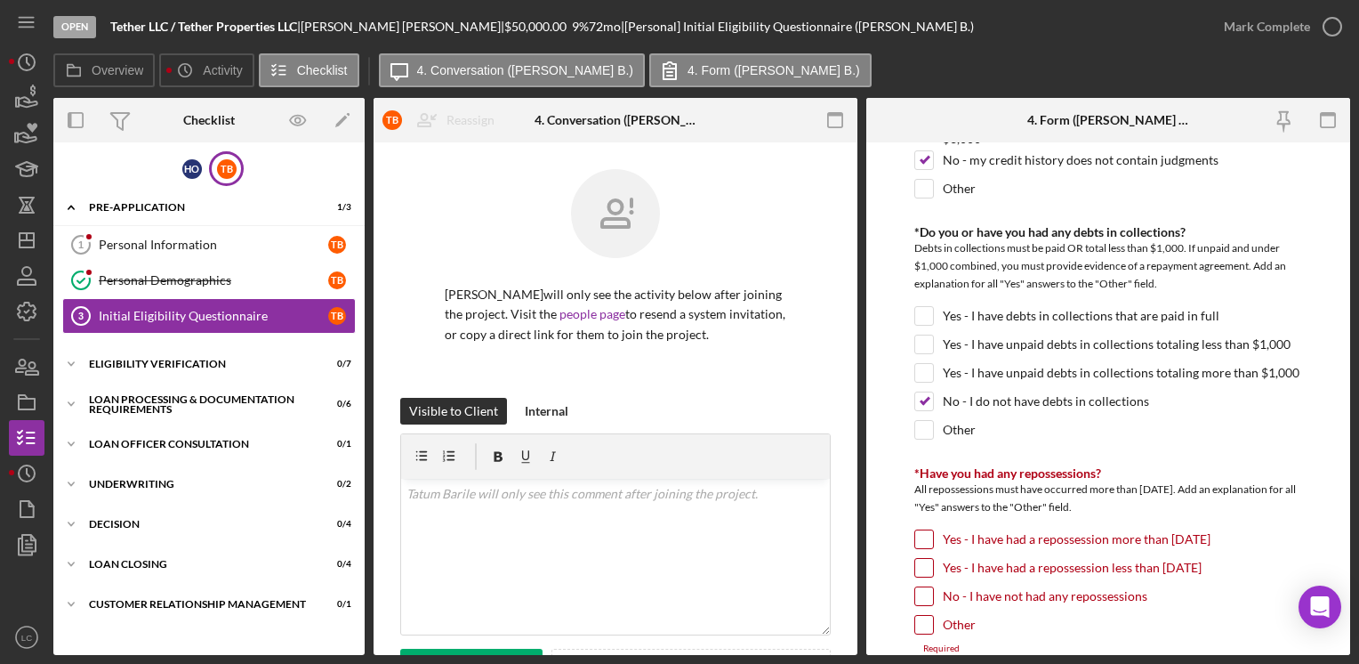
scroll to position [1157, 0]
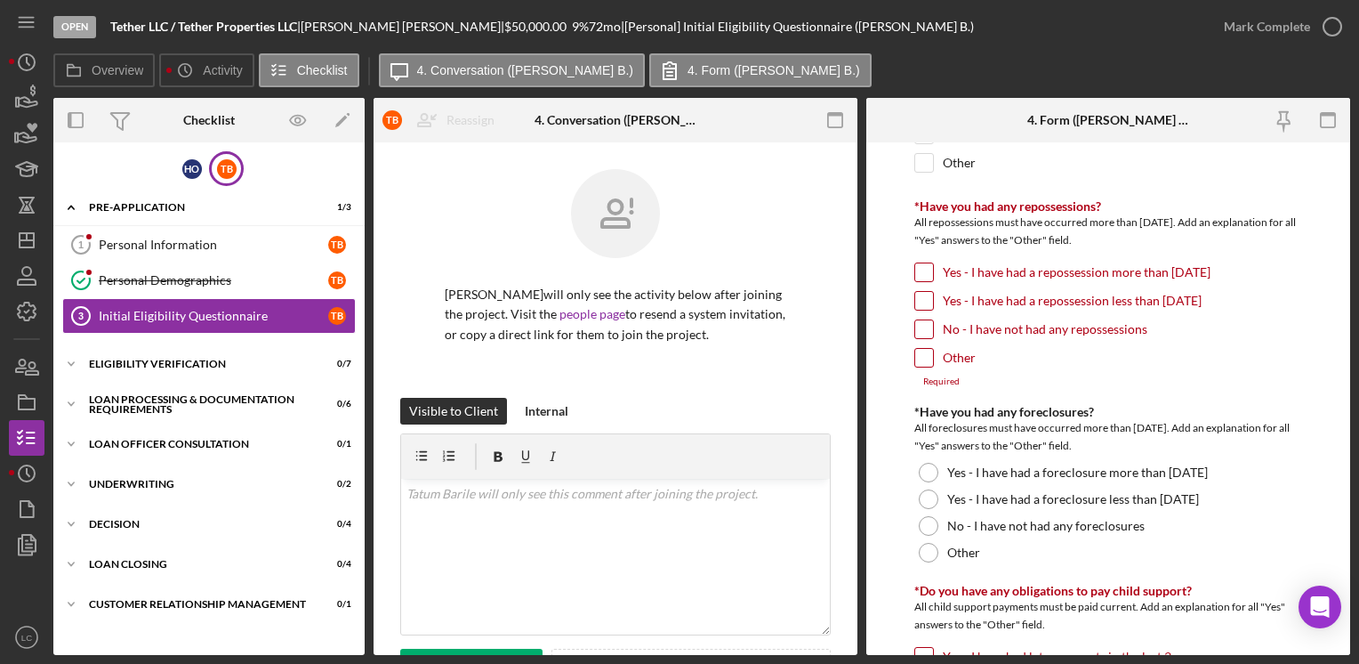
click at [922, 320] on input "No - I have not had any repossessions" at bounding box center [925, 329] width 18 height 18
checkbox input "true"
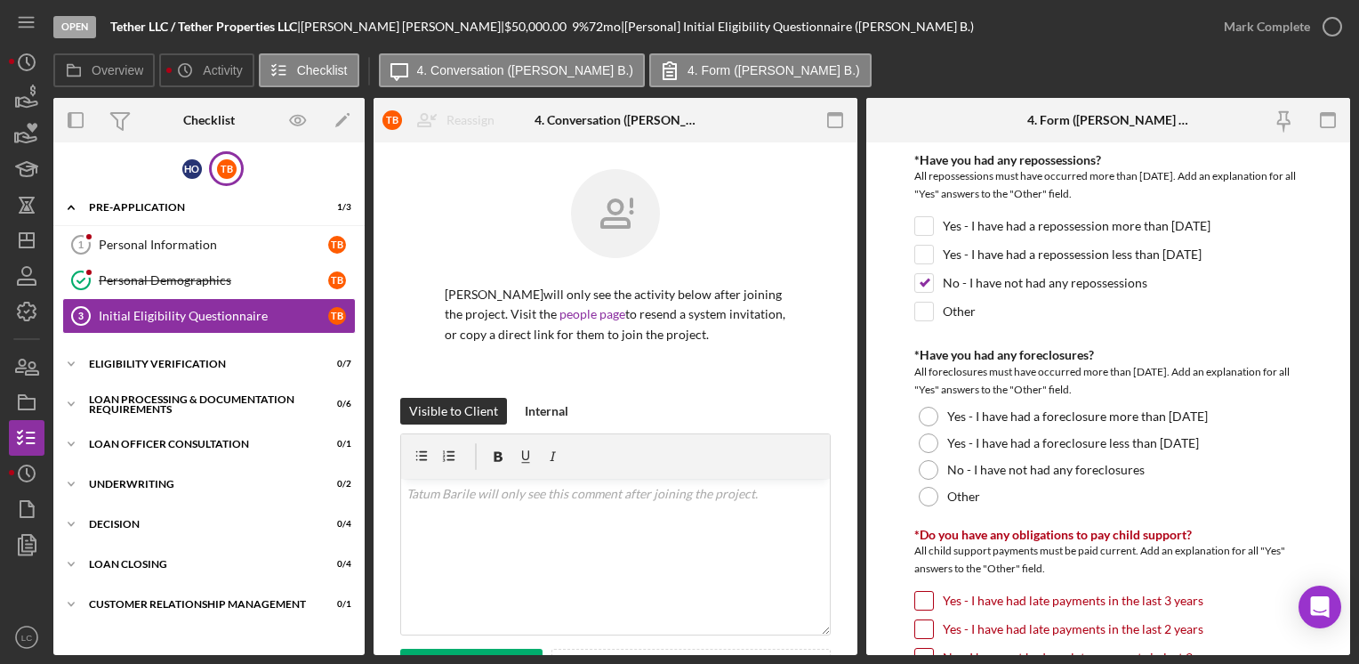
scroll to position [1246, 0]
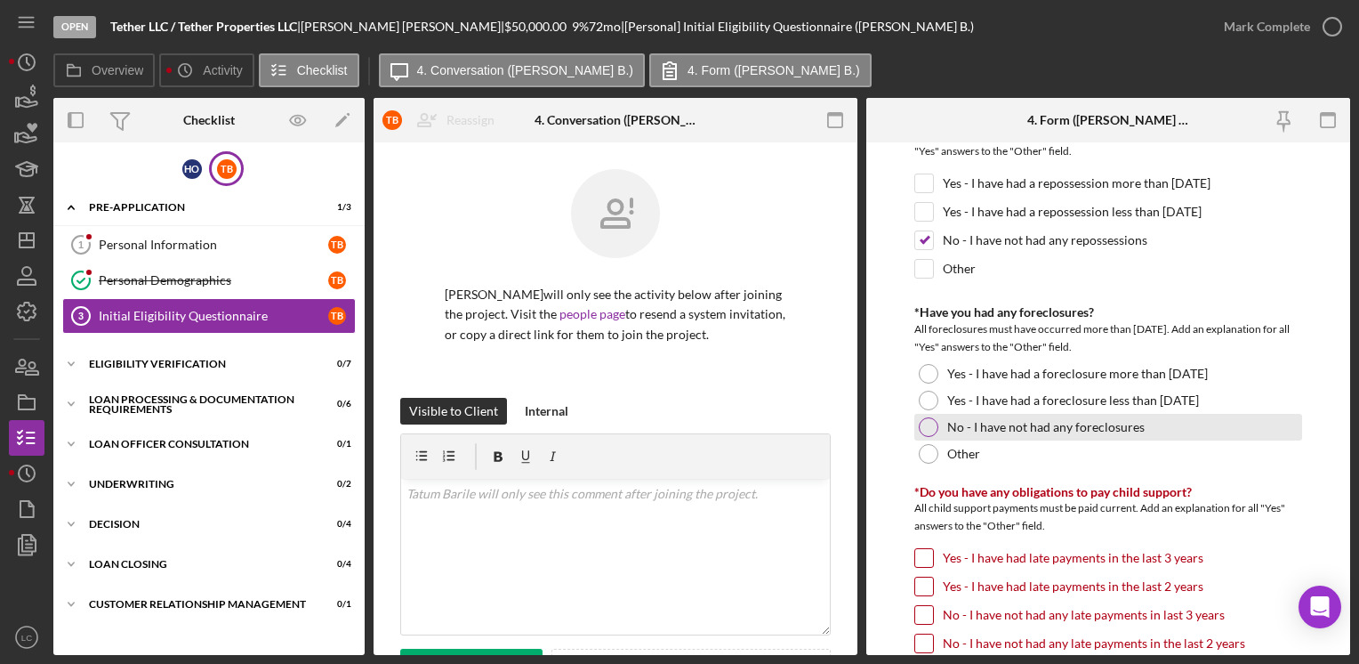
click at [919, 423] on div at bounding box center [929, 427] width 20 height 20
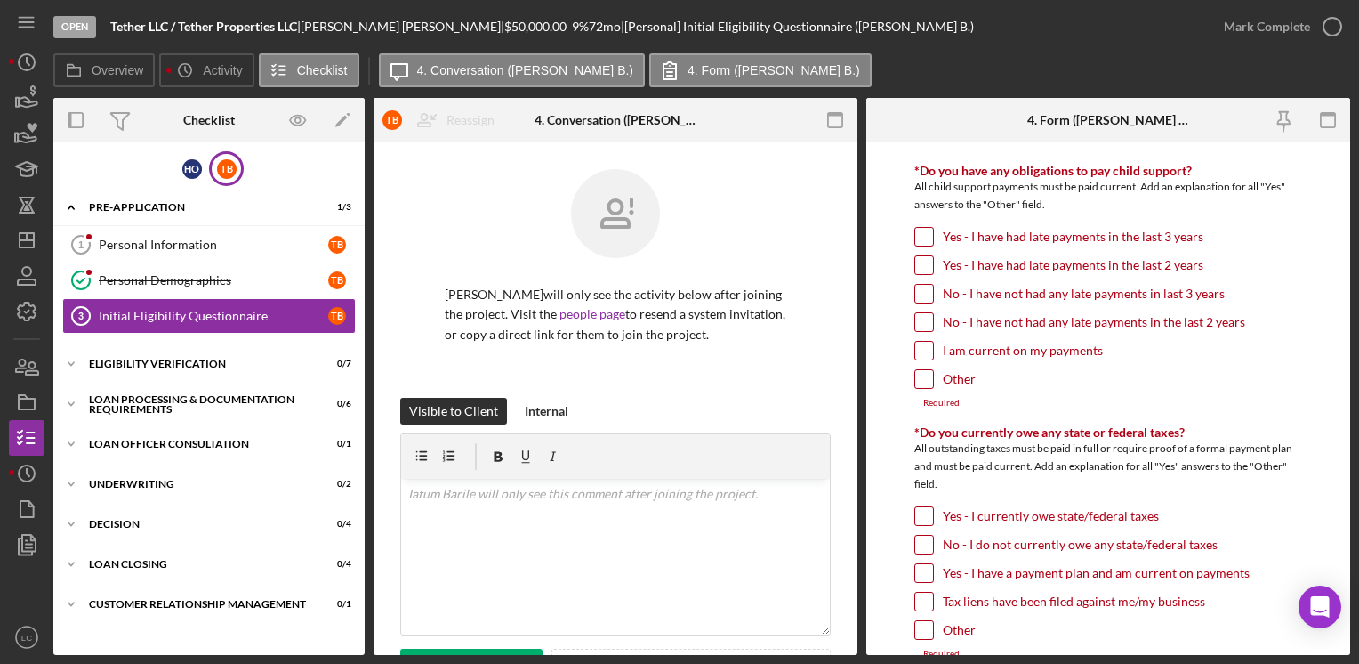
scroll to position [1601, 0]
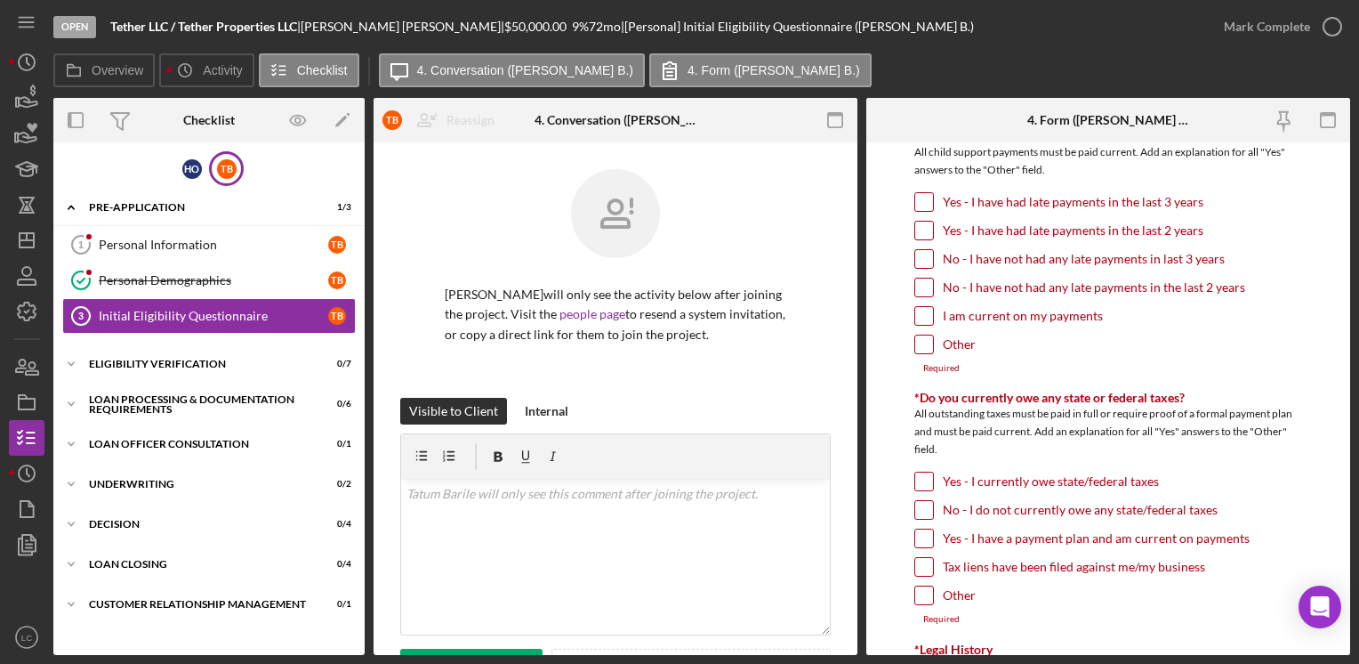
click at [919, 280] on input "No - I have not had any late payments in the last 2 years" at bounding box center [925, 287] width 18 height 18
checkbox input "true"
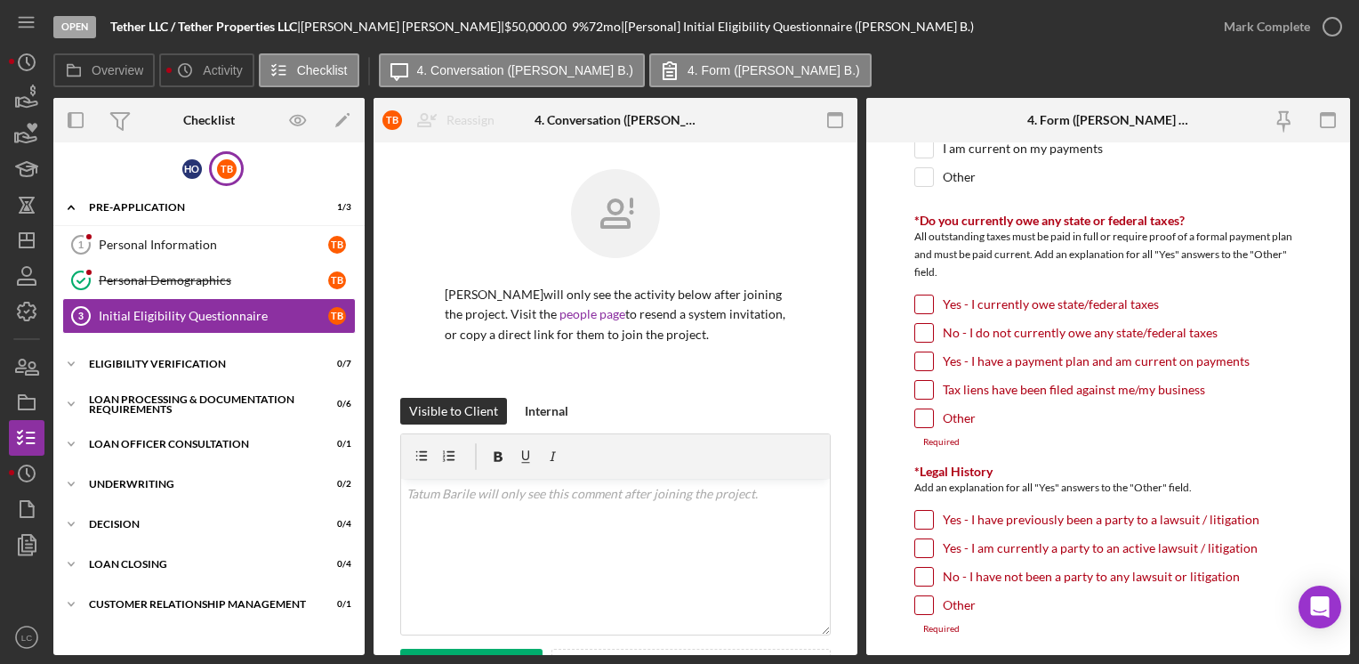
scroll to position [1779, 0]
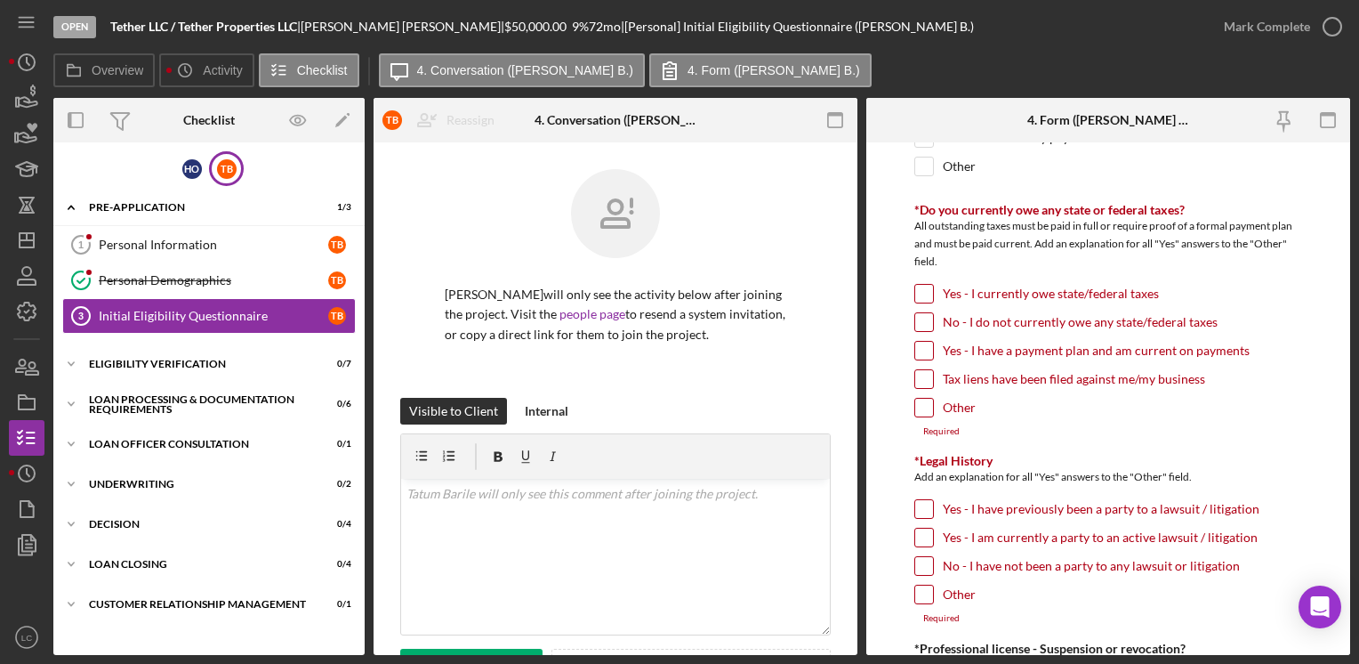
click at [916, 319] on input "No - I do not currently owe any state/federal taxes" at bounding box center [925, 322] width 18 height 18
checkbox input "true"
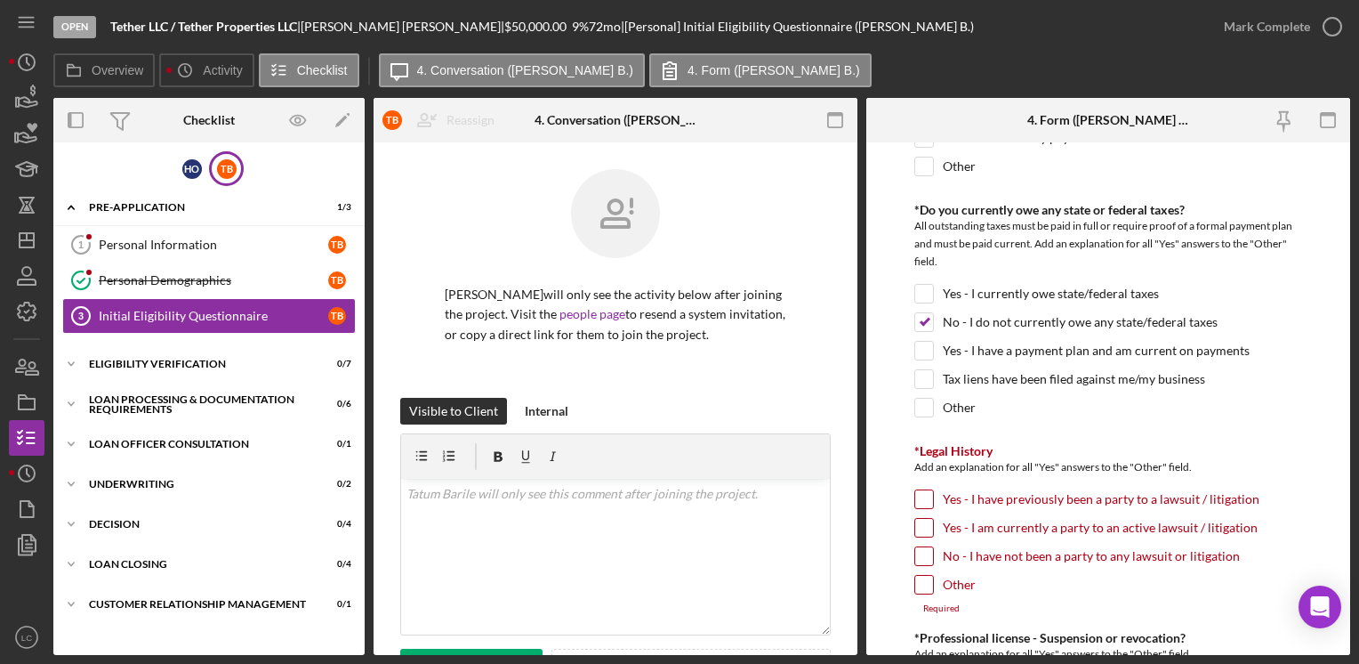
click at [924, 547] on input "No - I have not been a party to any lawsuit or litigation" at bounding box center [925, 556] width 18 height 18
checkbox input "true"
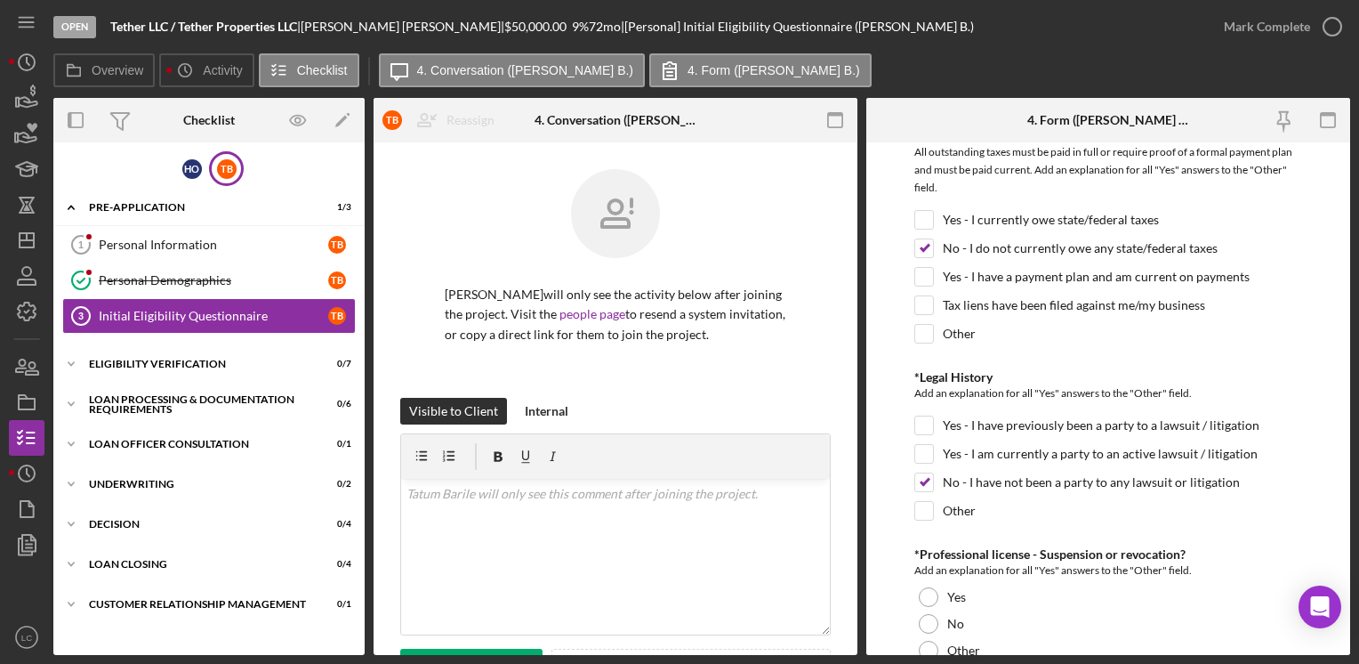
scroll to position [1957, 0]
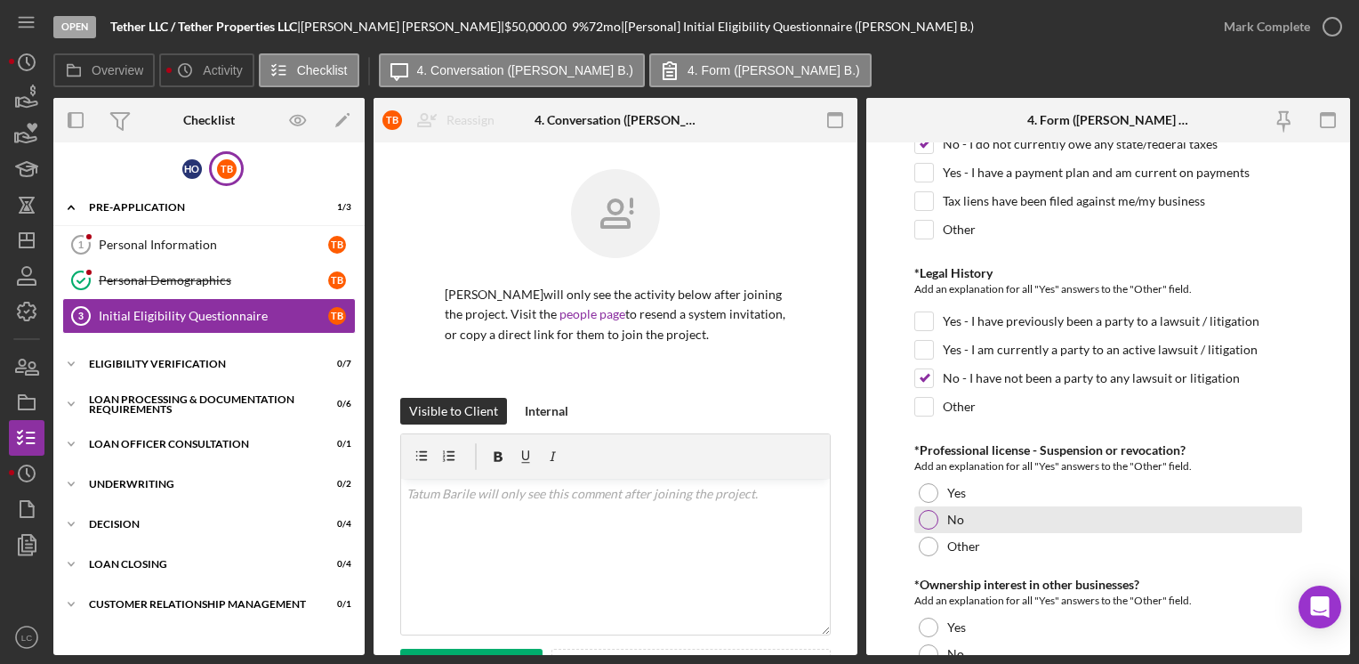
click at [932, 510] on div at bounding box center [929, 520] width 20 height 20
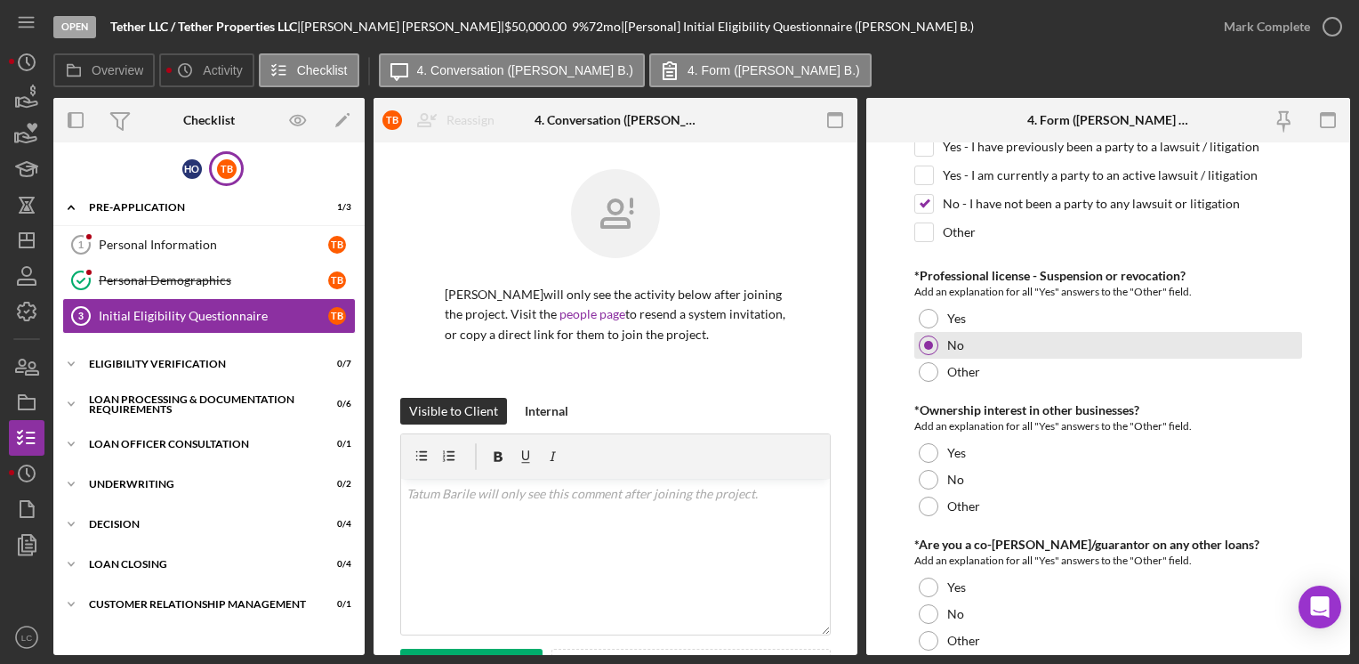
scroll to position [2135, 0]
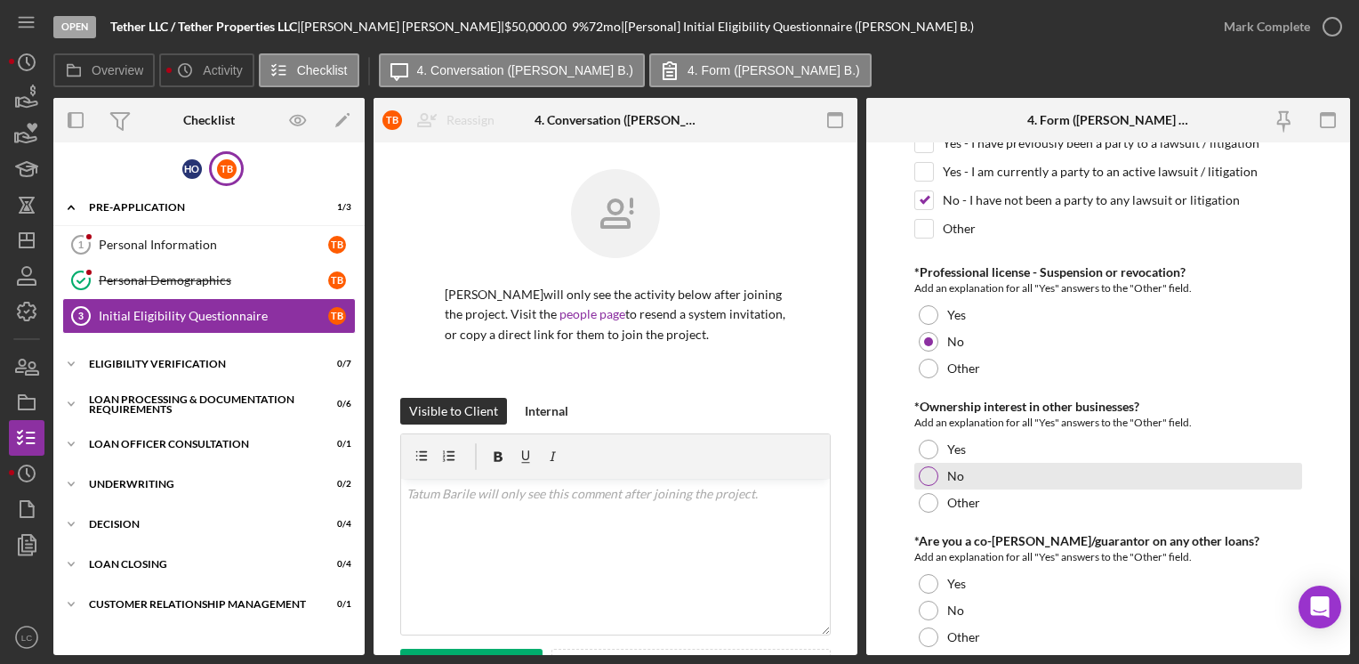
click at [931, 466] on div at bounding box center [929, 476] width 20 height 20
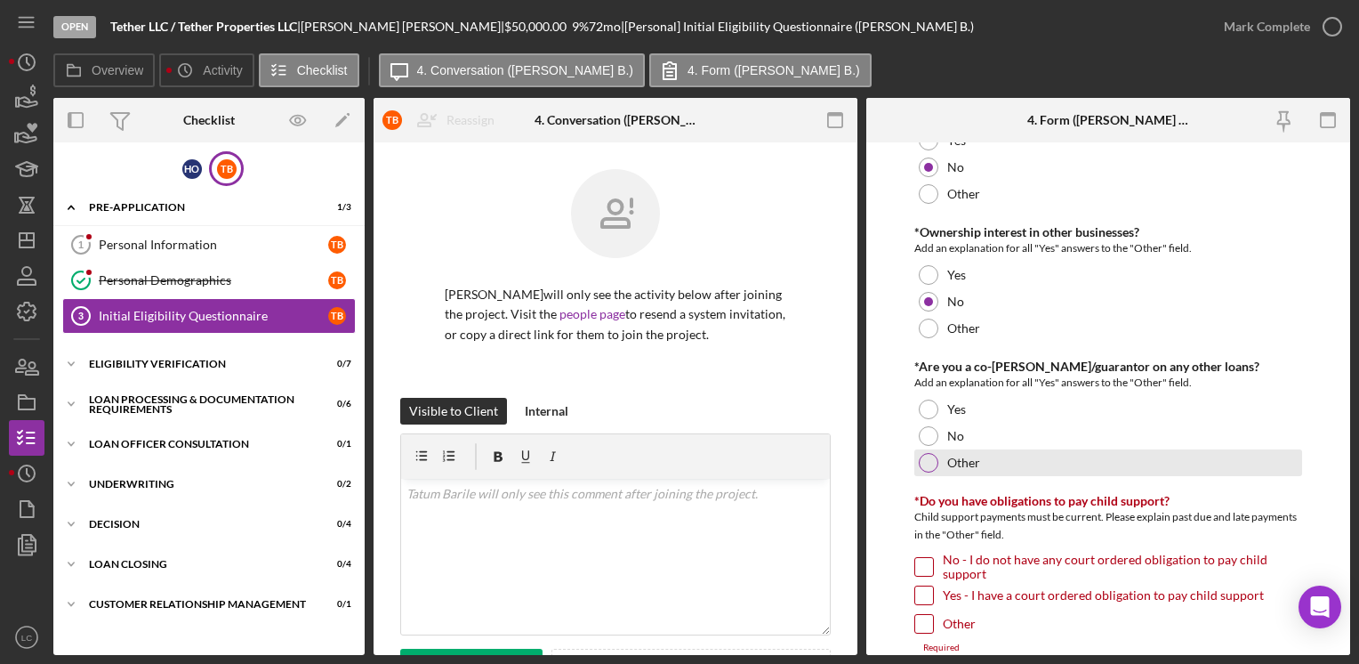
scroll to position [2313, 0]
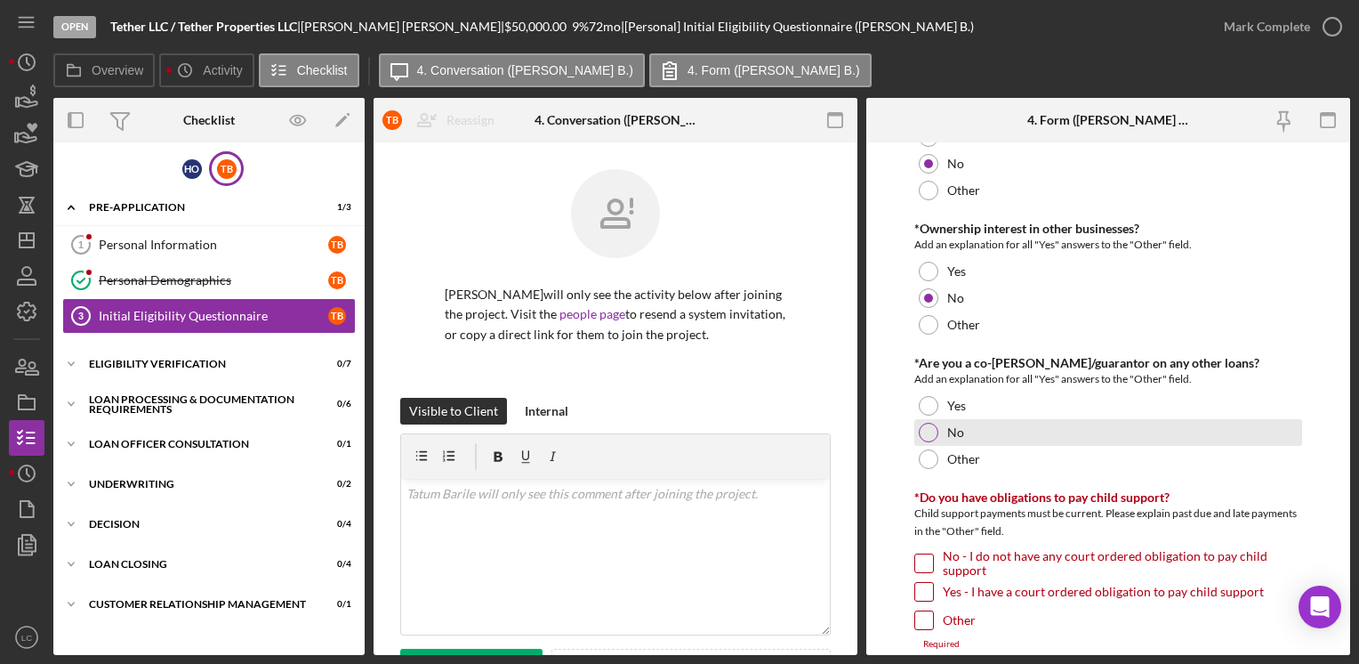
click at [929, 427] on div at bounding box center [929, 433] width 20 height 20
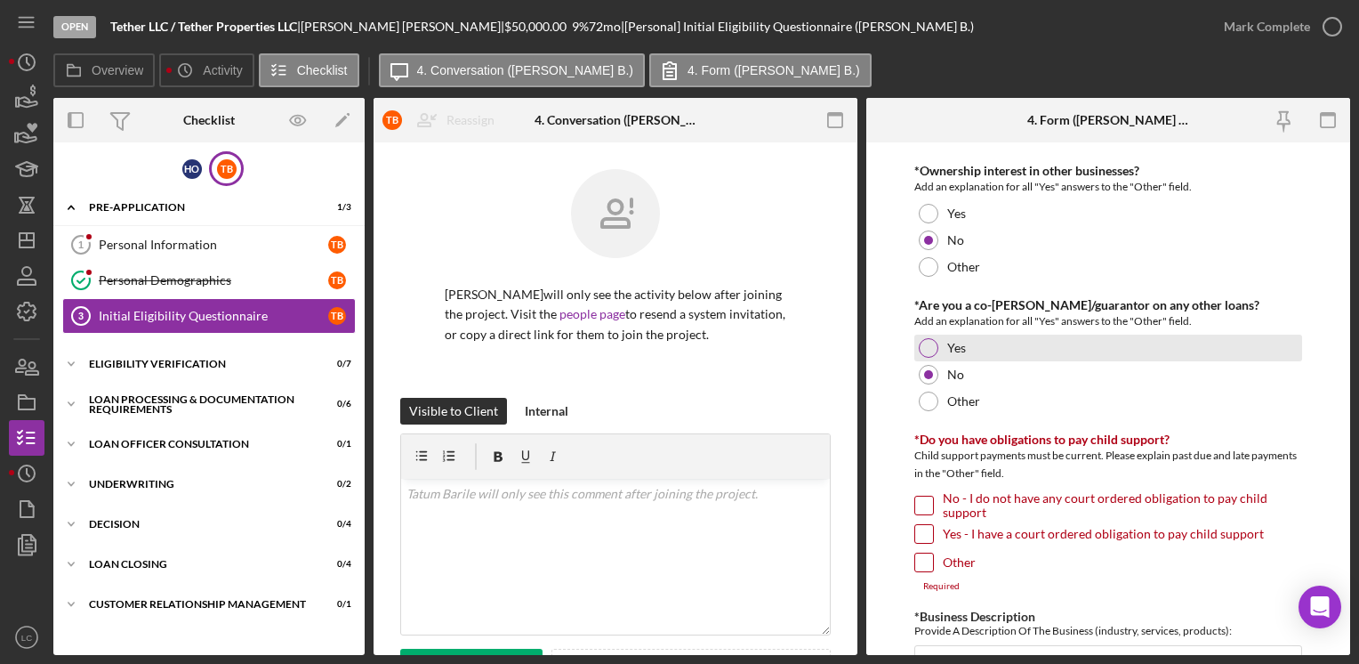
scroll to position [2402, 0]
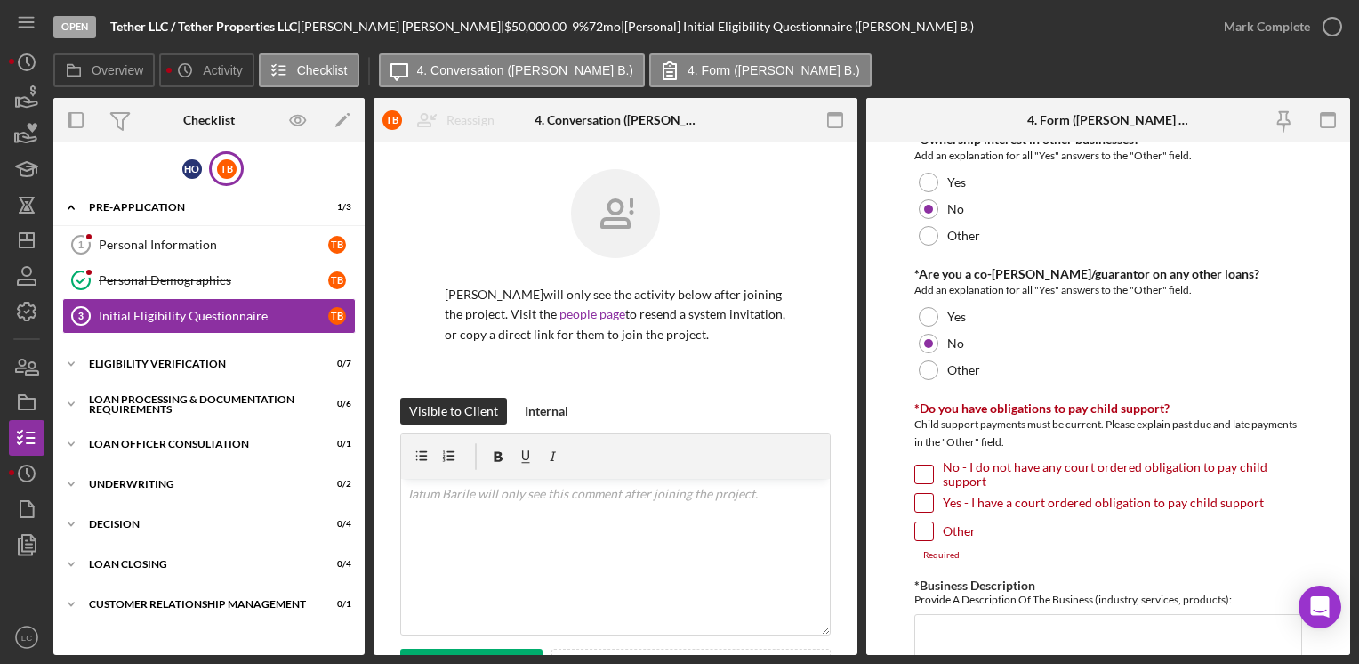
click at [918, 465] on input "No - I do not have any court ordered obligation to pay child support" at bounding box center [925, 474] width 18 height 18
checkbox input "true"
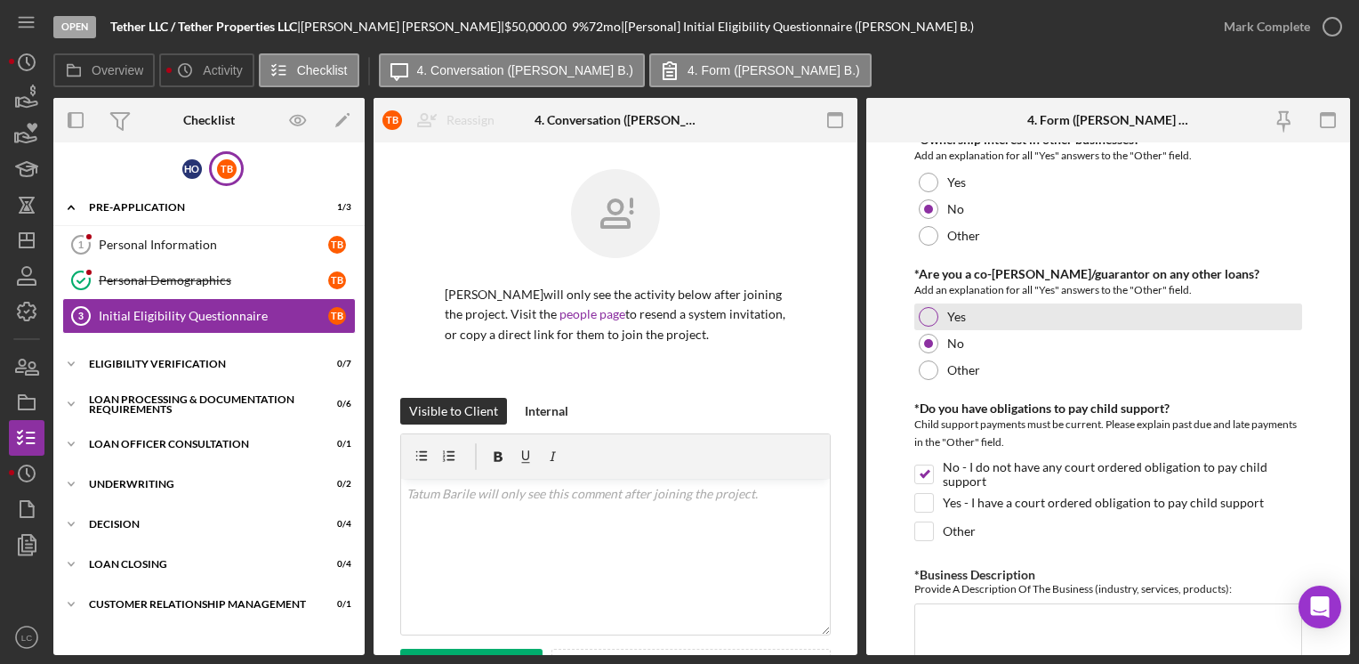
click at [930, 307] on div at bounding box center [929, 317] width 20 height 20
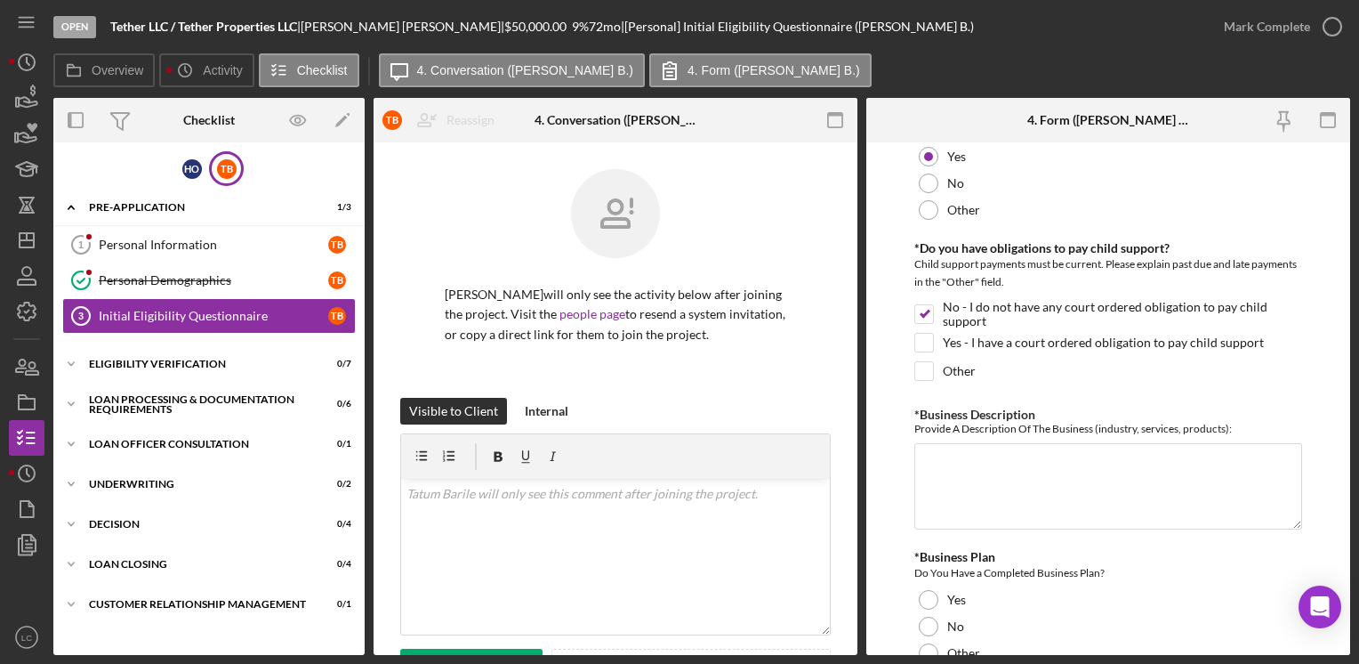
scroll to position [2580, 0]
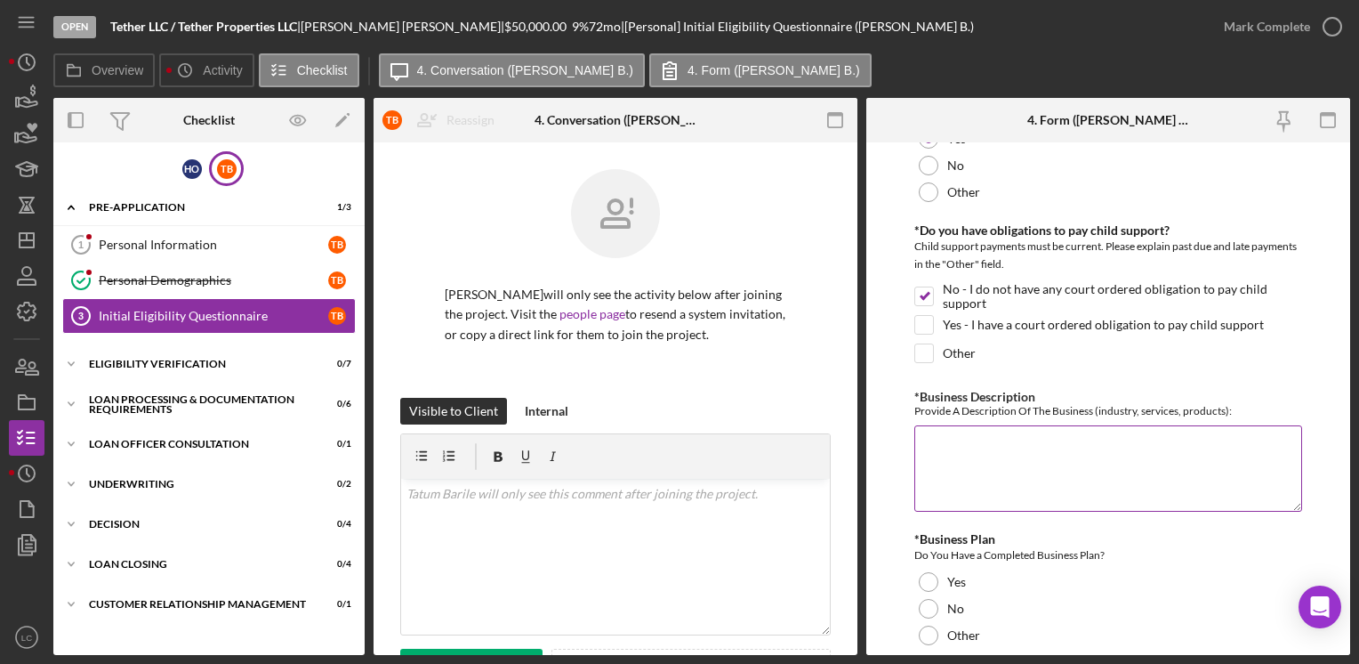
click at [951, 426] on textarea "*Business Description" at bounding box center [1108, 467] width 387 height 85
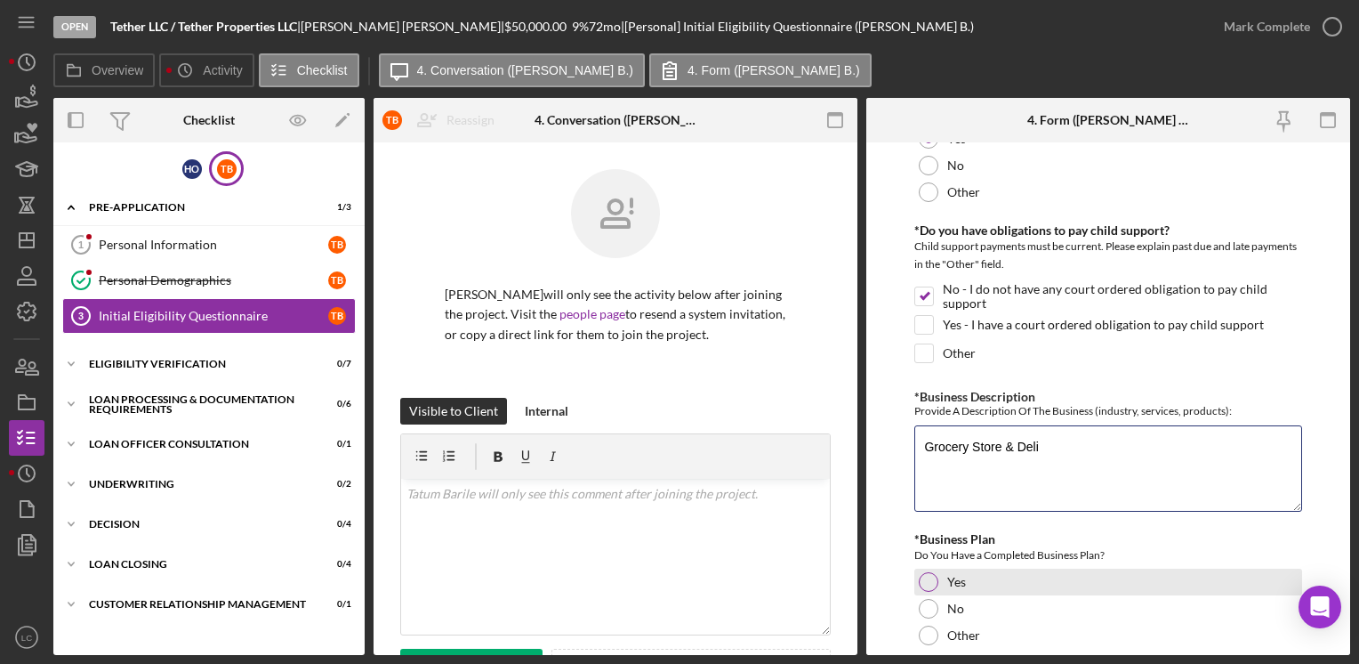
type textarea "Grocery Store & Deli"
click at [917, 570] on div "Yes" at bounding box center [1108, 582] width 387 height 27
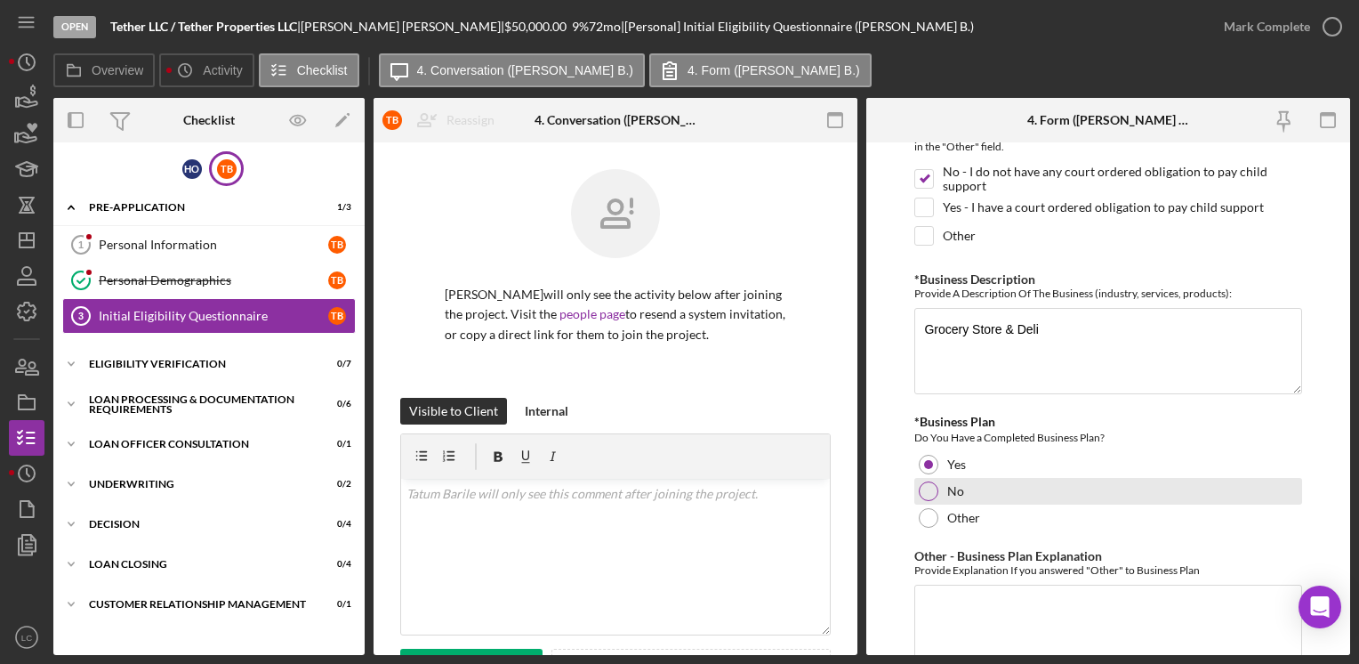
scroll to position [2847, 0]
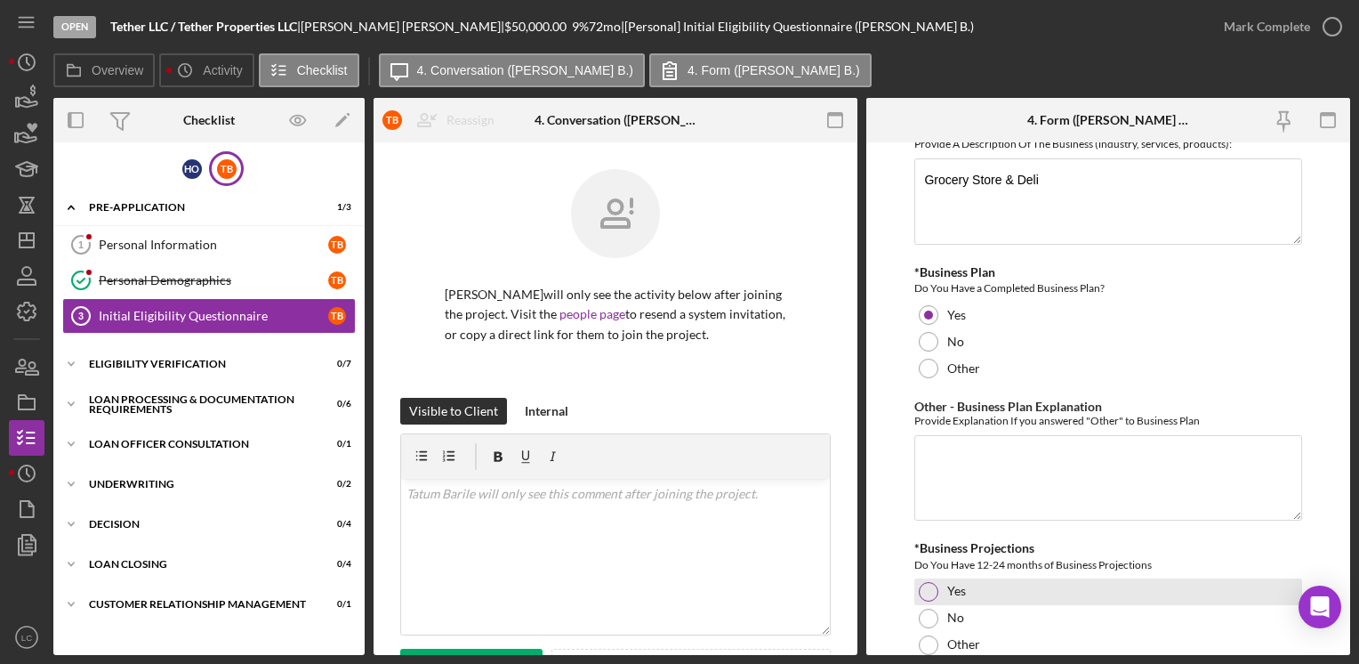
click at [916, 578] on div "Yes" at bounding box center [1108, 591] width 387 height 27
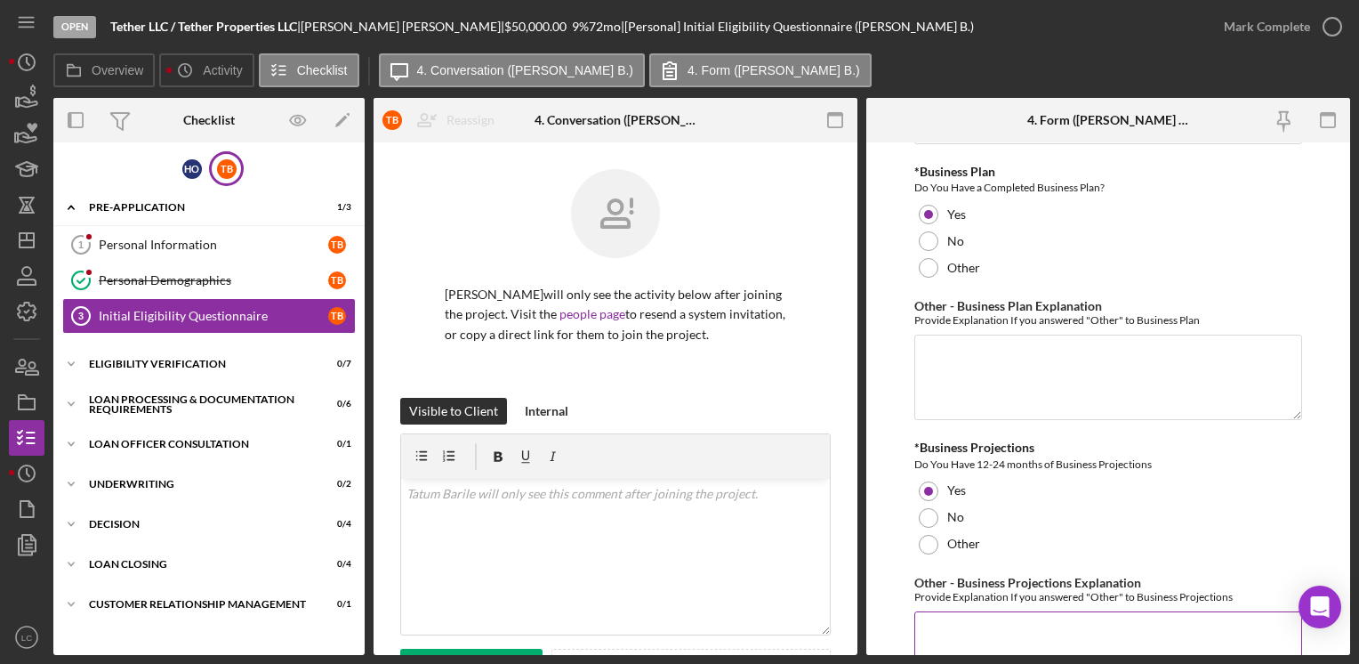
scroll to position [3025, 0]
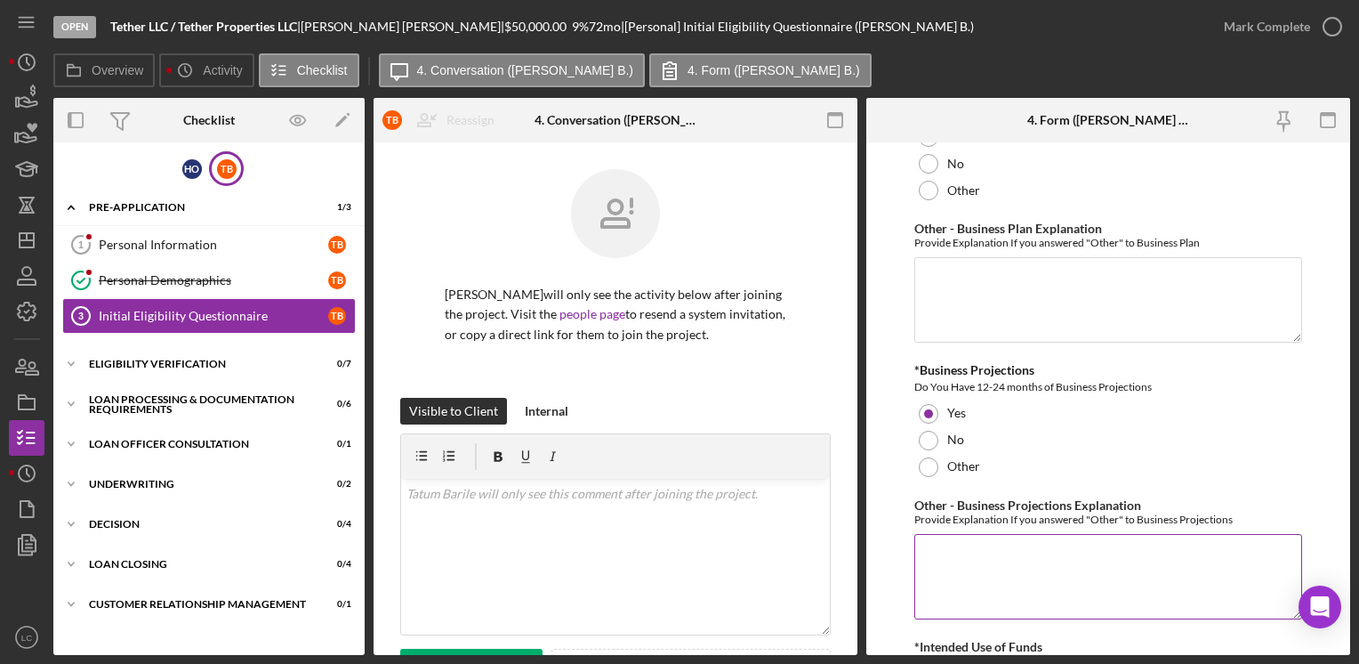
click at [958, 561] on textarea "Other - Business Projections Explanation" at bounding box center [1108, 576] width 387 height 85
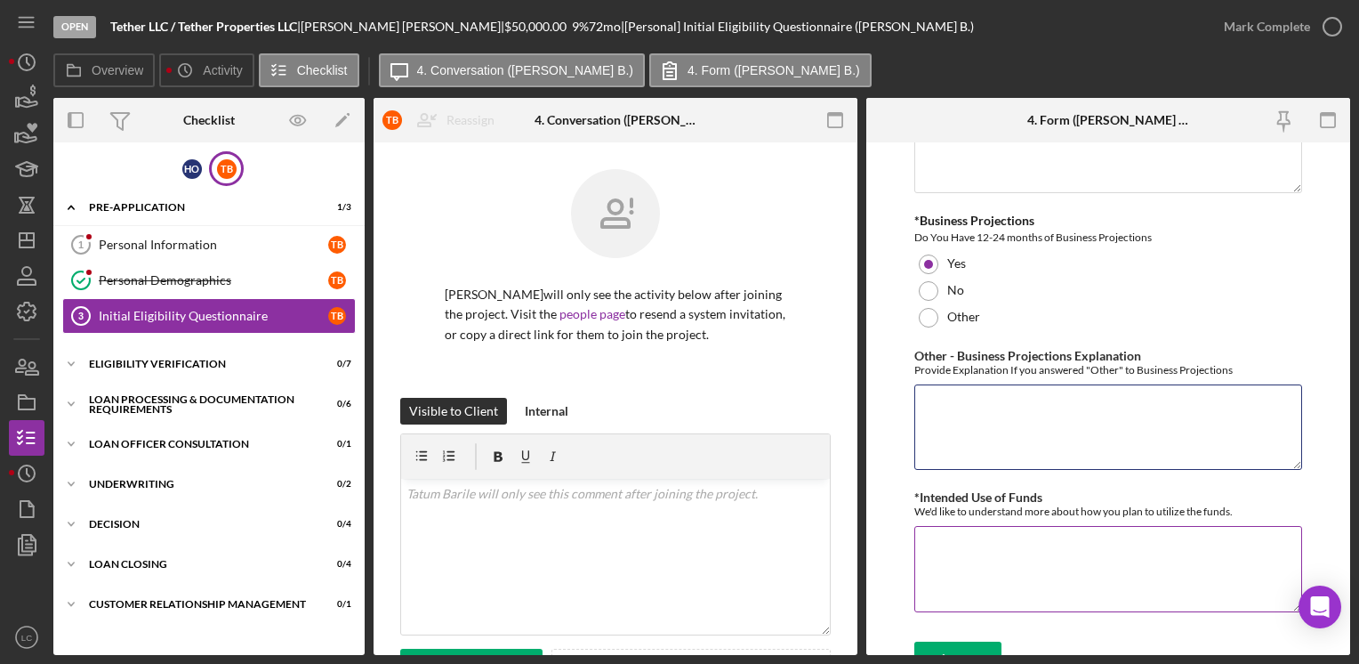
scroll to position [3185, 0]
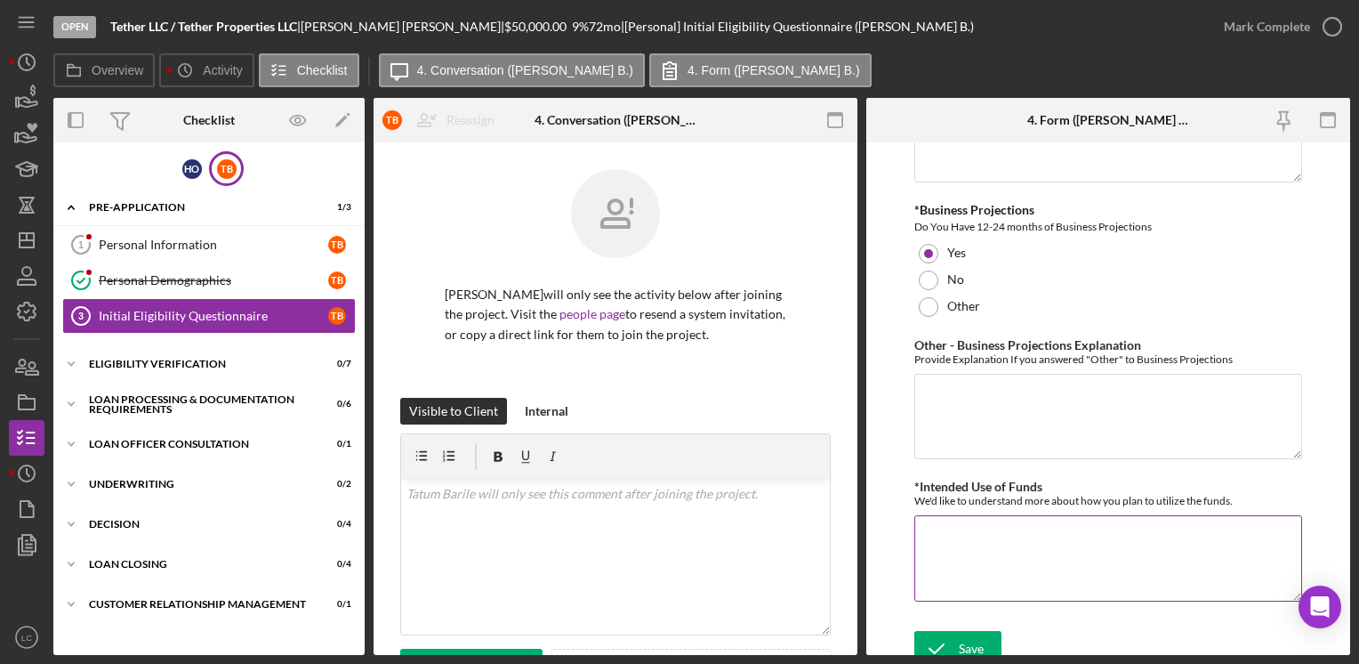
click at [1043, 556] on textarea "*Intended Use of Funds" at bounding box center [1108, 557] width 387 height 85
click at [964, 641] on div "Save" at bounding box center [971, 659] width 25 height 36
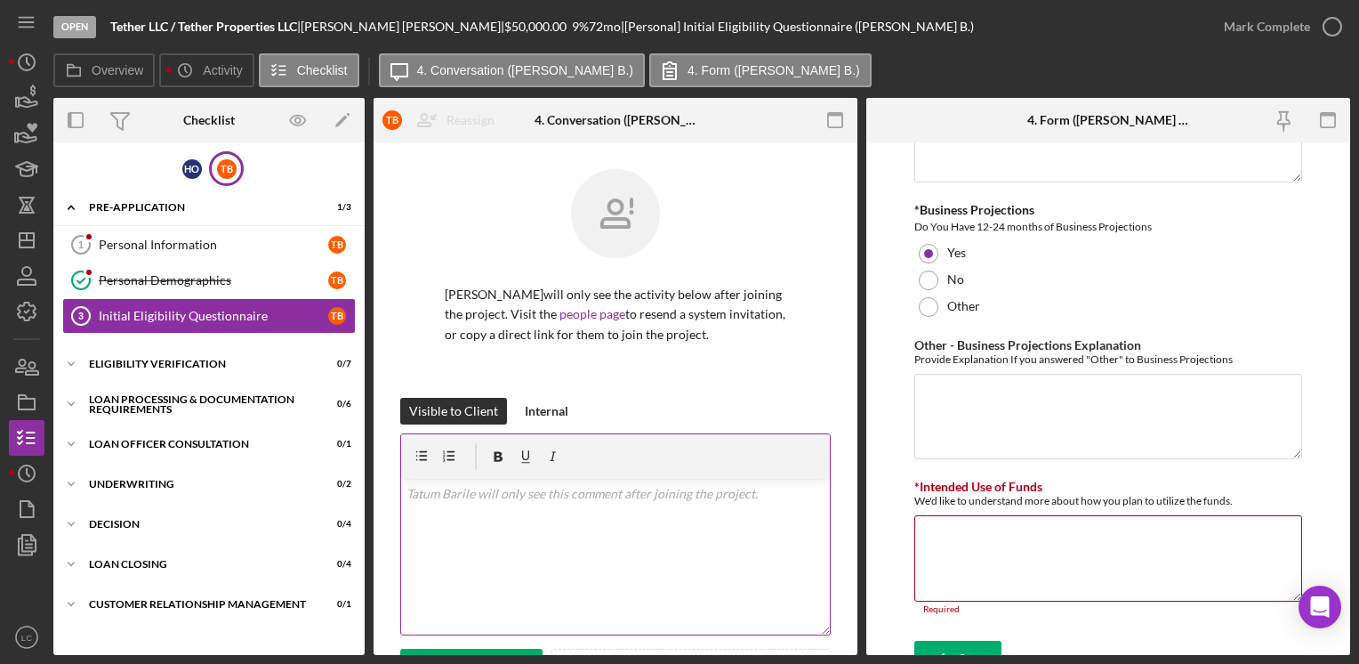
scroll to position [3195, 0]
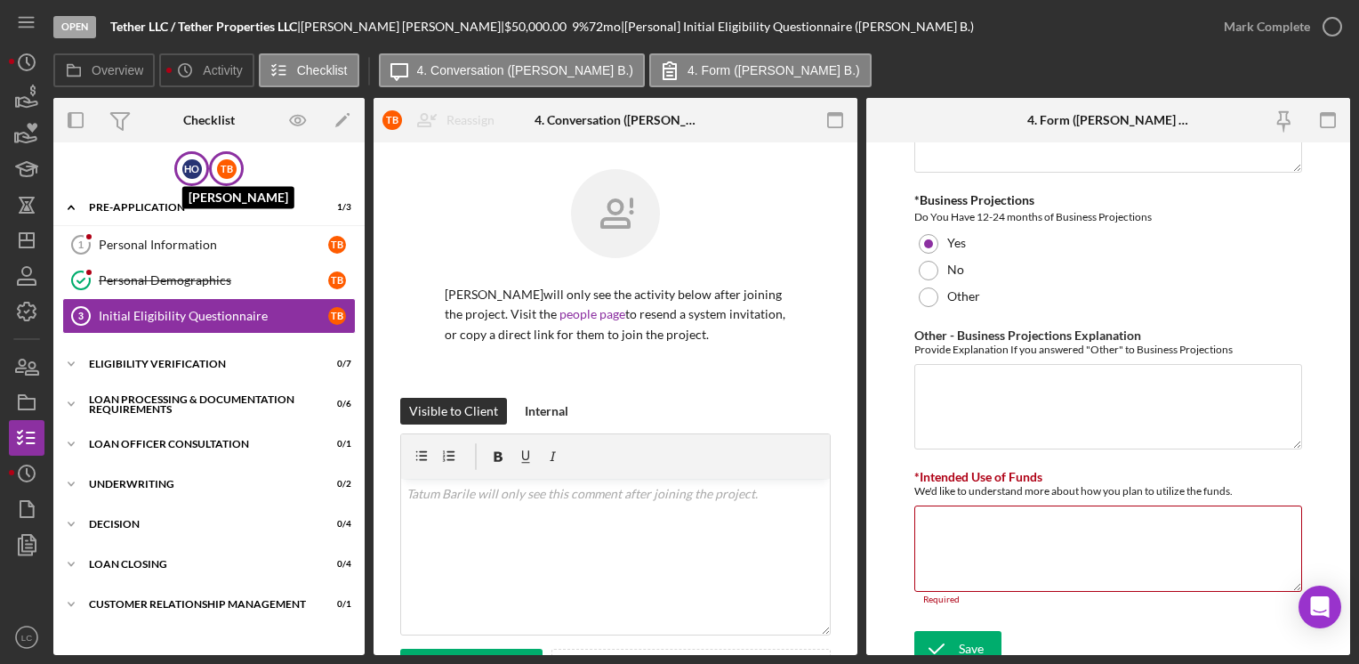
click at [195, 168] on div "H O" at bounding box center [192, 169] width 20 height 20
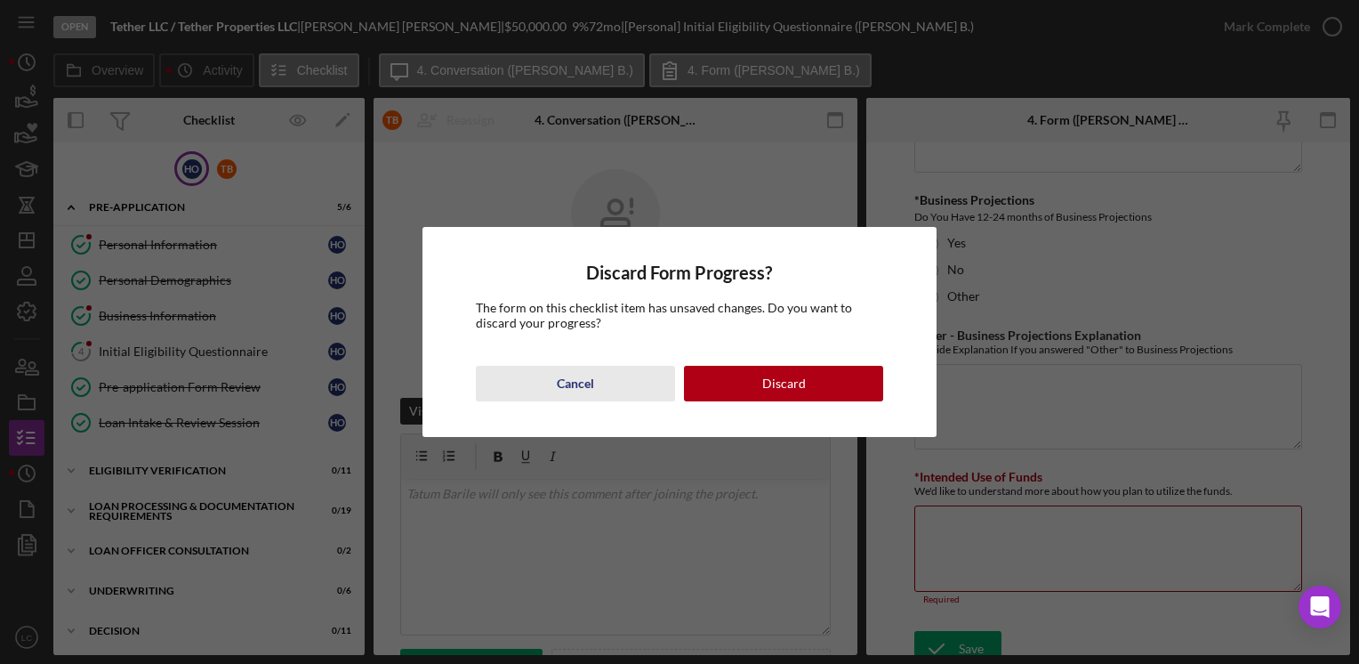
click at [628, 383] on button "Cancel" at bounding box center [575, 384] width 199 height 36
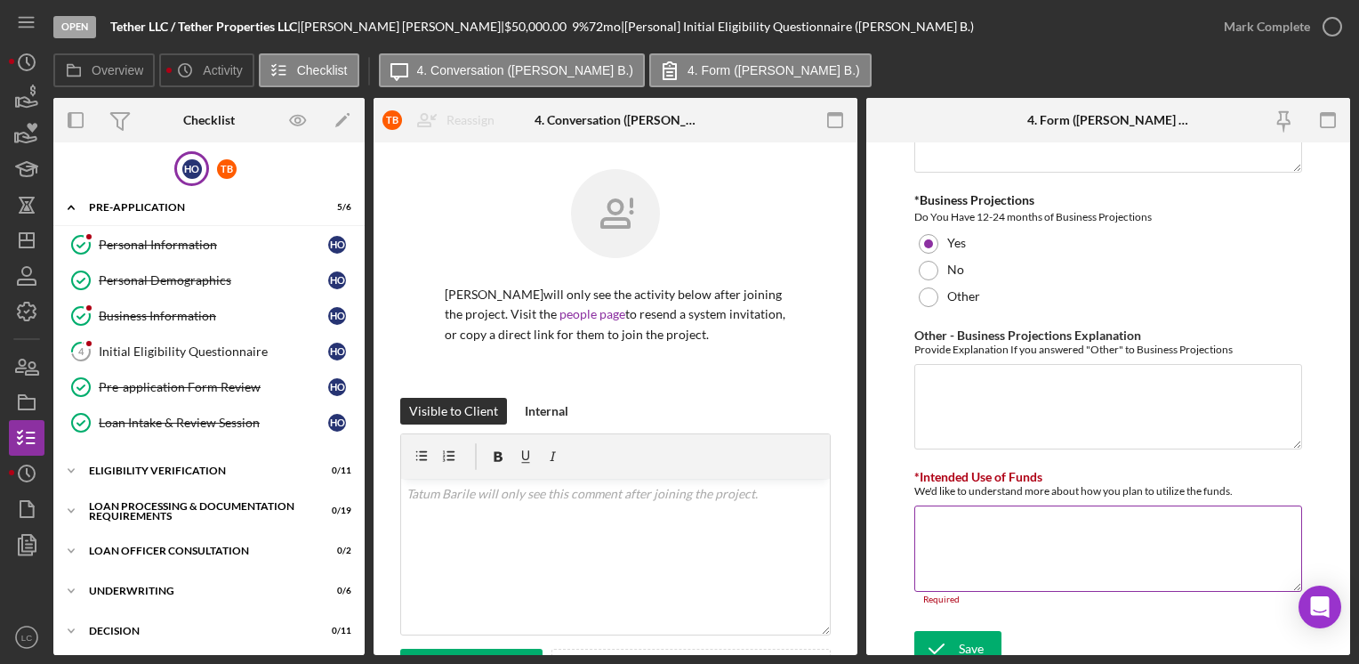
click at [1020, 510] on textarea "*Intended Use of Funds" at bounding box center [1108, 547] width 387 height 85
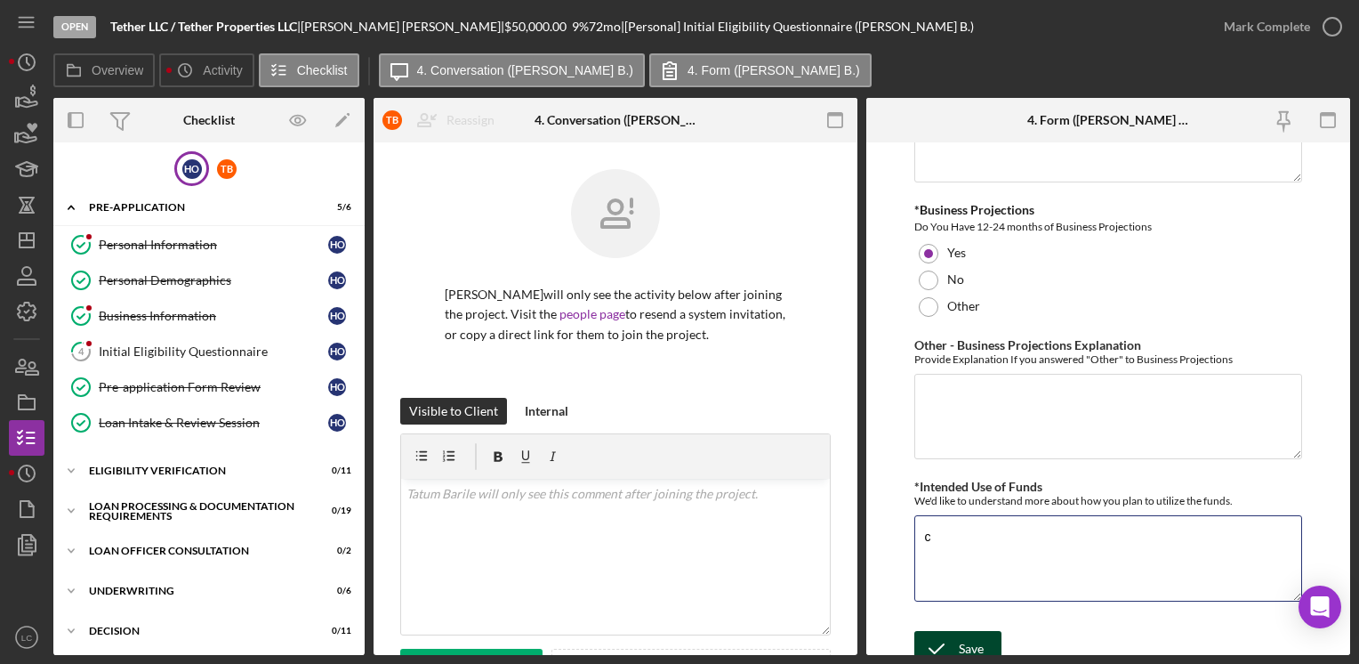
type textarea "c"
click at [957, 629] on icon "submit" at bounding box center [937, 648] width 44 height 44
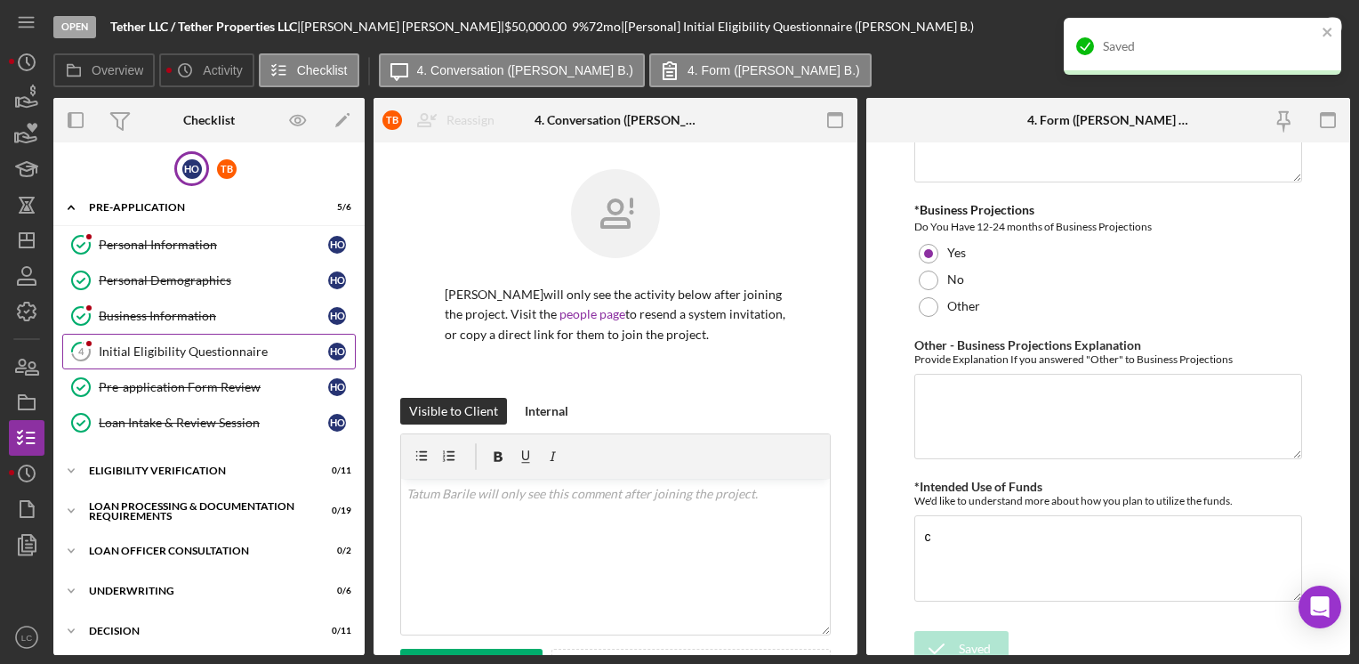
click at [141, 350] on div "Initial Eligibility Questionnaire" at bounding box center [214, 351] width 230 height 14
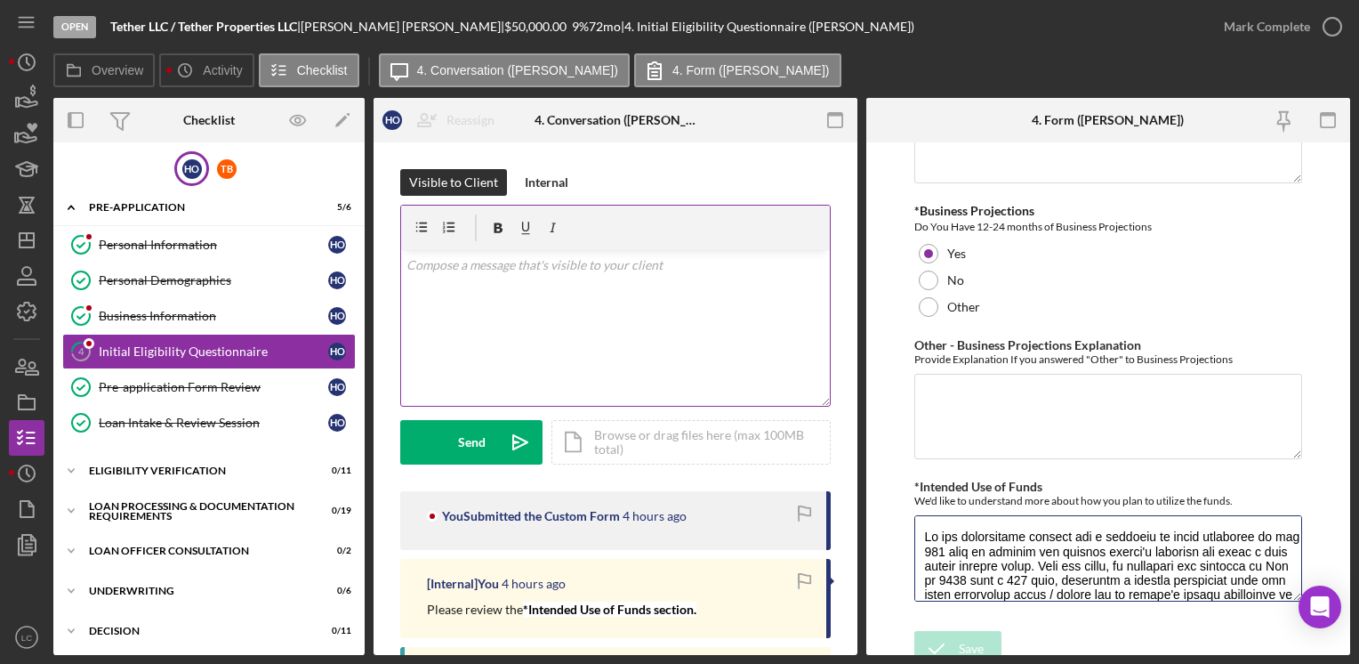
drag, startPoint x: 1124, startPoint y: 565, endPoint x: 777, endPoint y: 288, distance: 443.8
click at [777, 288] on div "Overview Internal Workflow Stage Open Icon/Dropdown Arrow Archive (can unarchiv…" at bounding box center [701, 376] width 1297 height 557
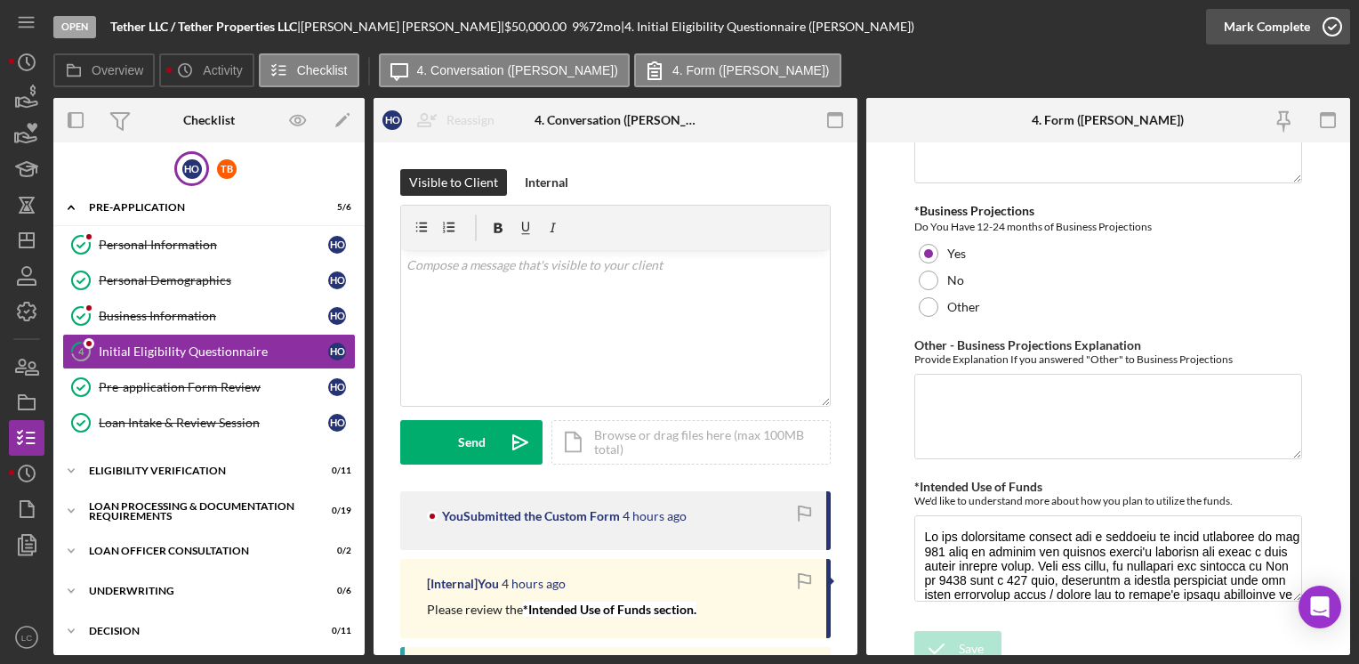
click at [1342, 33] on icon "button" at bounding box center [1333, 26] width 44 height 44
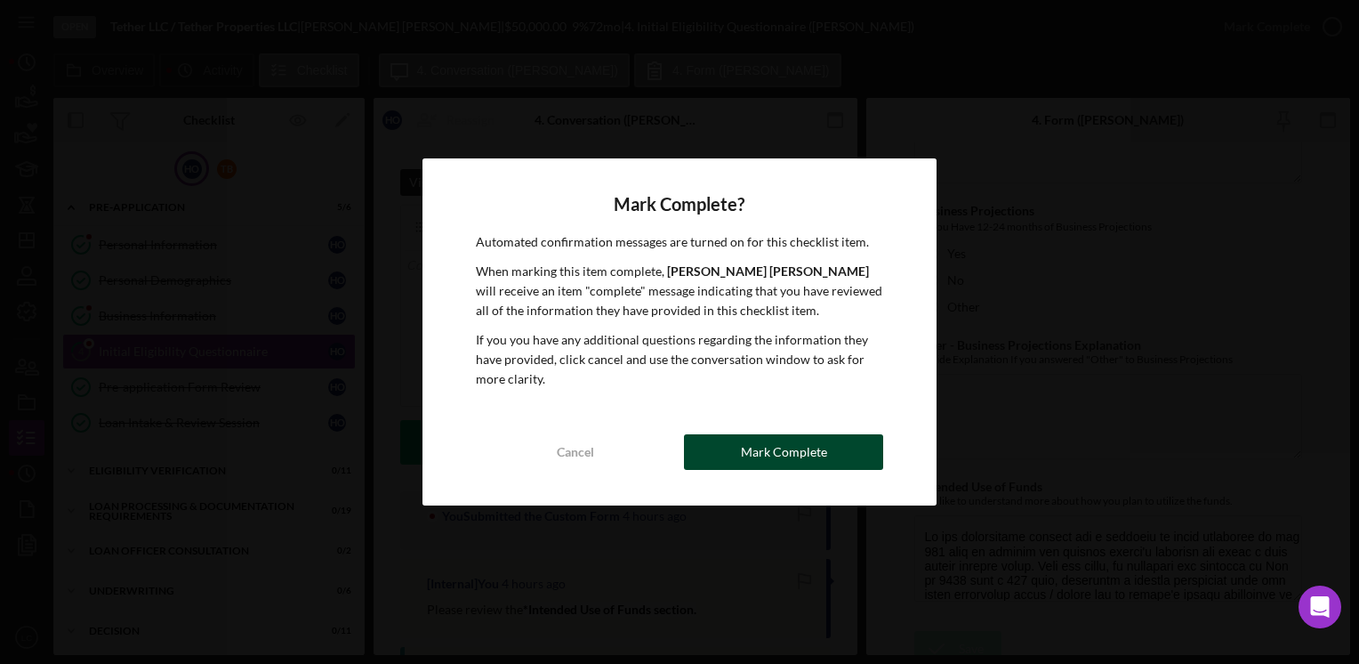
click at [709, 440] on button "Mark Complete" at bounding box center [783, 452] width 199 height 36
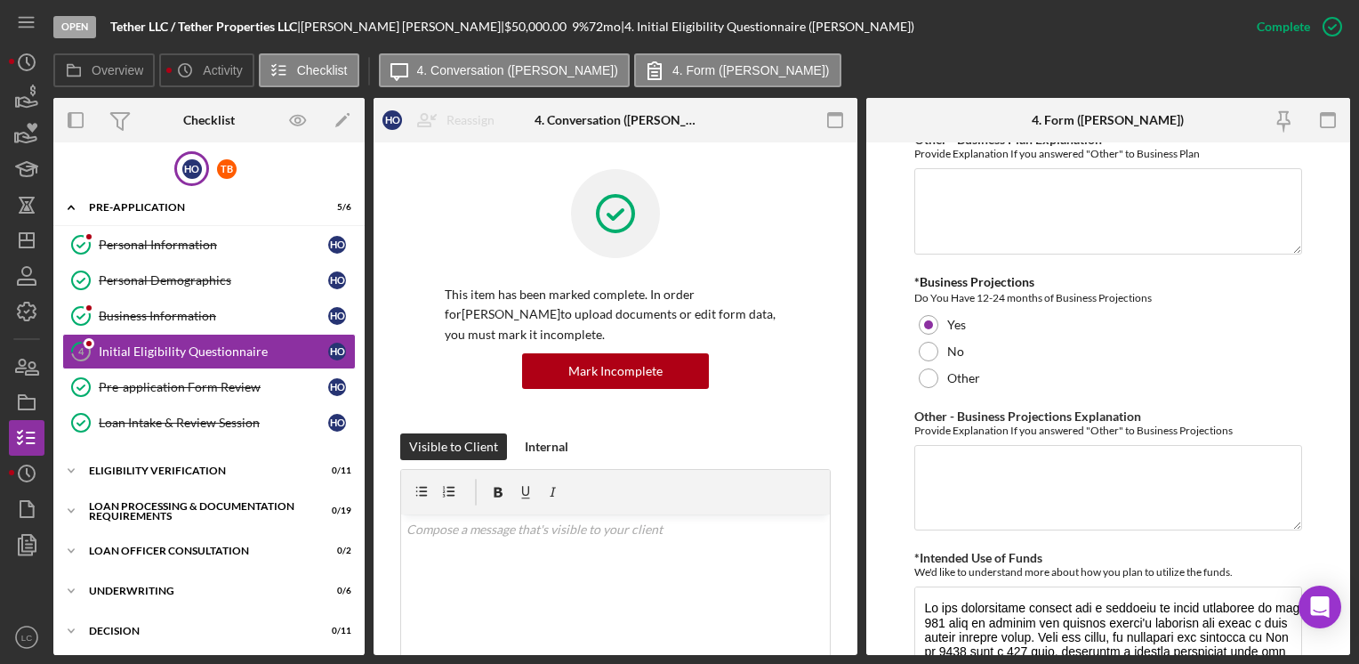
scroll to position [3316, 0]
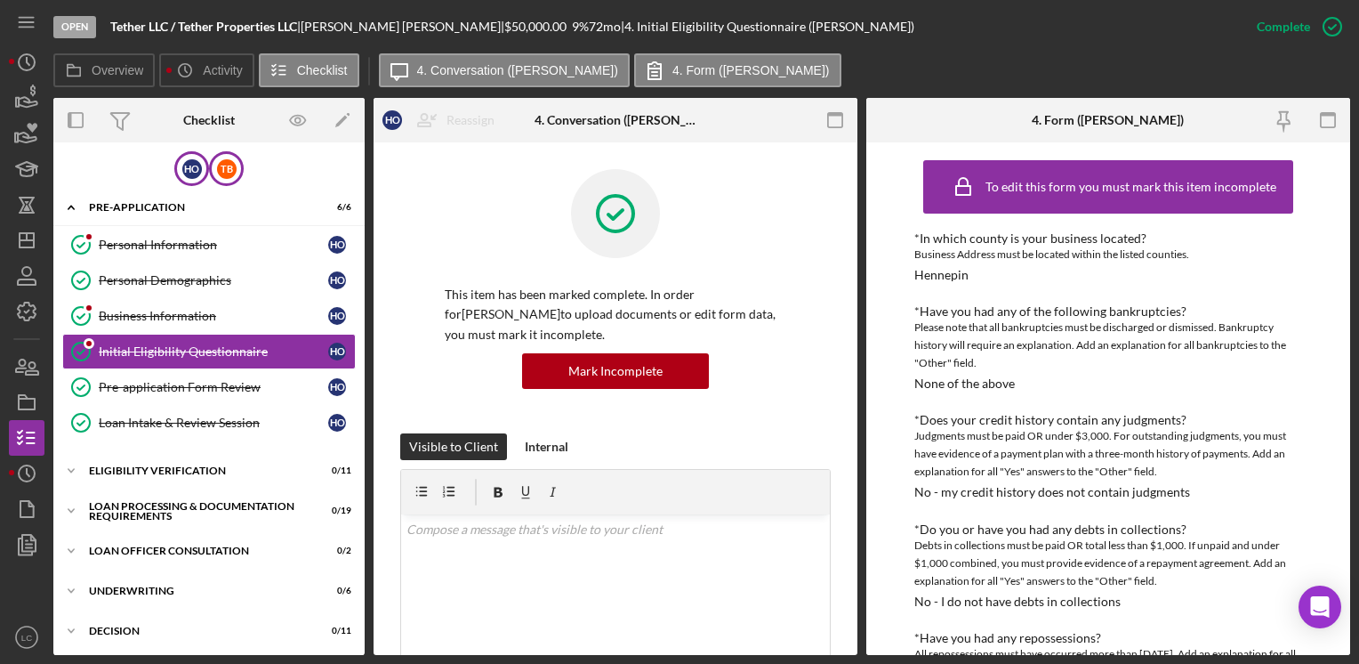
click at [238, 165] on div "T B" at bounding box center [226, 168] width 35 height 35
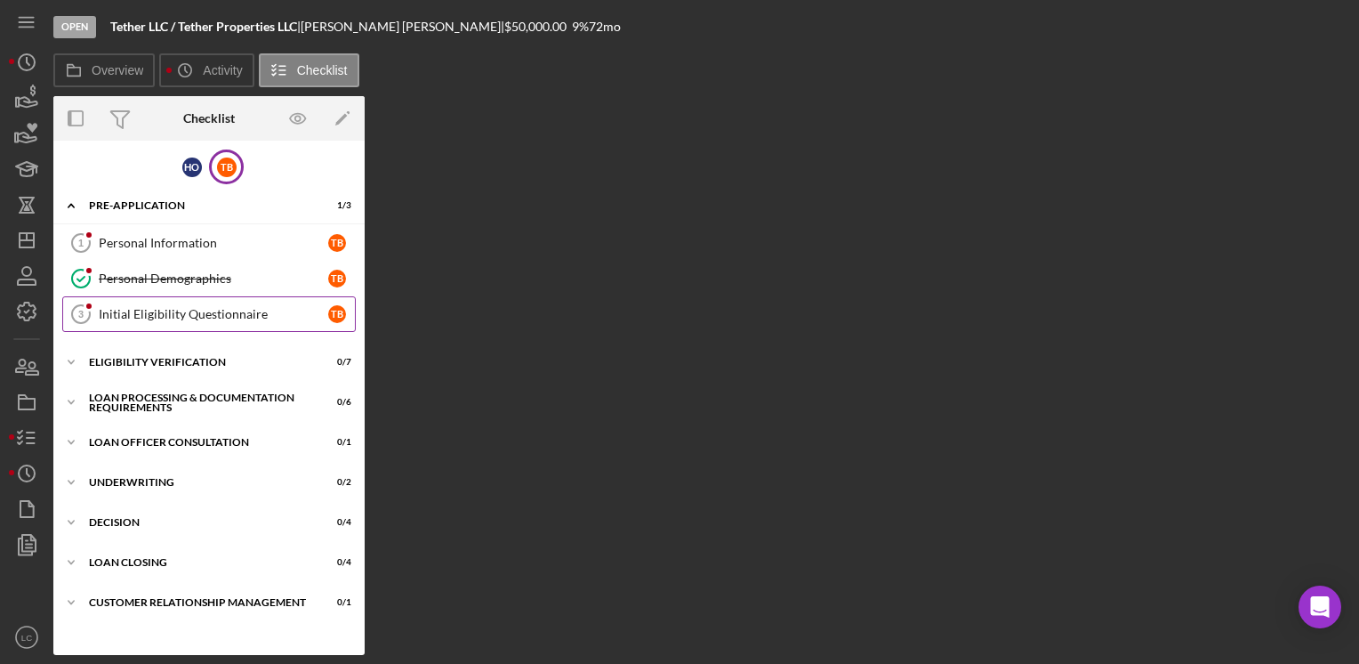
click at [214, 309] on div "Initial Eligibility Questionnaire" at bounding box center [214, 314] width 230 height 14
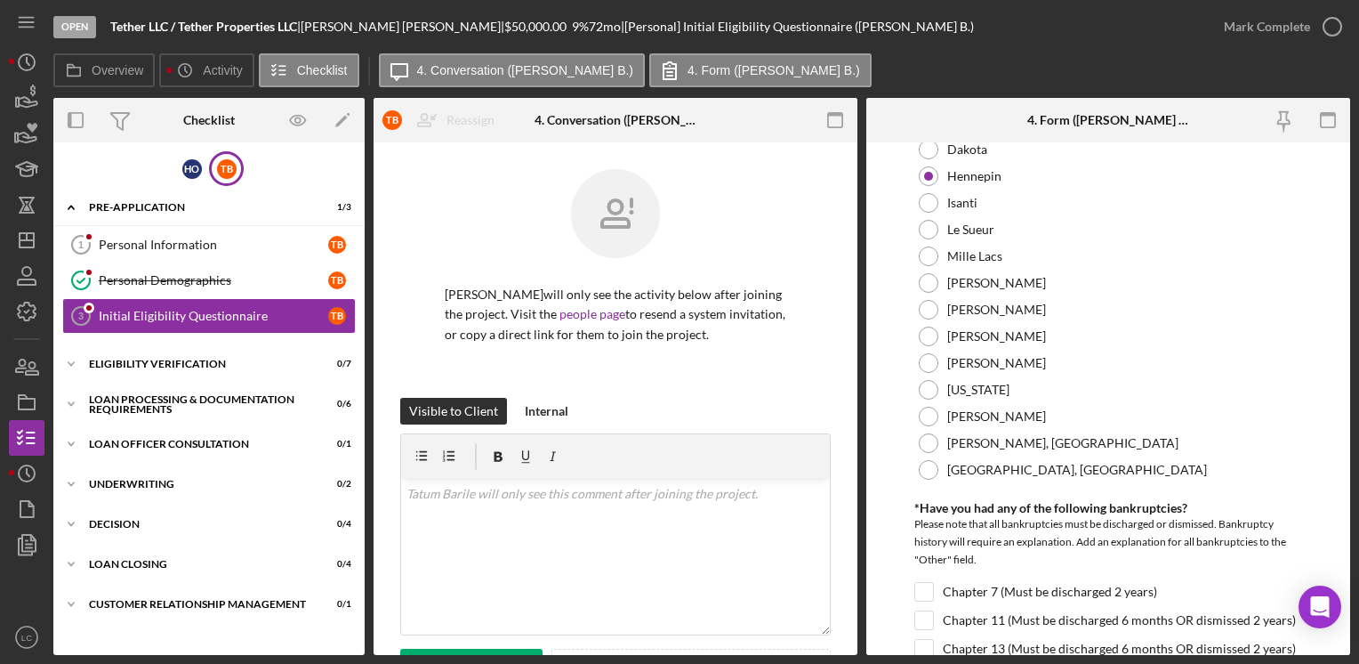
scroll to position [356, 0]
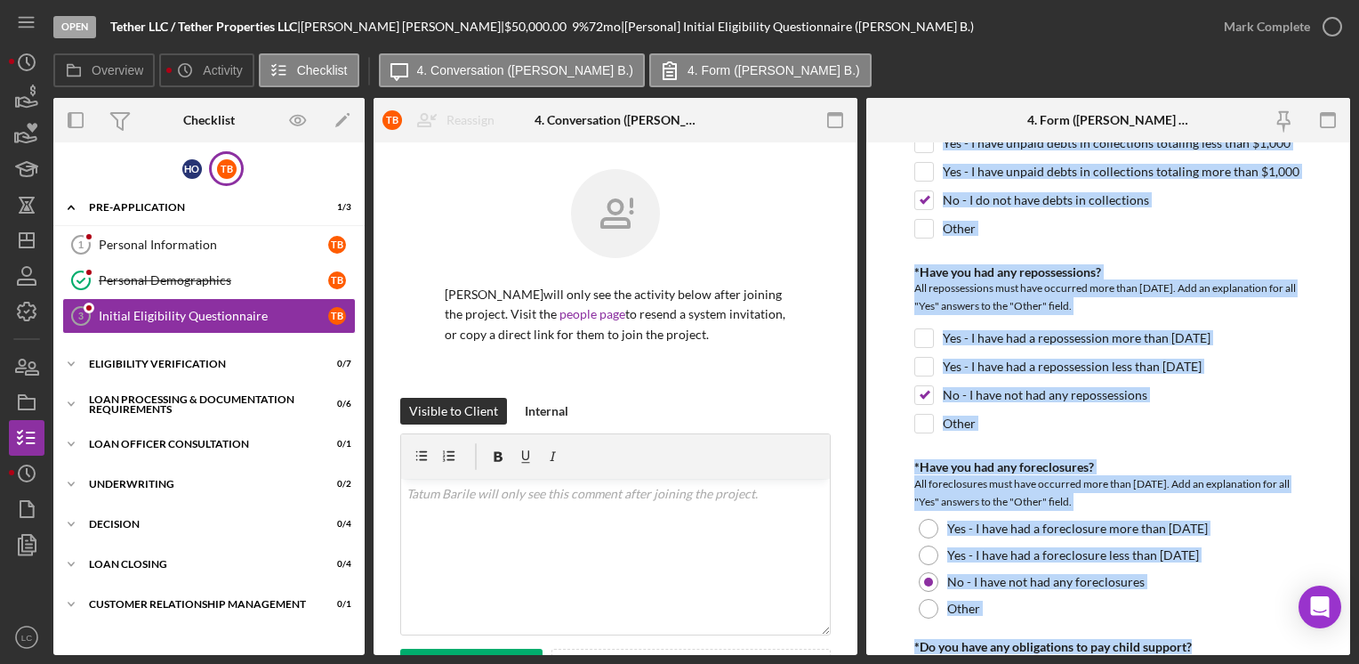
drag, startPoint x: 1350, startPoint y: 201, endPoint x: 1357, endPoint y: 702, distance: 501.0
click at [1357, 663] on html "Open Tether LLC / Tether Properties LLC | [PERSON_NAME] | $50,000.00 9 % 72 mo …" at bounding box center [679, 332] width 1359 height 664
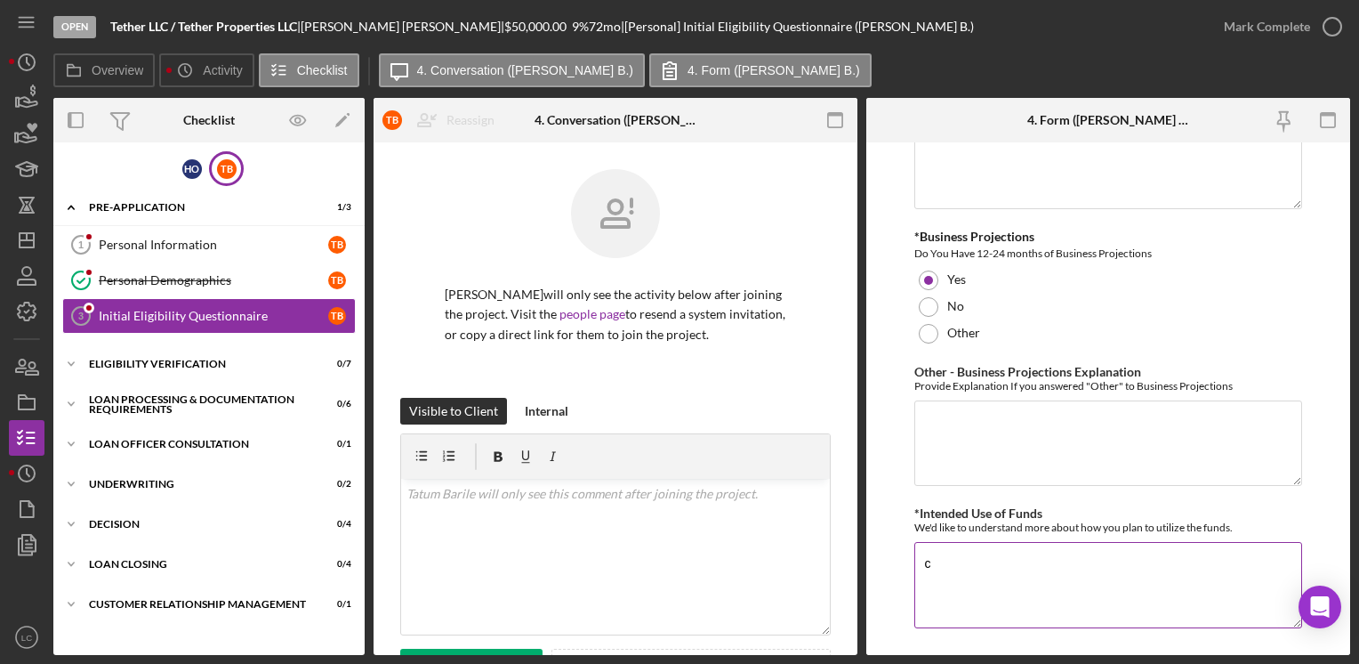
scroll to position [3185, 0]
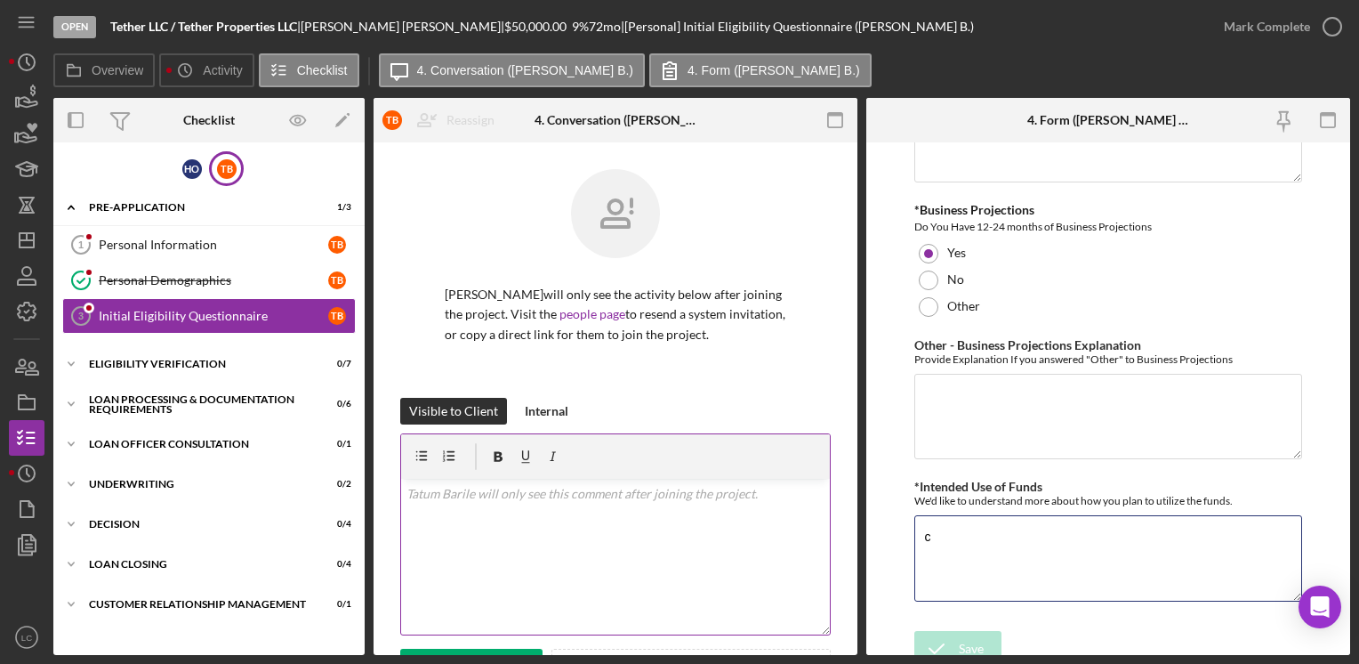
drag, startPoint x: 980, startPoint y: 527, endPoint x: 691, endPoint y: 498, distance: 290.6
click at [691, 498] on div "Overview Internal Workflow Stage Open Icon/Dropdown Arrow Archive (can unarchiv…" at bounding box center [701, 376] width 1297 height 557
paste textarea "We are essentially looking for a solution to close debenture on our 504 loan to…"
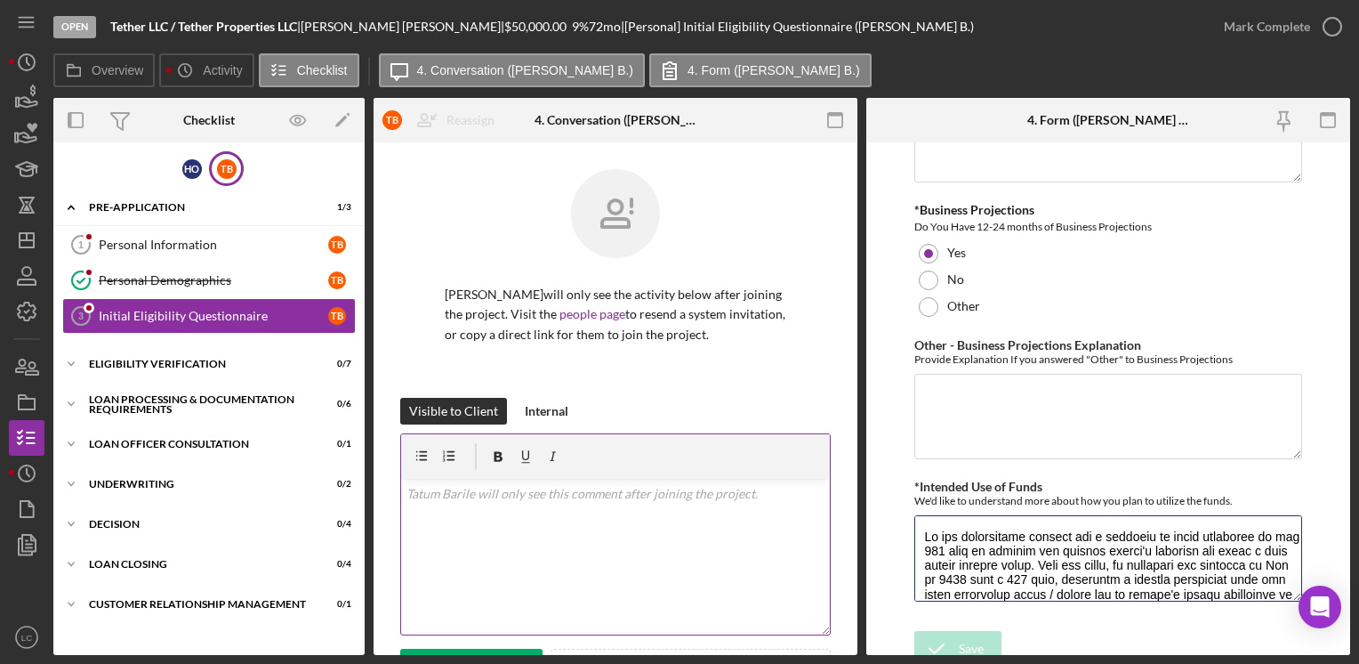
scroll to position [216, 0]
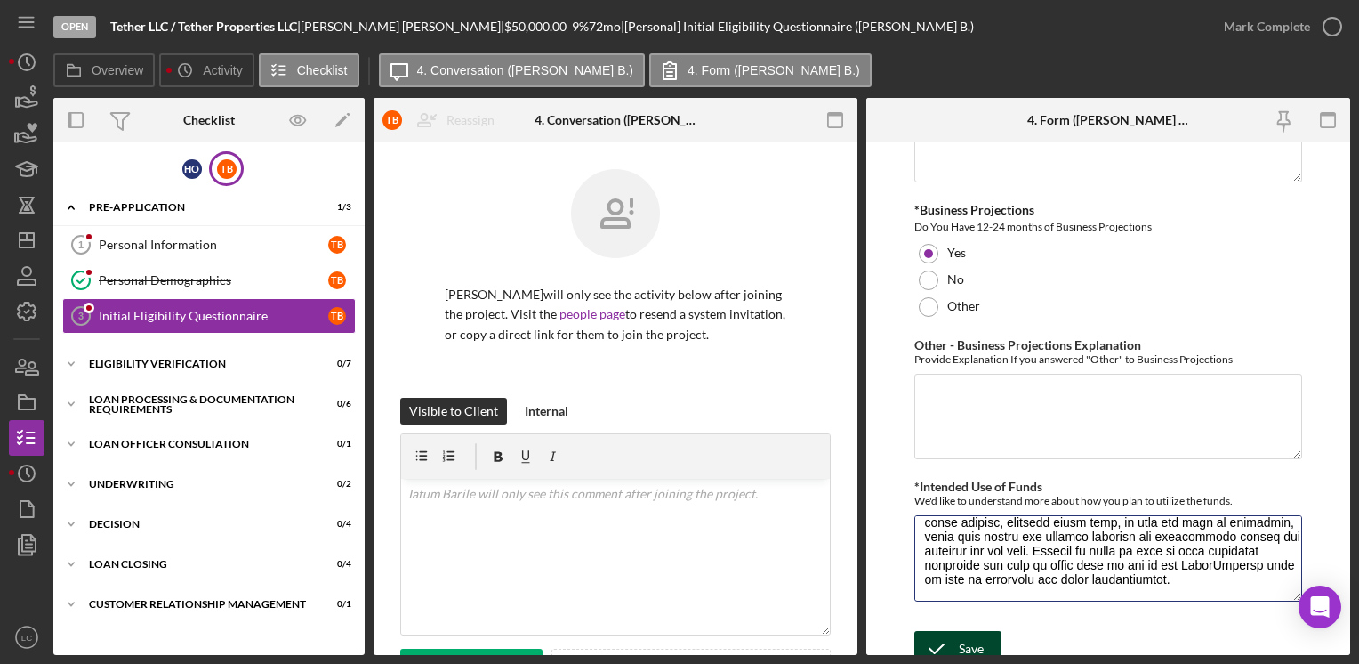
type textarea "We are essentially looking for a solution to close debenture on our 504 loan to…"
click at [976, 632] on div "Save" at bounding box center [971, 649] width 25 height 36
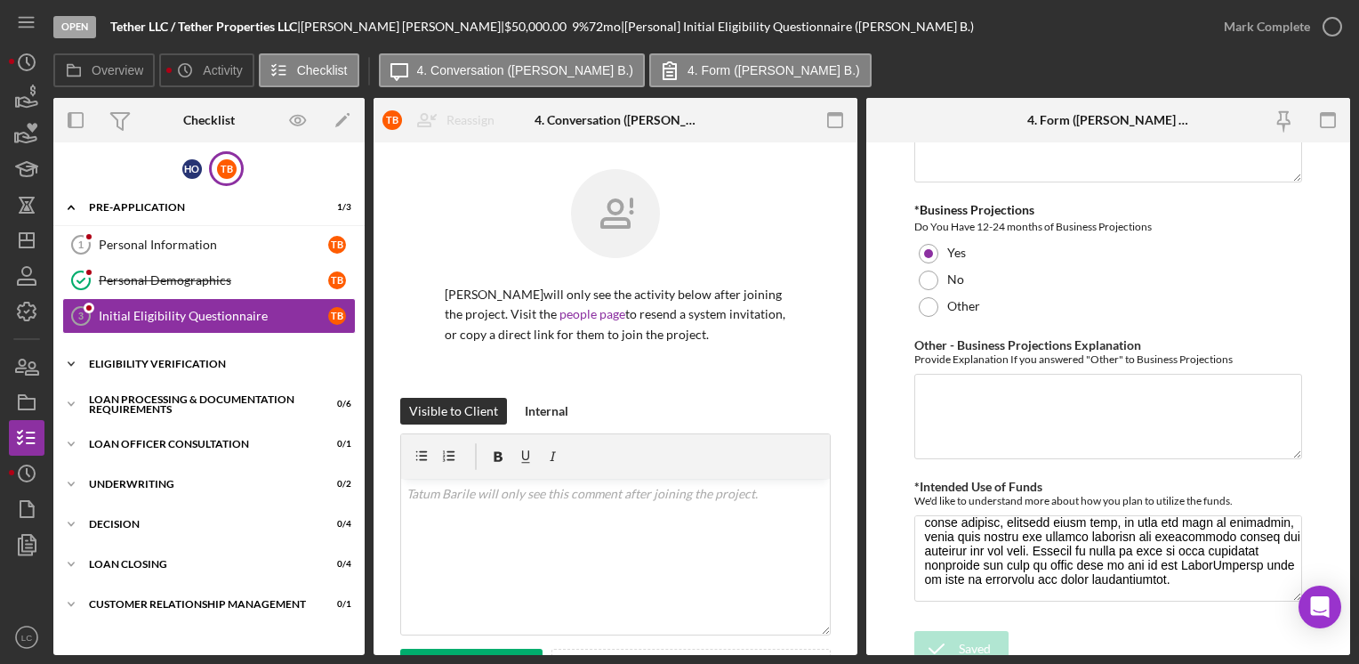
click at [76, 366] on icon "Icon/Expander" at bounding box center [71, 364] width 36 height 36
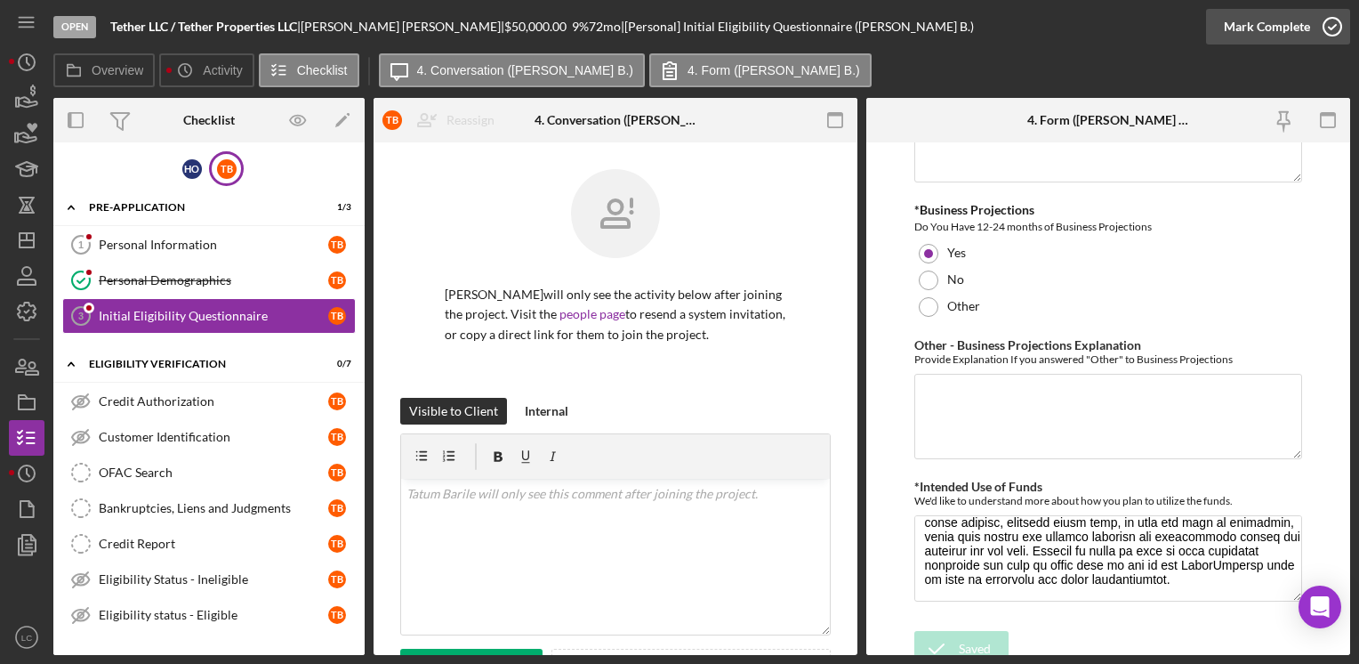
click at [1327, 33] on icon "button" at bounding box center [1333, 26] width 44 height 44
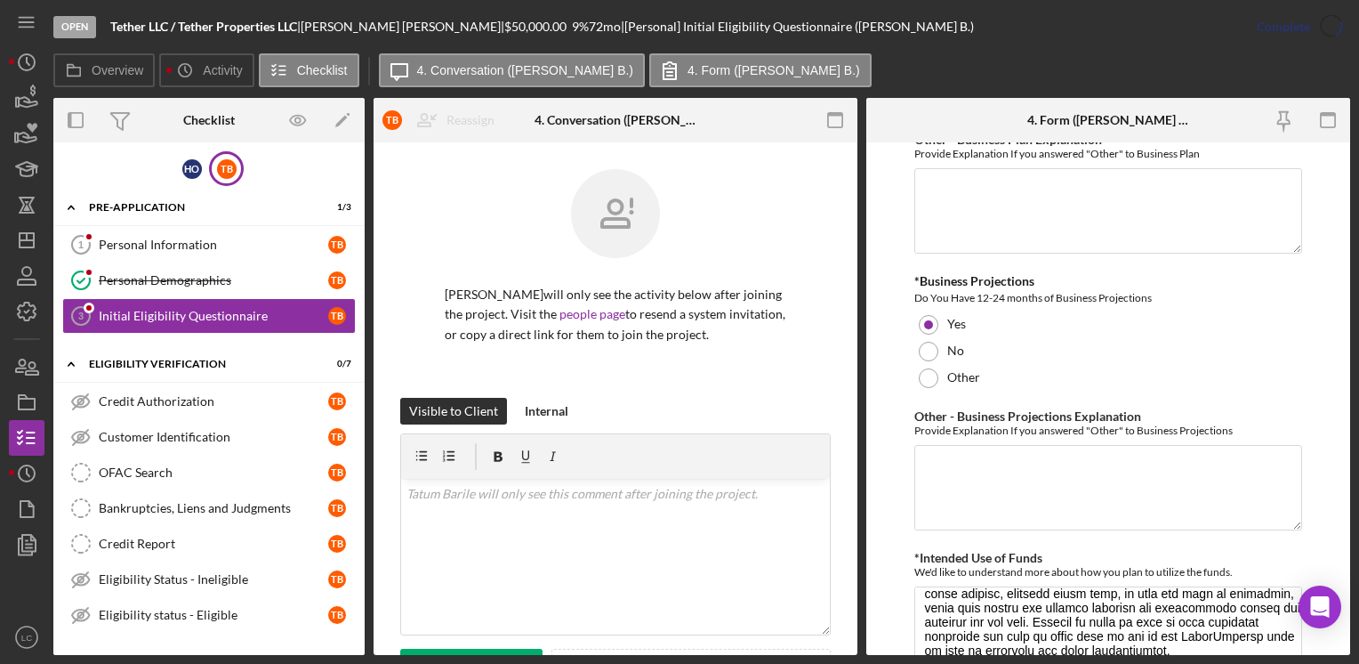
scroll to position [3256, 0]
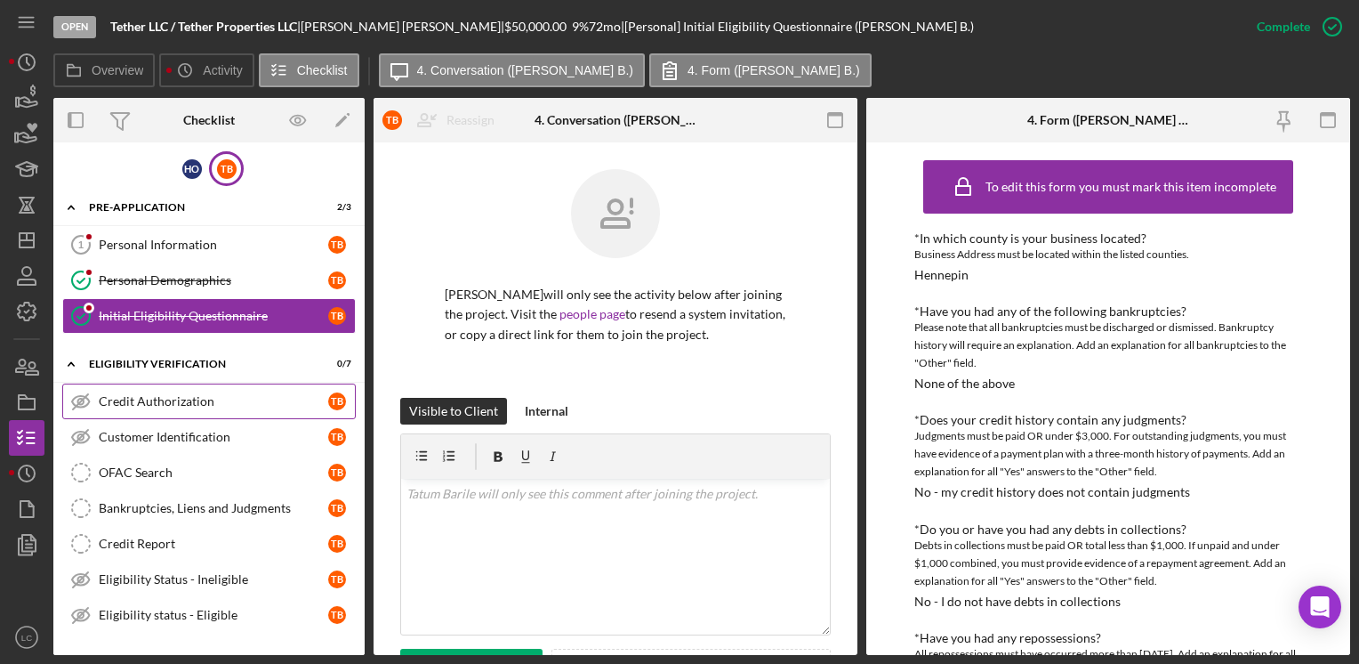
click at [130, 404] on div "Credit Authorization" at bounding box center [214, 401] width 230 height 14
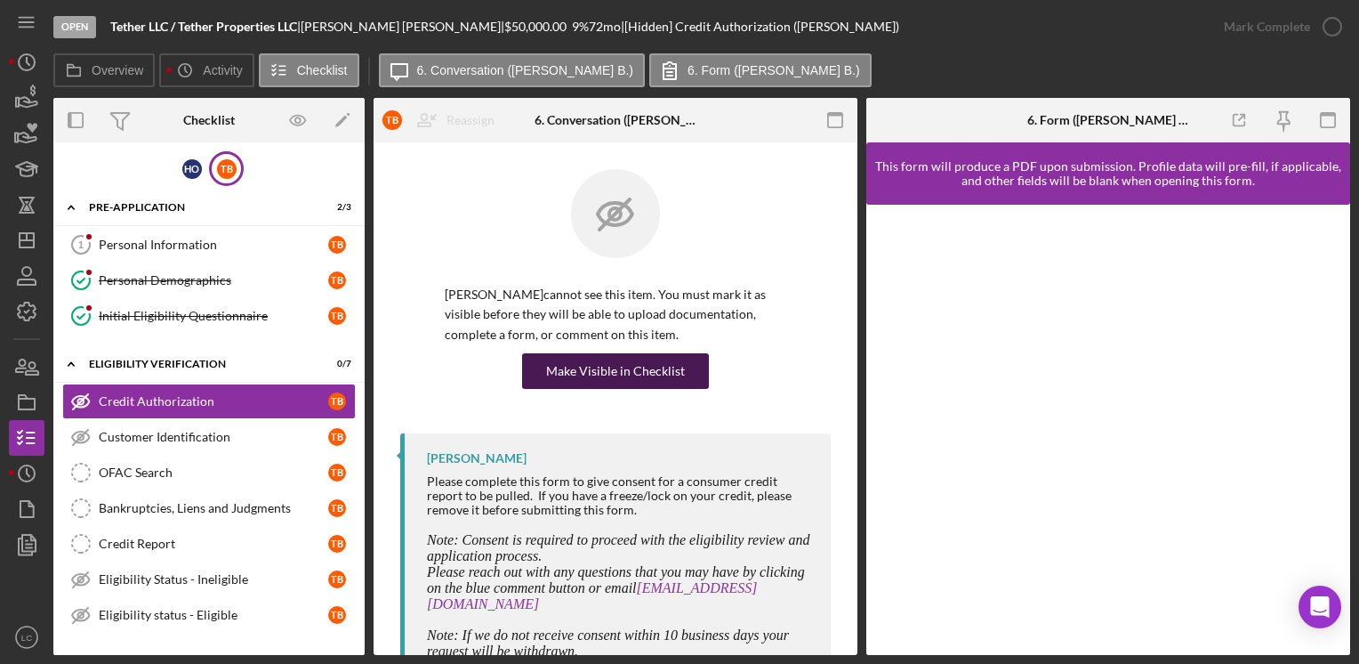
click at [579, 373] on div "Make Visible in Checklist" at bounding box center [615, 371] width 139 height 36
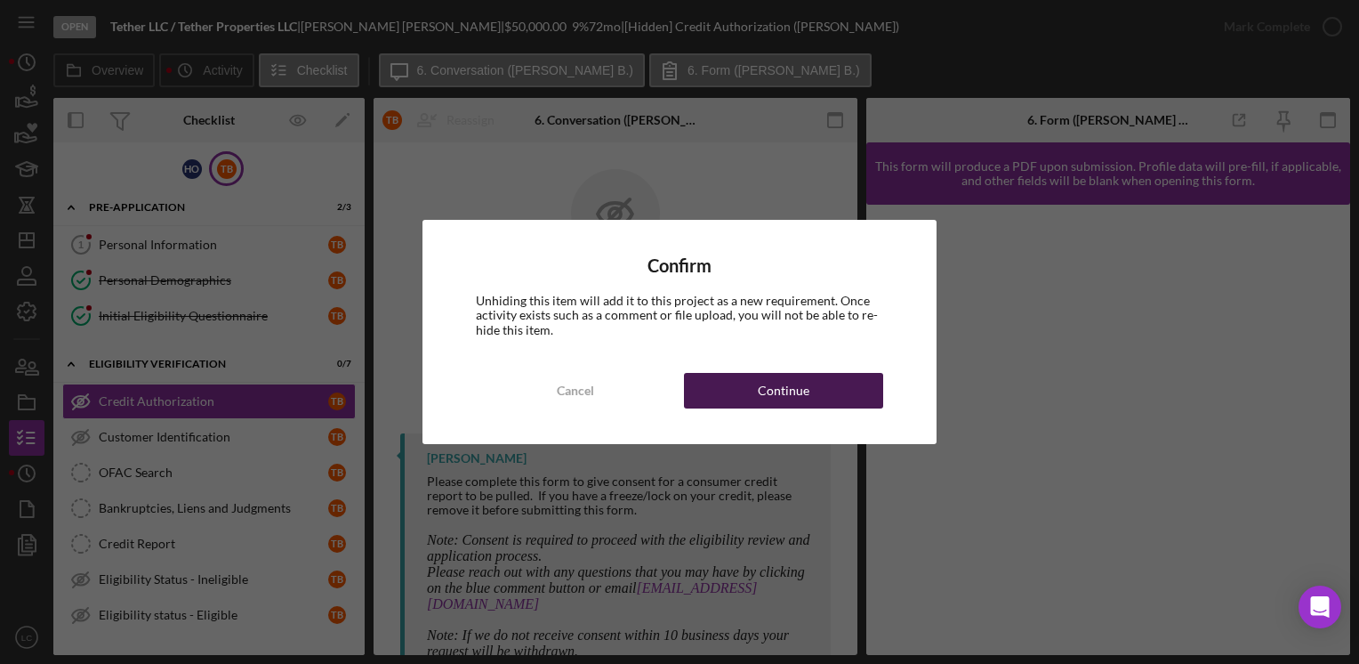
click at [726, 388] on button "Continue" at bounding box center [783, 391] width 199 height 36
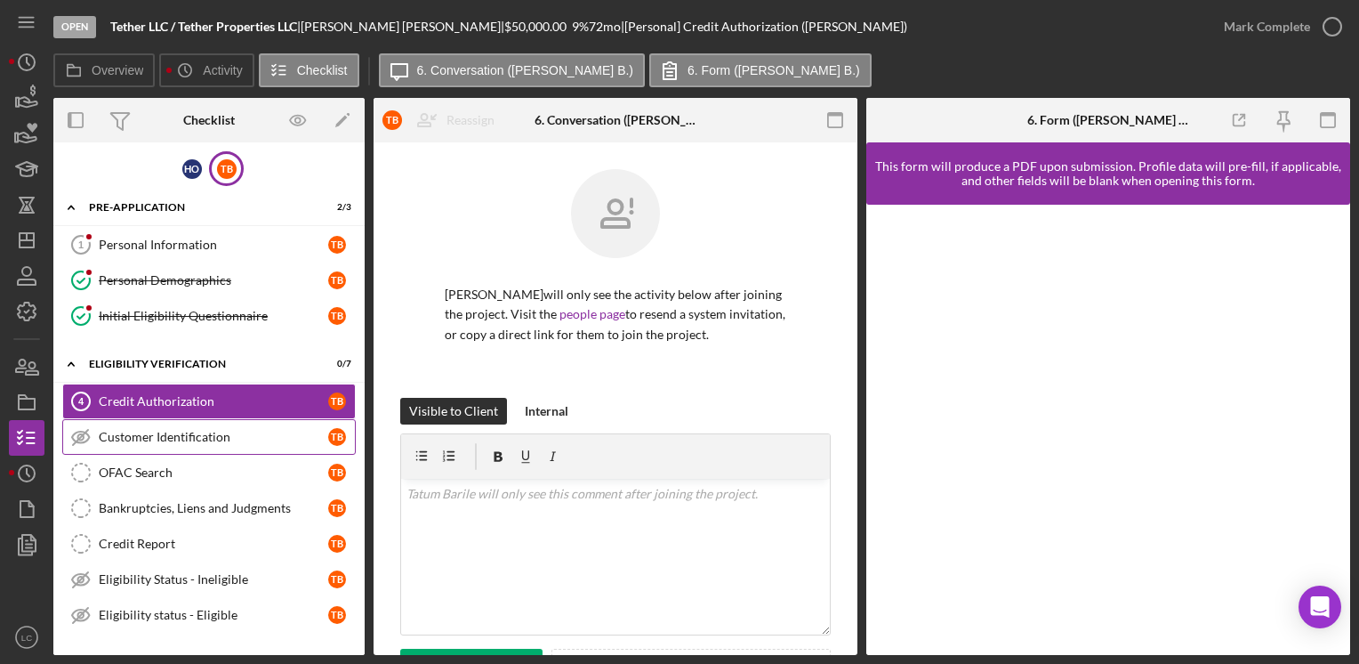
click at [223, 438] on div "Customer Identification" at bounding box center [214, 437] width 230 height 14
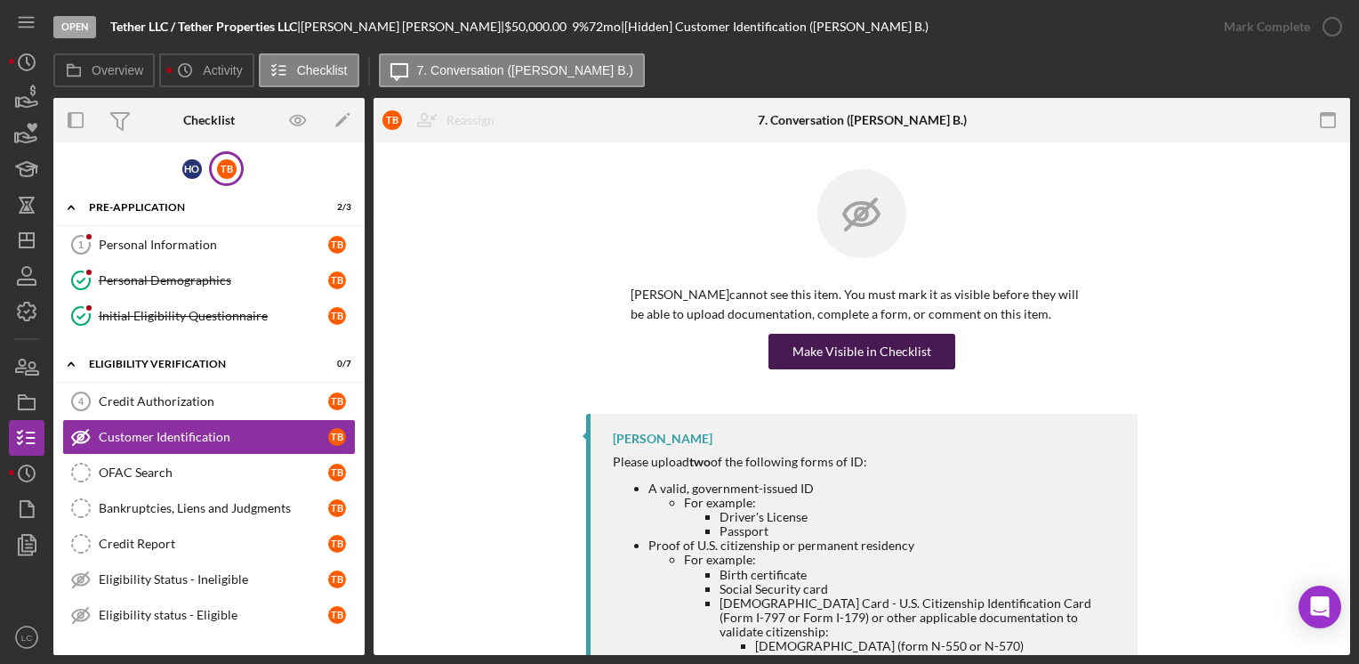
click at [884, 358] on div "Make Visible in Checklist" at bounding box center [862, 352] width 139 height 36
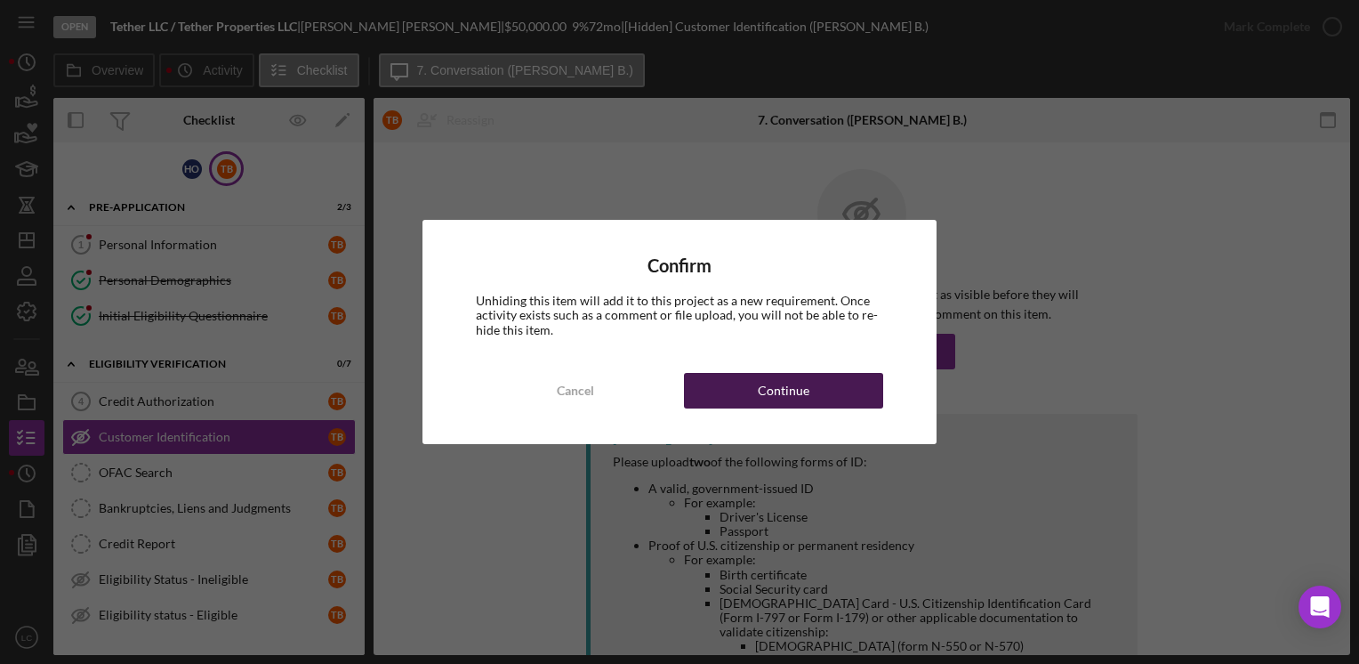
click at [786, 383] on div "Continue" at bounding box center [784, 391] width 52 height 36
